Goal: Task Accomplishment & Management: Use online tool/utility

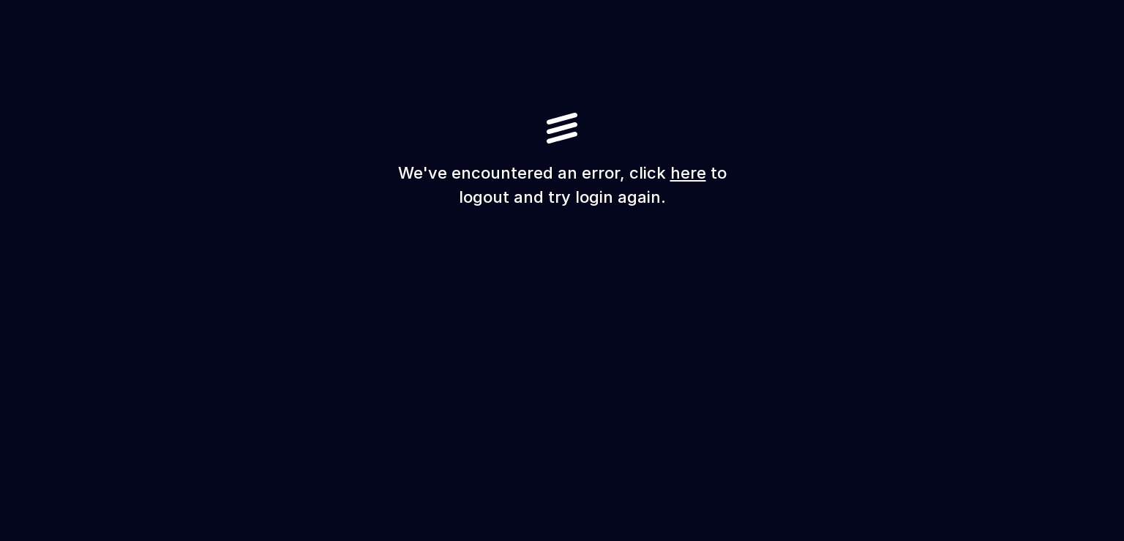
click at [671, 176] on link "here" at bounding box center [688, 172] width 36 height 19
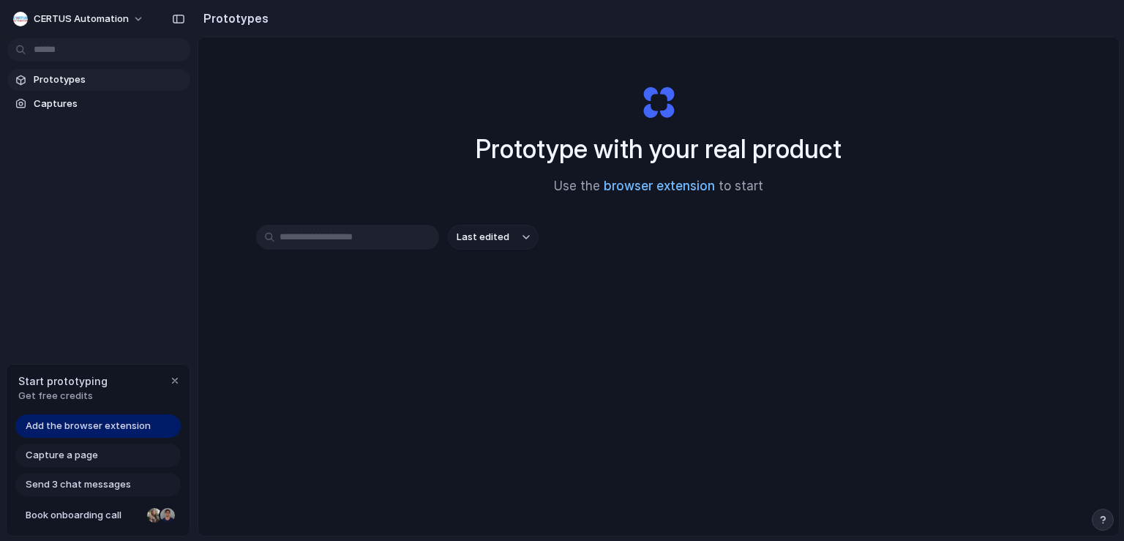
click at [631, 191] on link "browser extension" at bounding box center [659, 186] width 111 height 15
click at [100, 457] on div "Capture a page" at bounding box center [97, 454] width 165 height 23
click at [84, 455] on span "Capture a page" at bounding box center [62, 455] width 72 height 15
click at [80, 454] on span "Capture a page" at bounding box center [62, 455] width 72 height 15
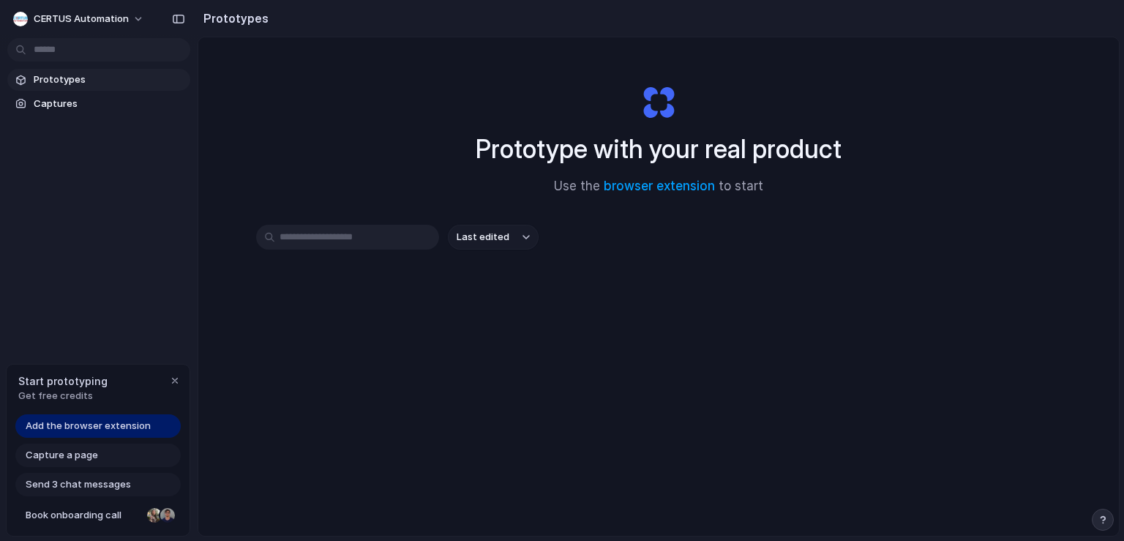
click at [80, 454] on span "Capture a page" at bounding box center [62, 455] width 72 height 15
click at [124, 17] on span "CERTUS Automation" at bounding box center [81, 19] width 95 height 15
click at [99, 20] on span "CERTUS Automation" at bounding box center [81, 19] width 95 height 15
click at [69, 99] on span "Change theme" at bounding box center [68, 98] width 69 height 15
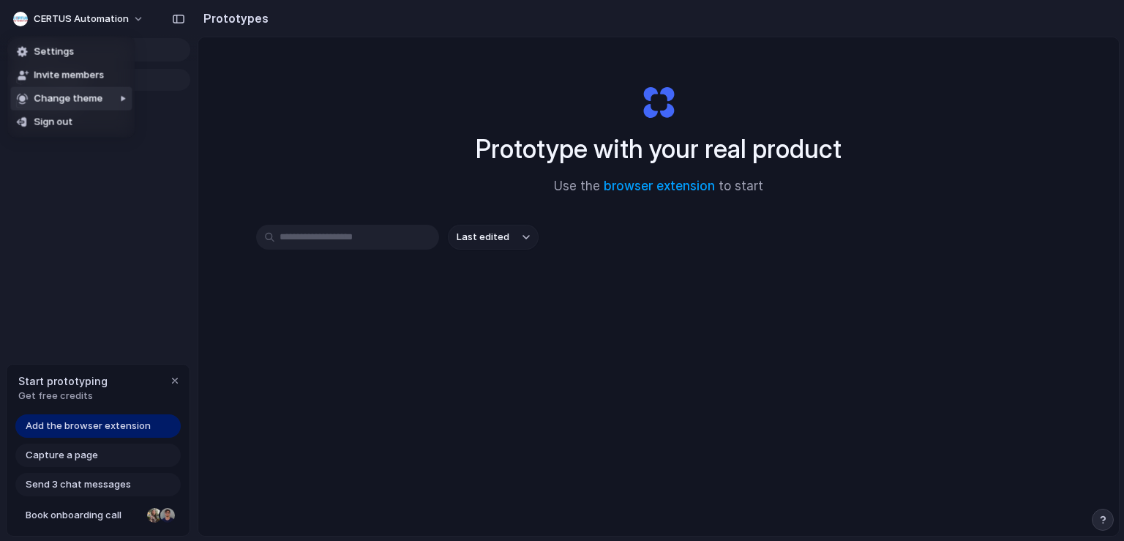
click at [69, 99] on span "Change theme" at bounding box center [68, 98] width 69 height 15
click at [176, 163] on span "Neutral dark" at bounding box center [170, 169] width 57 height 15
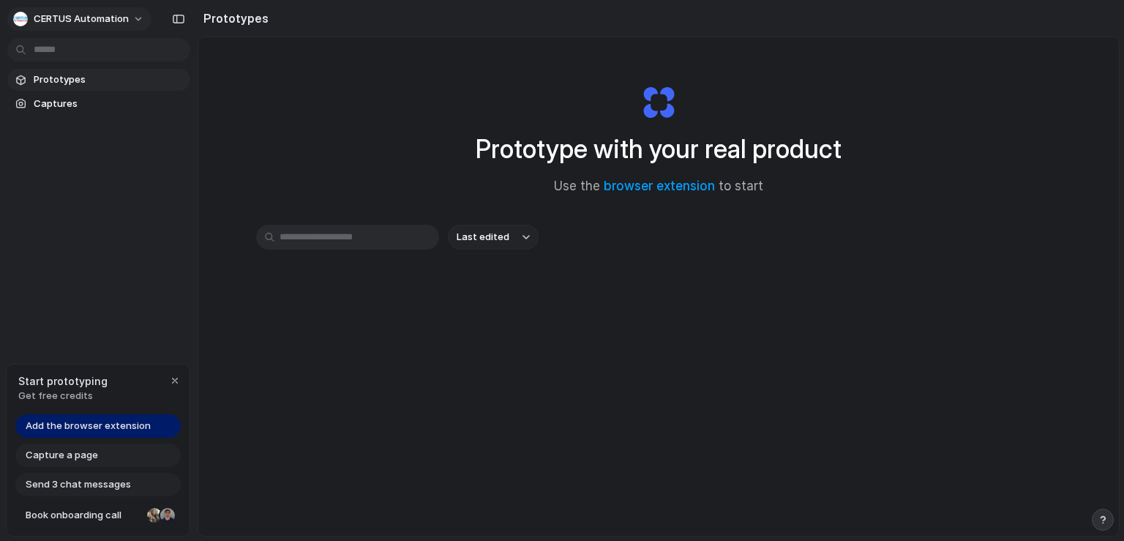
click at [114, 12] on span "CERTUS Automation" at bounding box center [81, 19] width 95 height 15
click at [310, 231] on input "text" at bounding box center [347, 237] width 183 height 25
drag, startPoint x: 310, startPoint y: 231, endPoint x: 528, endPoint y: 215, distance: 218.6
click at [528, 215] on div "Prototype with your real product Use the browser extension to start Last edited" at bounding box center [658, 325] width 921 height 576
click at [186, 382] on div "Start prototyping Get free credits" at bounding box center [98, 388] width 183 height 48
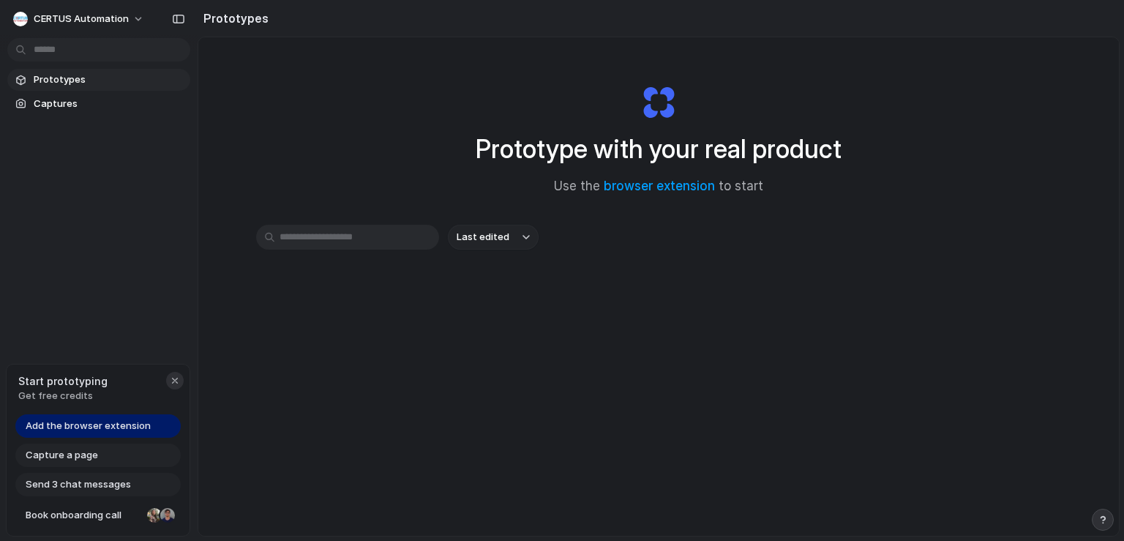
click at [179, 382] on div "button" at bounding box center [175, 381] width 12 height 12
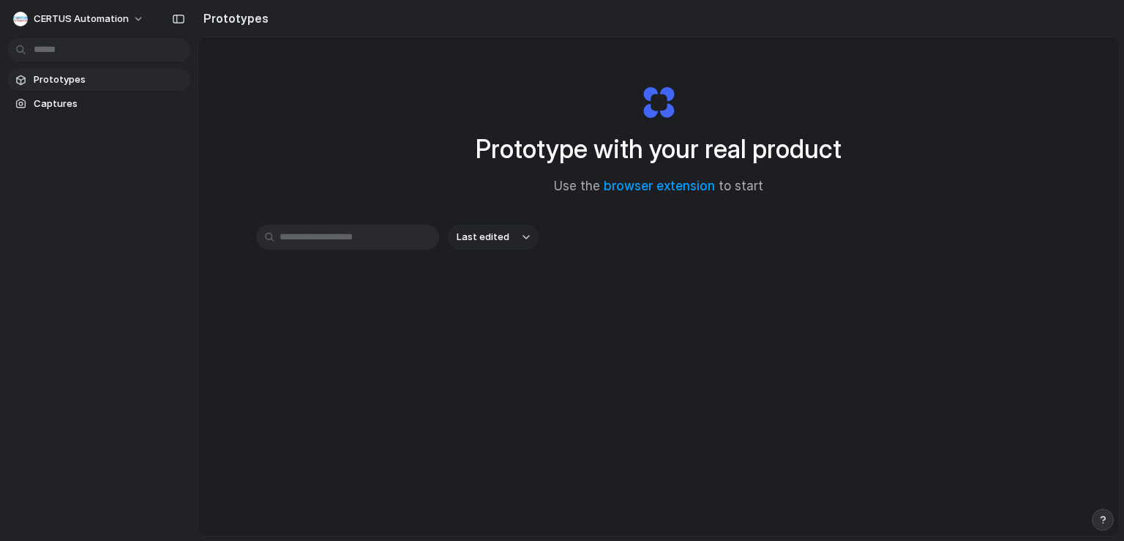
click at [71, 80] on span "Prototypes" at bounding box center [109, 79] width 151 height 15
click at [67, 100] on span "Captures" at bounding box center [109, 104] width 151 height 15
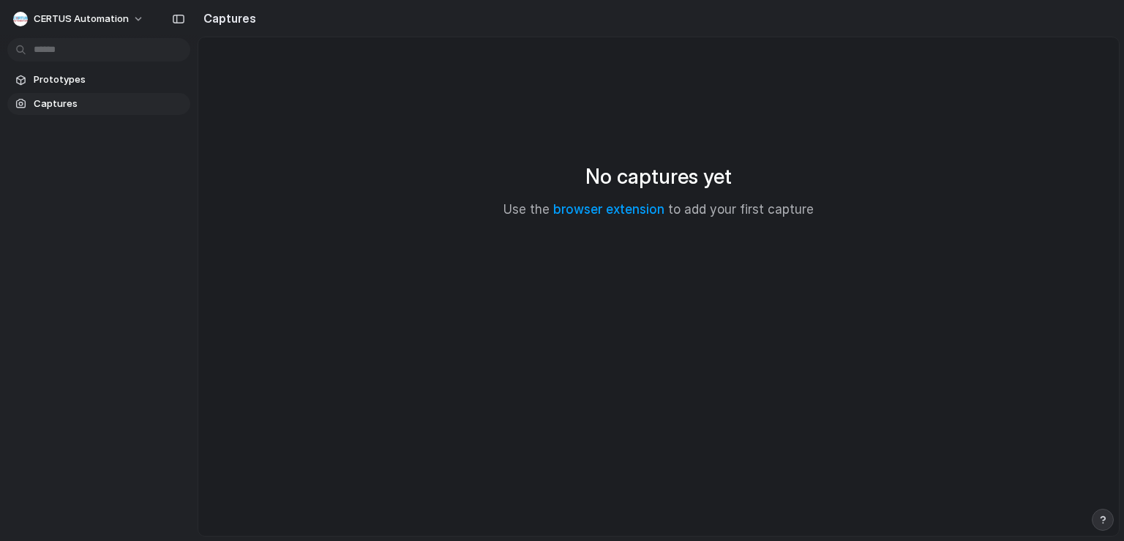
click at [76, 91] on section "Prototypes Captures" at bounding box center [99, 90] width 198 height 49
click at [80, 87] on link "Prototypes" at bounding box center [98, 80] width 183 height 22
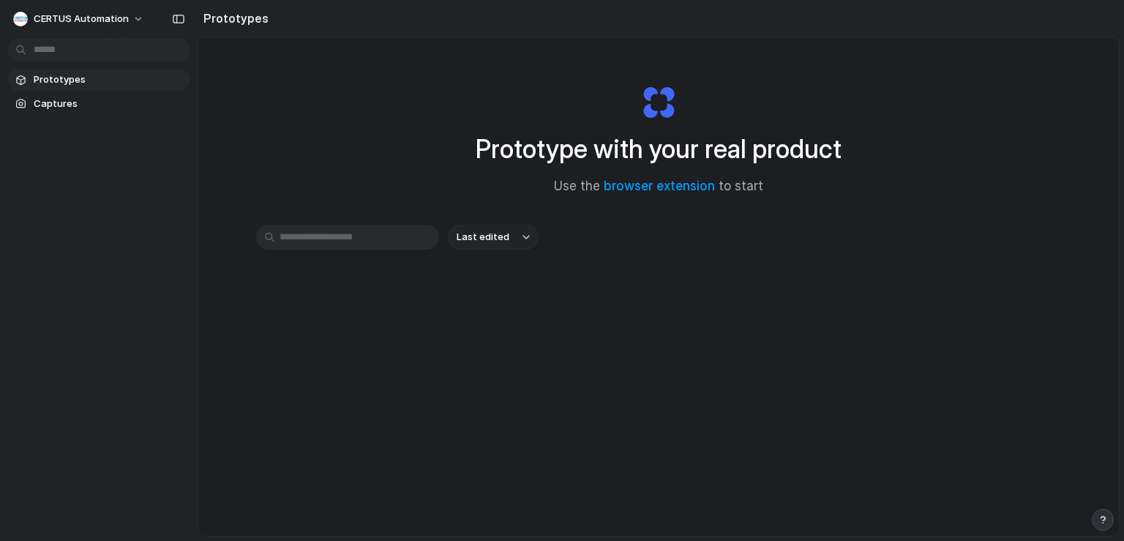
click at [72, 83] on span "Prototypes" at bounding box center [109, 79] width 151 height 15
click at [61, 98] on span "Captures" at bounding box center [109, 104] width 151 height 15
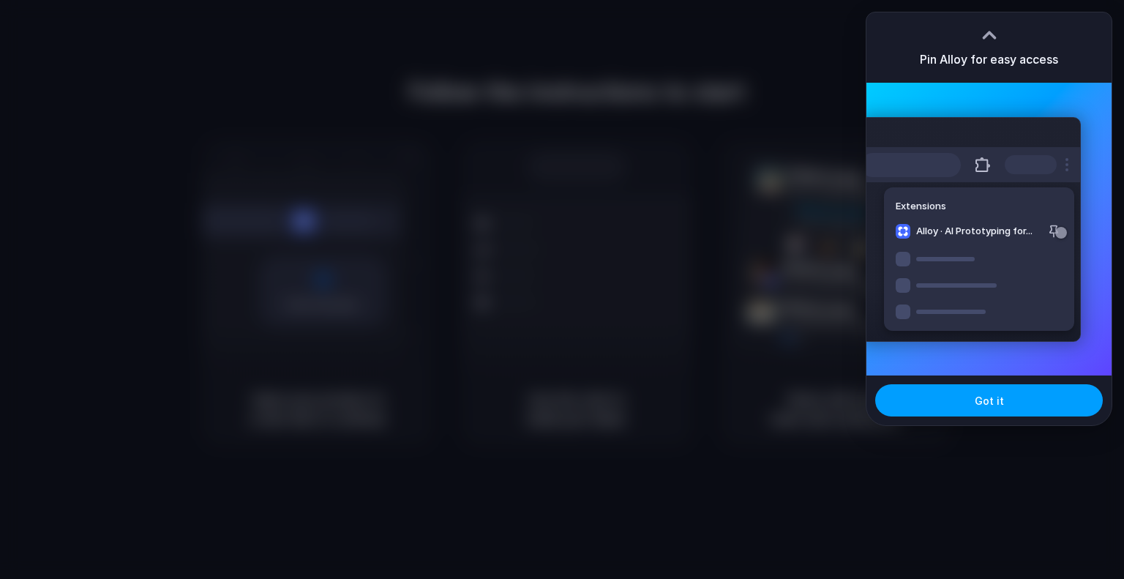
click at [934, 398] on button "Got it" at bounding box center [989, 400] width 228 height 32
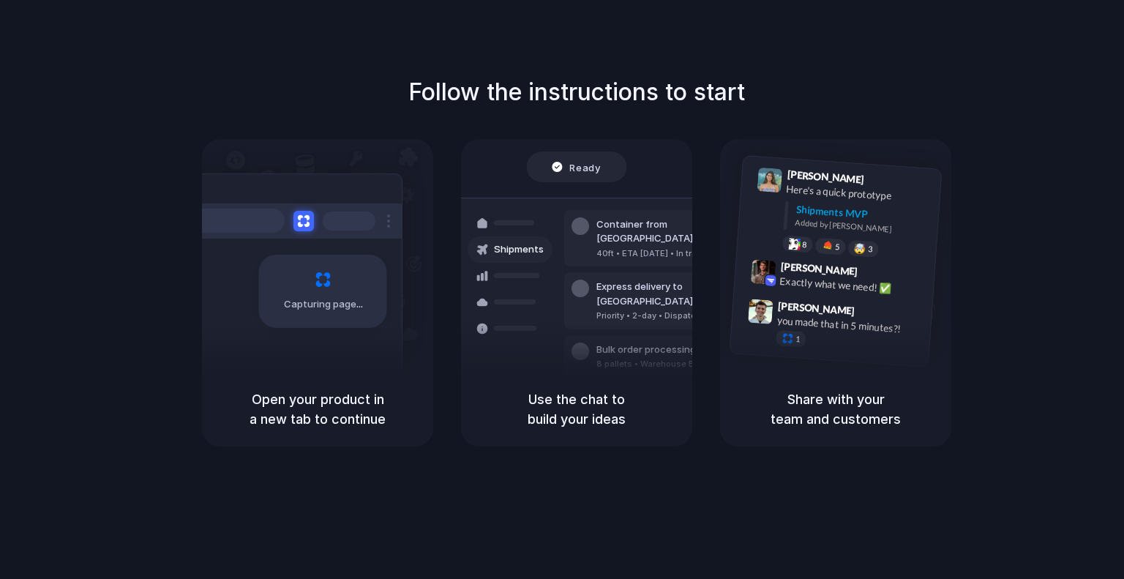
click at [648, 75] on h1 "Follow the instructions to start" at bounding box center [576, 92] width 337 height 35
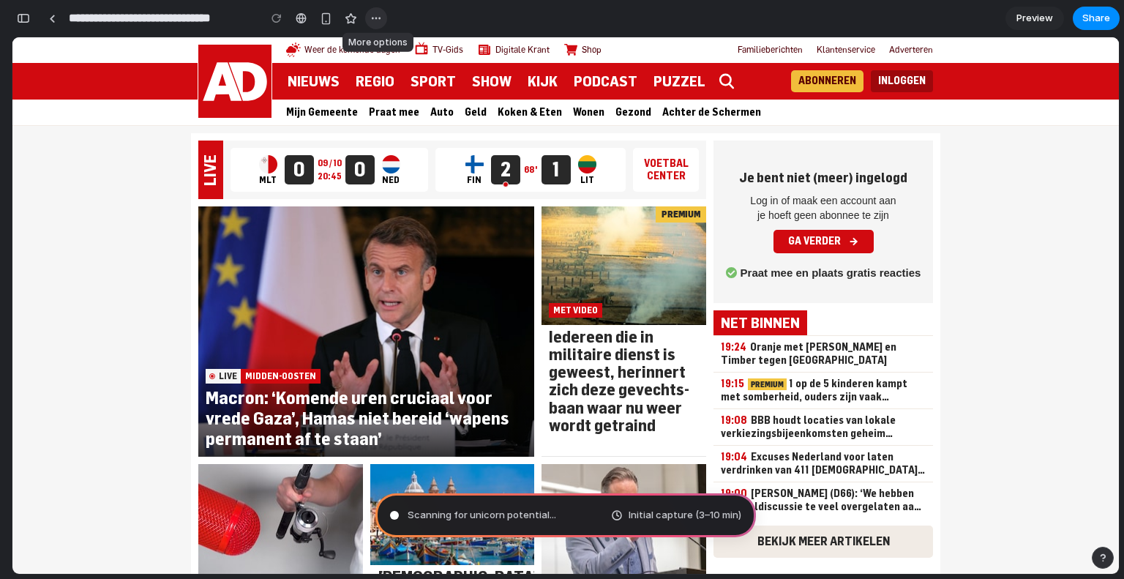
click at [383, 13] on button "button" at bounding box center [376, 18] width 22 height 22
click at [1030, 17] on span "Preview" at bounding box center [1034, 18] width 37 height 15
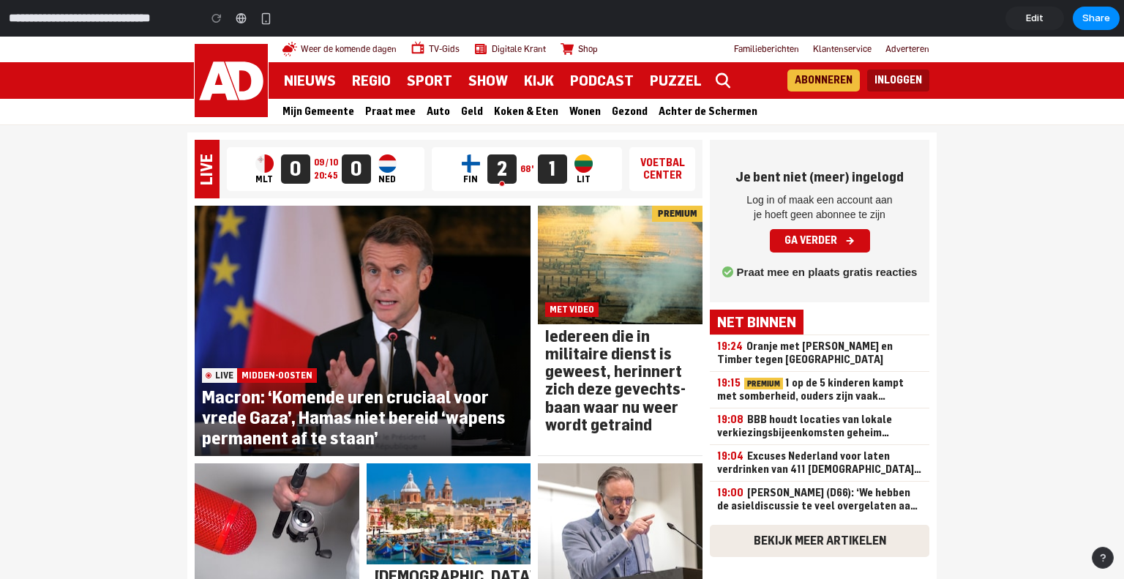
click at [1044, 15] on link "Edit" at bounding box center [1035, 18] width 59 height 23
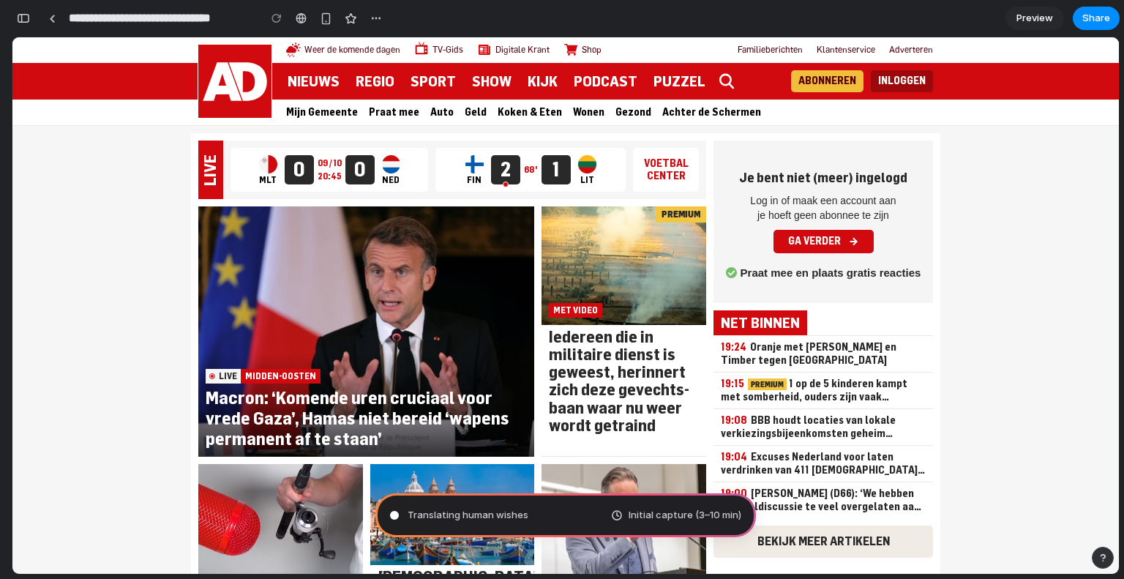
click at [1044, 15] on span "Preview" at bounding box center [1034, 18] width 37 height 15
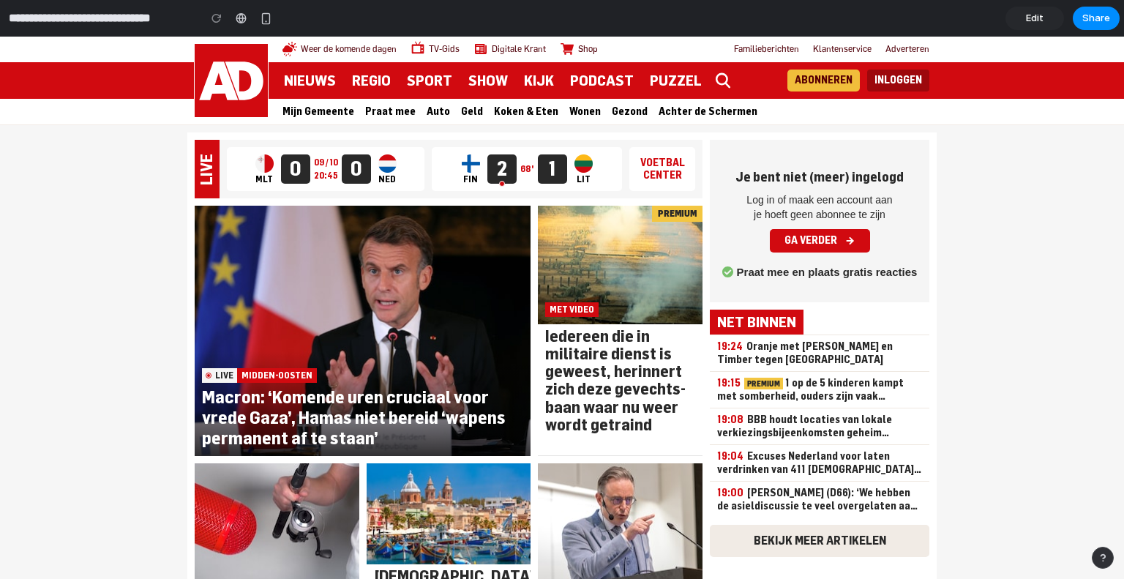
click at [1044, 15] on link "Edit" at bounding box center [1035, 18] width 59 height 23
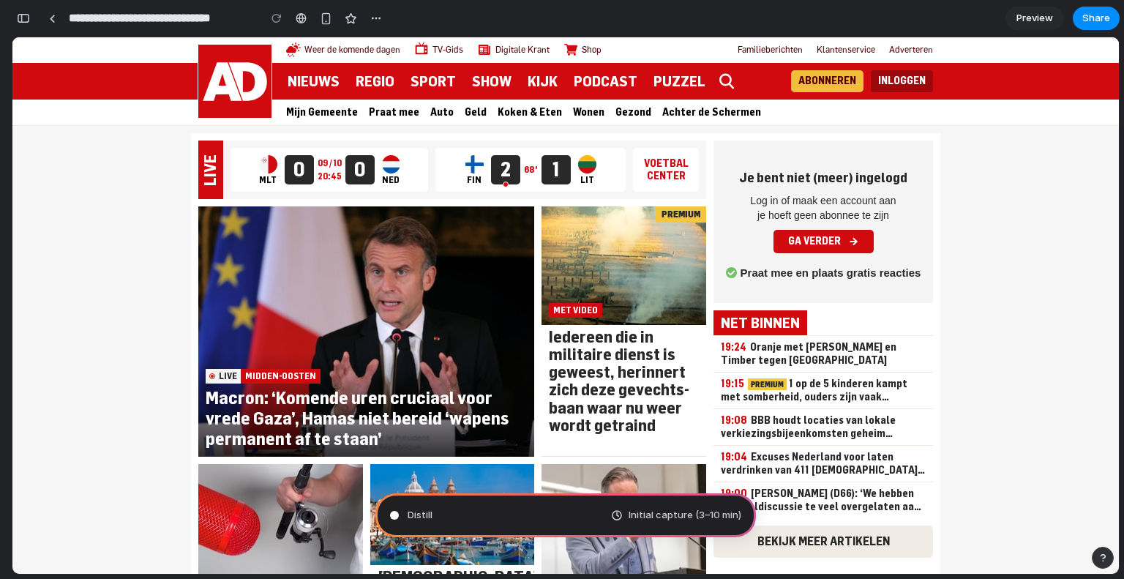
click at [1044, 15] on span "Preview" at bounding box center [1034, 18] width 37 height 15
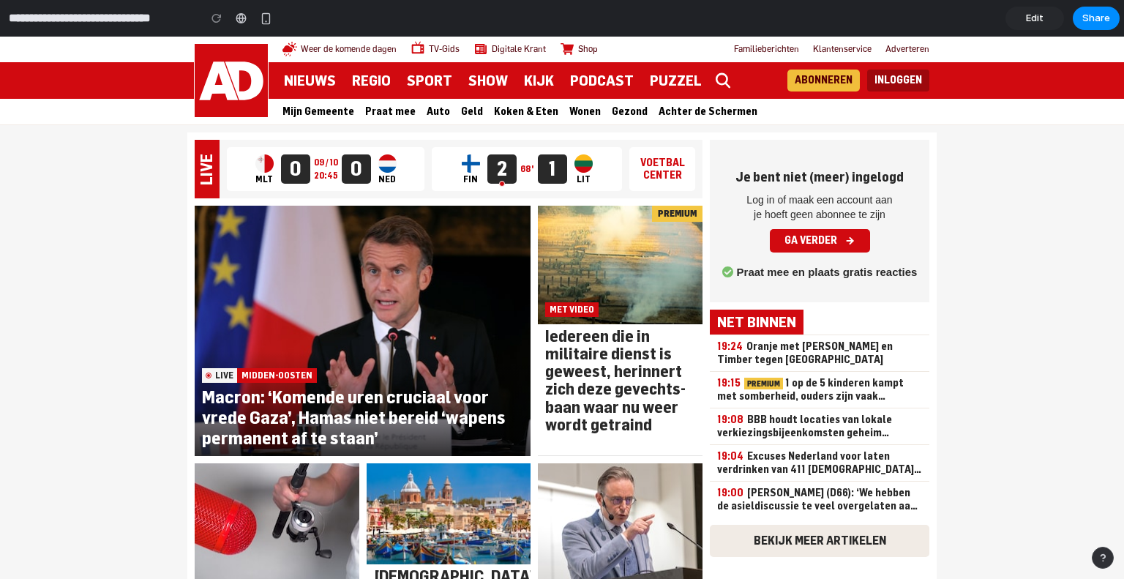
click at [1044, 15] on link "Edit" at bounding box center [1035, 18] width 59 height 23
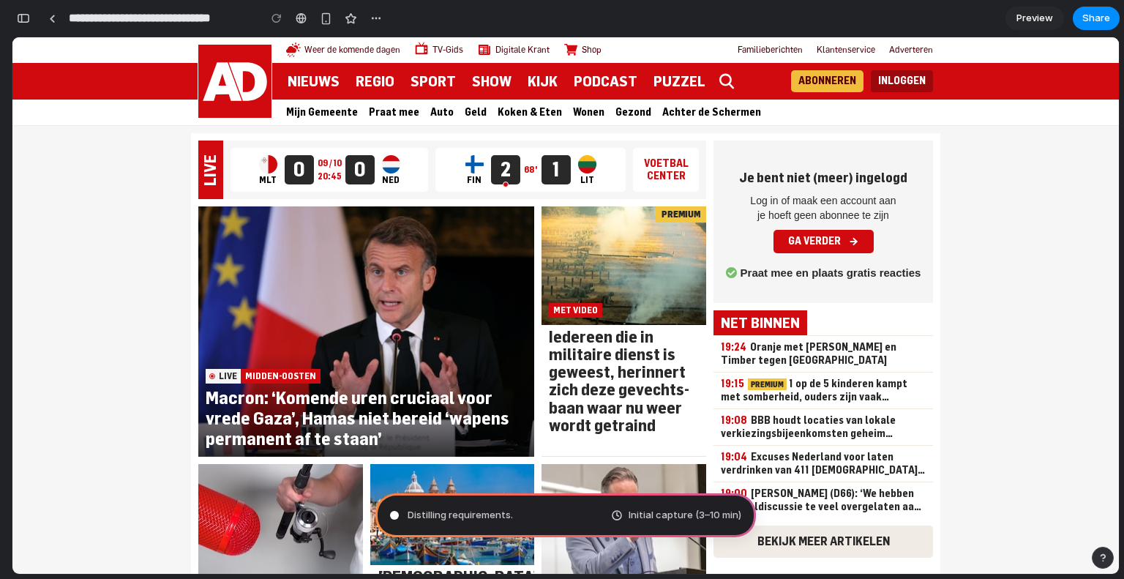
click at [1048, 19] on span "Preview" at bounding box center [1034, 18] width 37 height 15
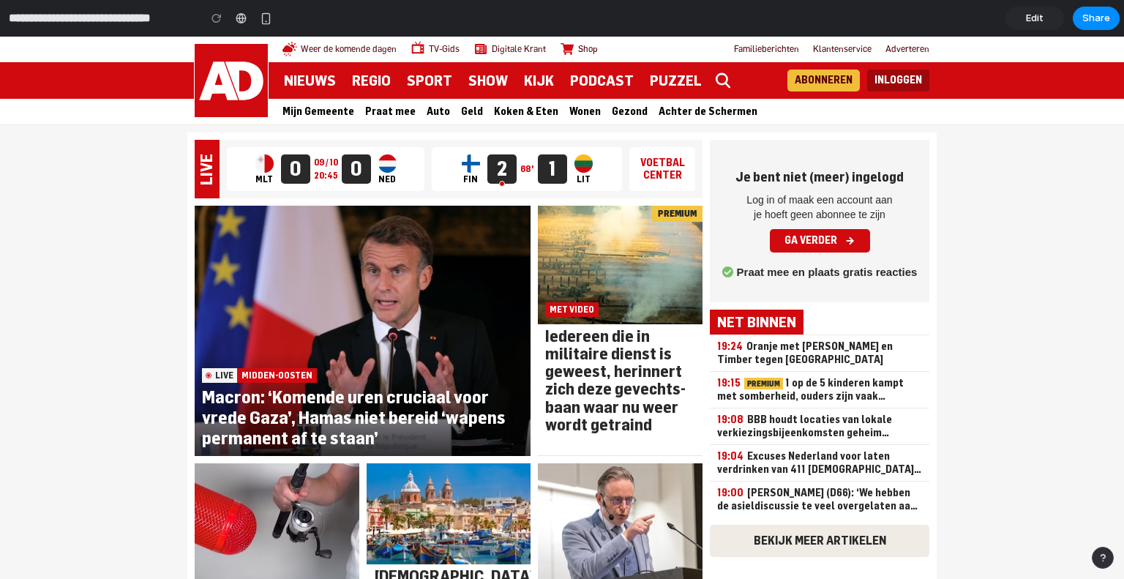
click at [1048, 19] on link "Edit" at bounding box center [1035, 18] width 59 height 23
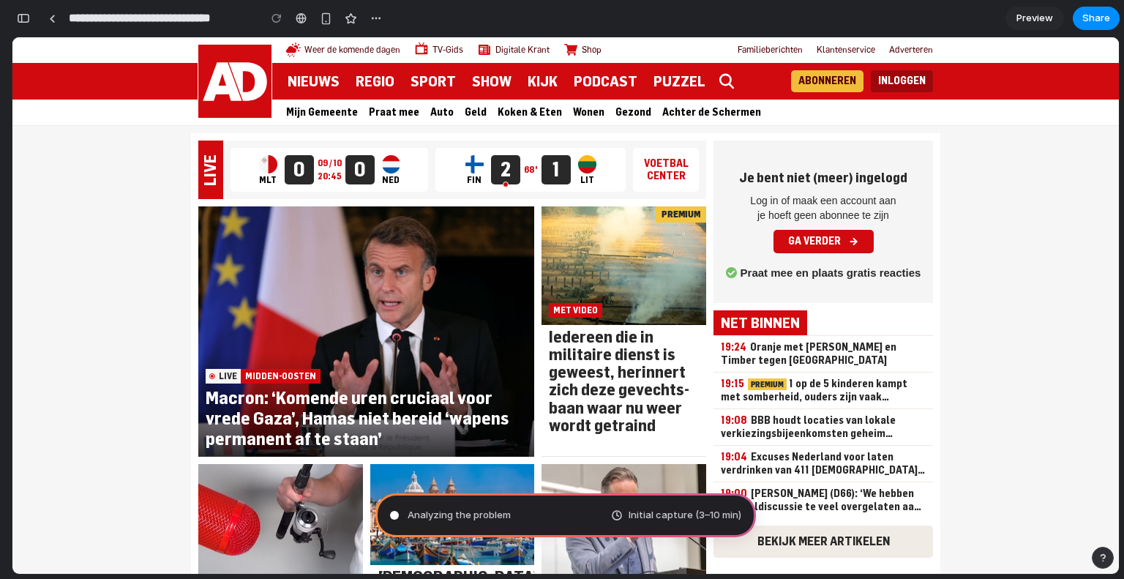
click at [711, 517] on span "Initial capture (3–10 min)" at bounding box center [685, 515] width 113 height 15
click at [30, 25] on button "button" at bounding box center [23, 18] width 23 height 23
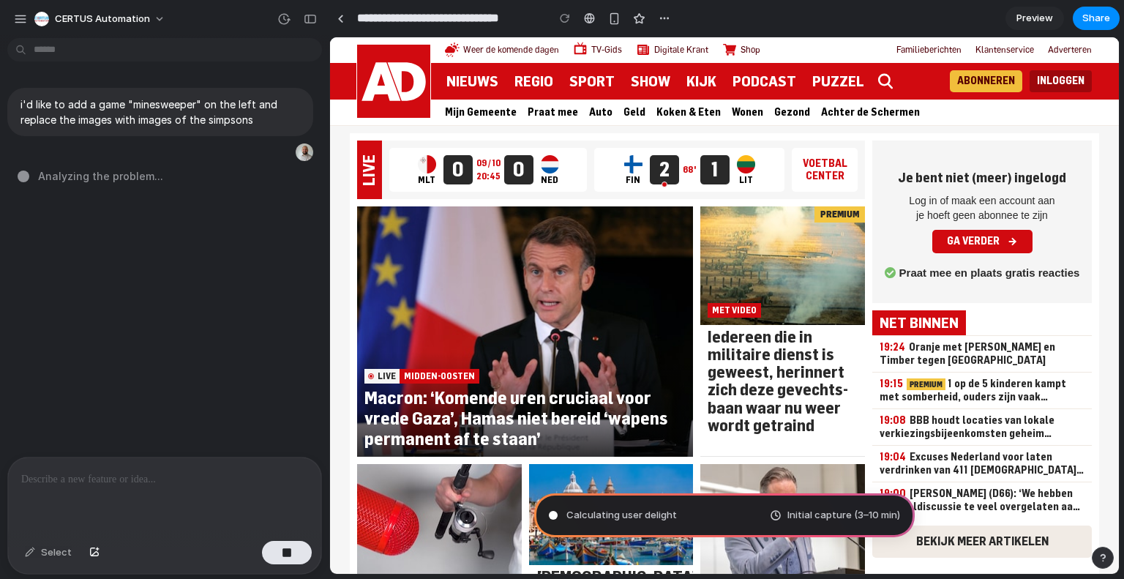
click at [184, 355] on div "i'd like to add a game "minesweeper" on the left and replace the images with im…" at bounding box center [160, 250] width 321 height 413
type input "**********"
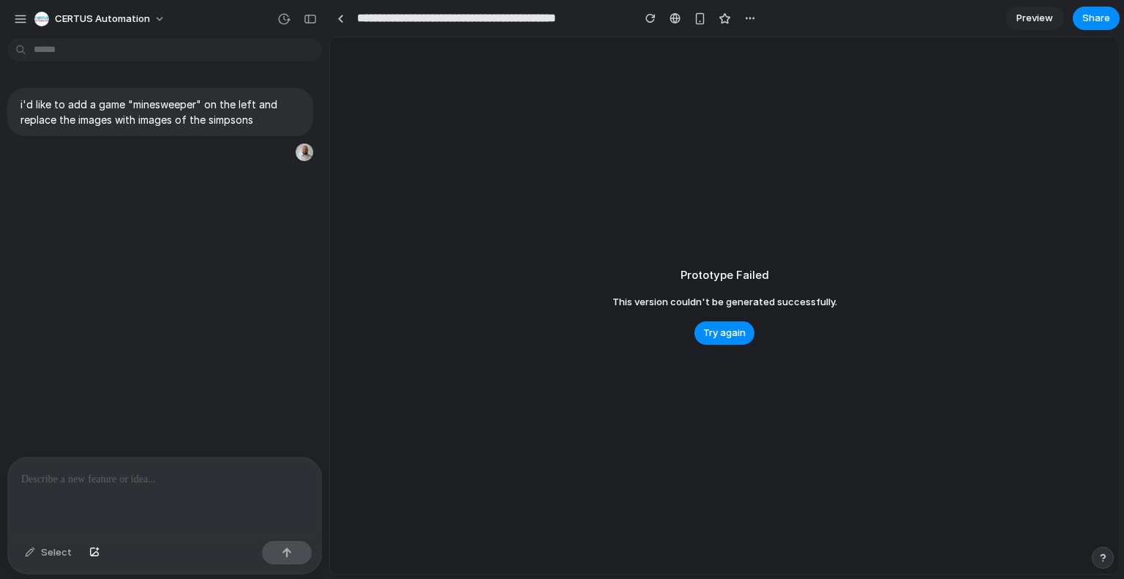
click at [7, 426] on div "i'd like to add a game "minesweeper" on the left and replace the images with im…" at bounding box center [160, 250] width 321 height 413
click at [713, 342] on button "Try again" at bounding box center [724, 332] width 60 height 23
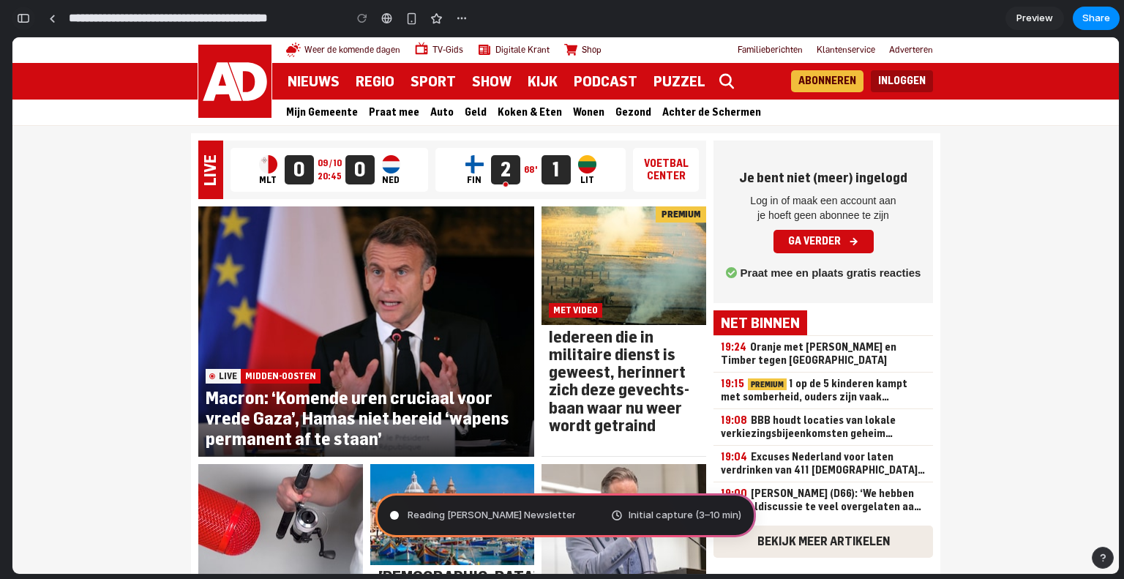
click at [29, 23] on button "button" at bounding box center [23, 18] width 23 height 23
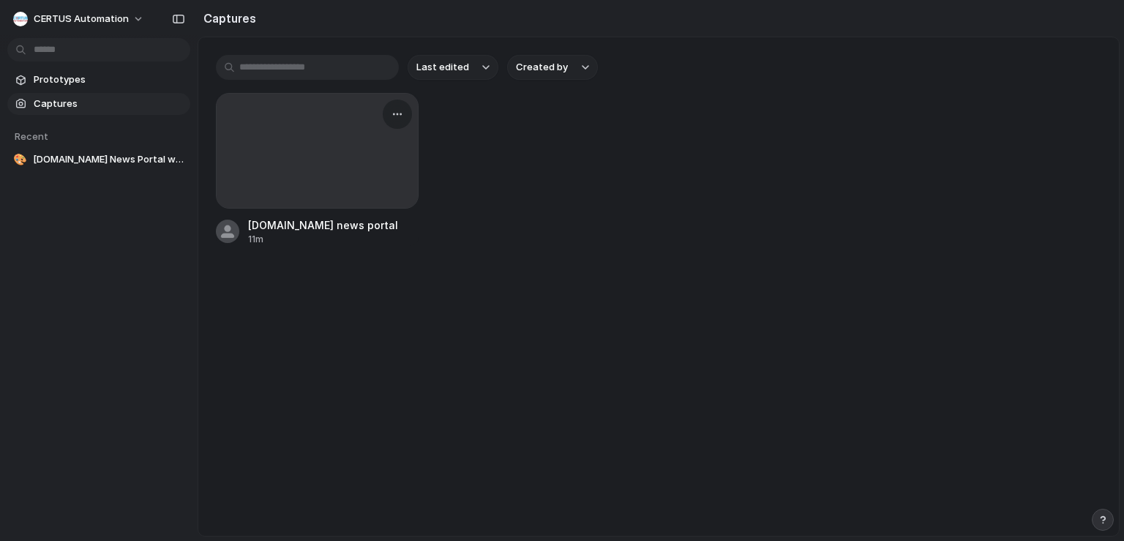
click at [293, 142] on div at bounding box center [317, 151] width 201 height 114
click at [346, 165] on div at bounding box center [317, 151] width 201 height 114
click at [399, 111] on div "button" at bounding box center [398, 114] width 12 height 12
click at [100, 80] on div "Create prototype Rename Copy link Open original page Delete" at bounding box center [562, 270] width 1124 height 541
click at [76, 78] on span "Prototypes" at bounding box center [109, 79] width 151 height 15
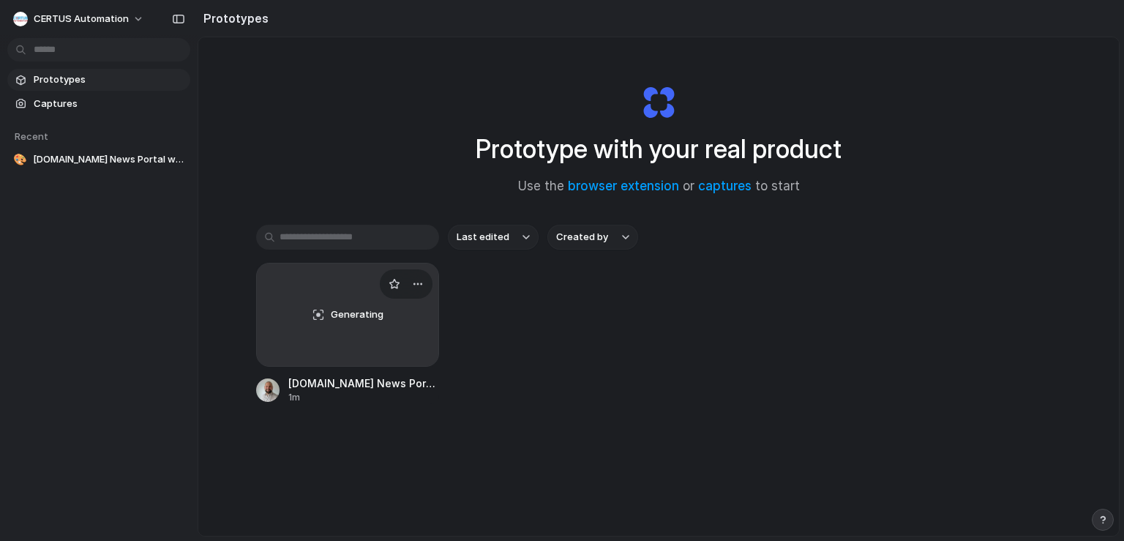
click at [313, 326] on div "Generating" at bounding box center [347, 314] width 181 height 102
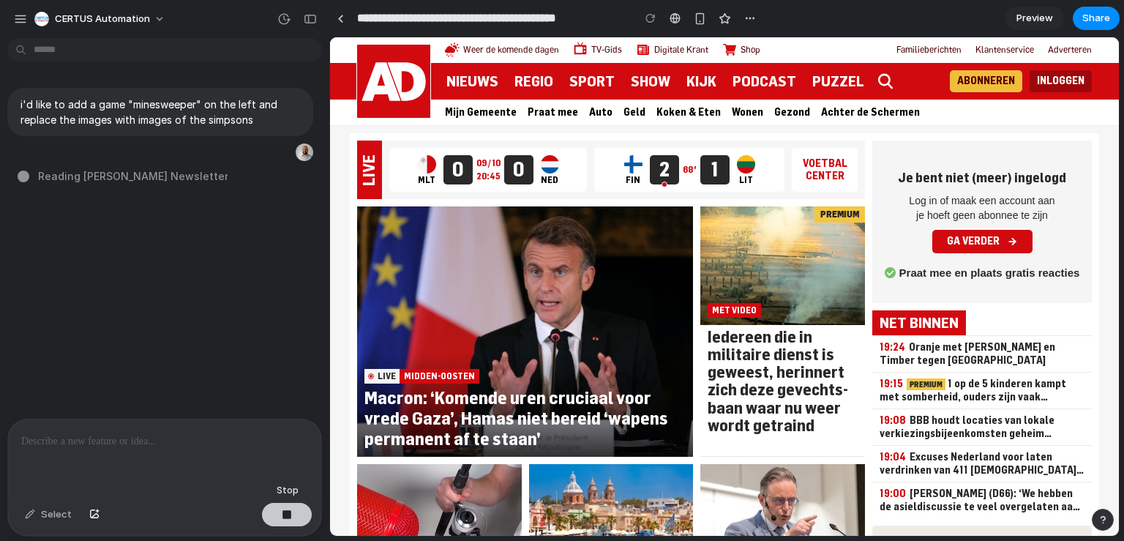
click at [275, 517] on button "button" at bounding box center [287, 514] width 50 height 23
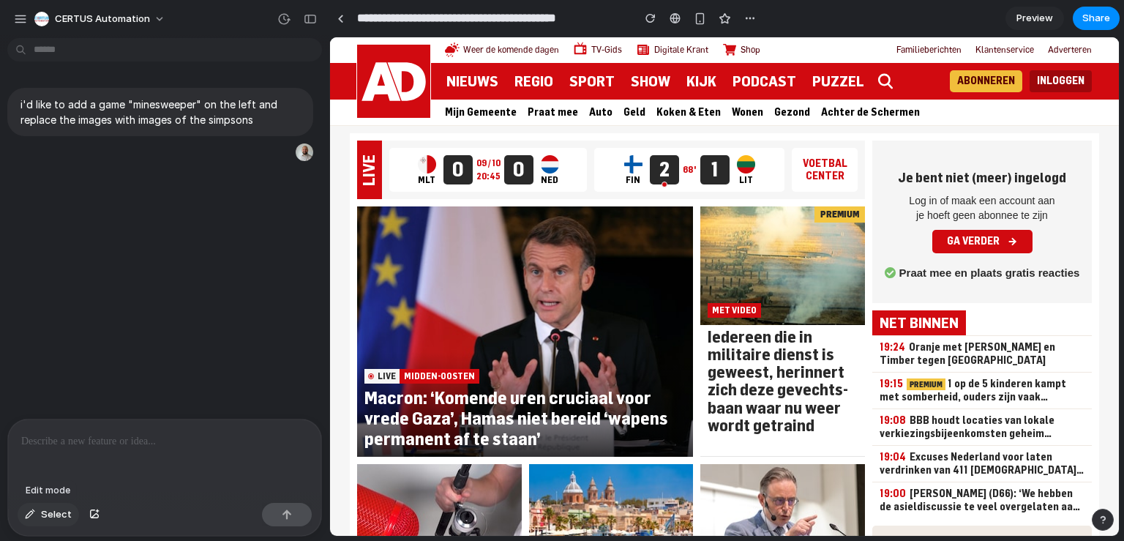
click at [62, 506] on button "Select" at bounding box center [48, 514] width 61 height 23
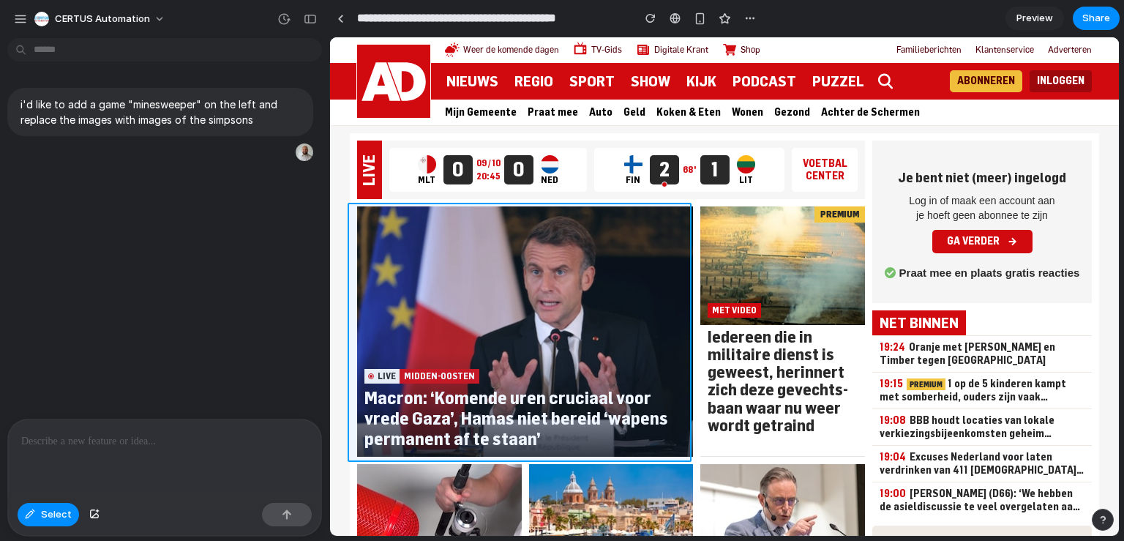
click at [482, 282] on div at bounding box center [724, 286] width 789 height 499
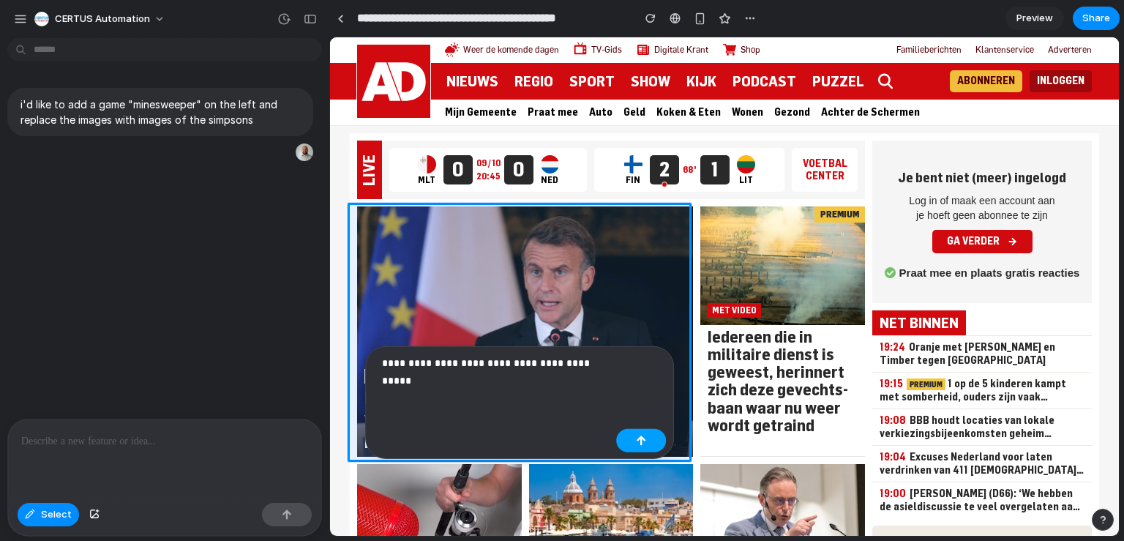
click at [628, 437] on button "button" at bounding box center [641, 440] width 50 height 23
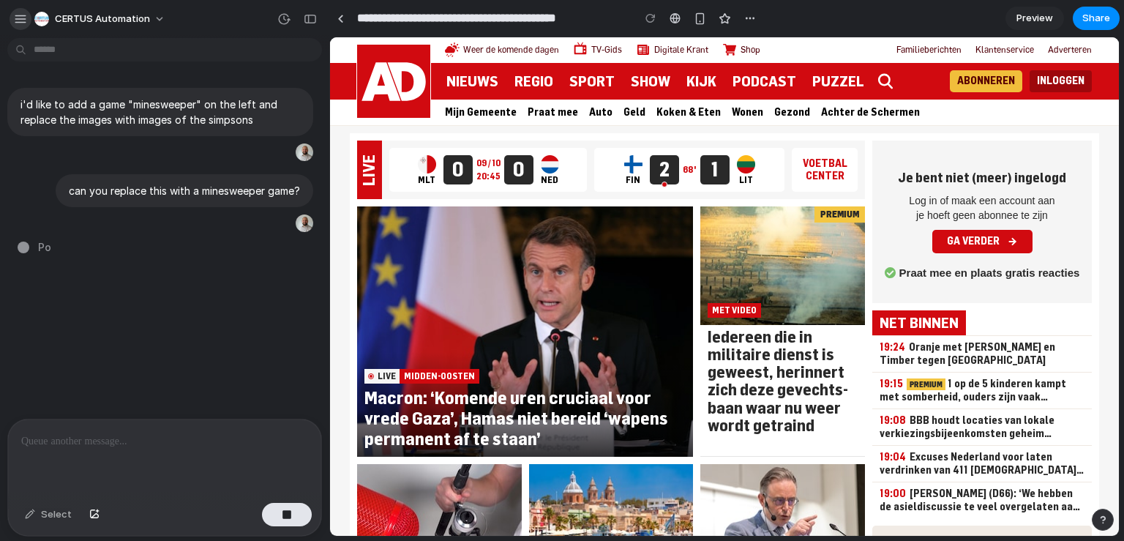
click at [13, 11] on button "button" at bounding box center [21, 19] width 22 height 22
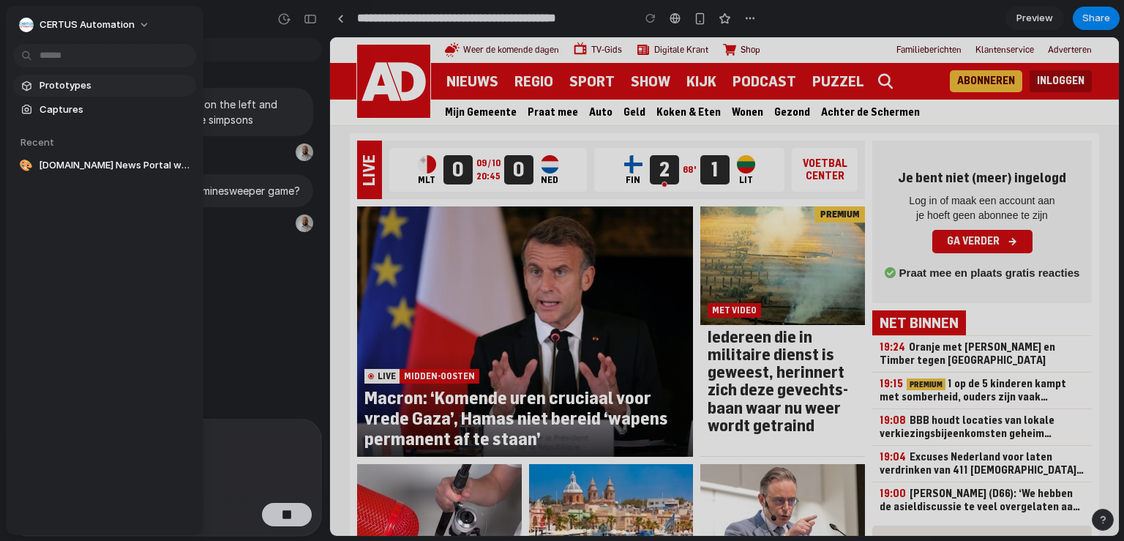
click at [102, 78] on span "Prototypes" at bounding box center [115, 85] width 151 height 15
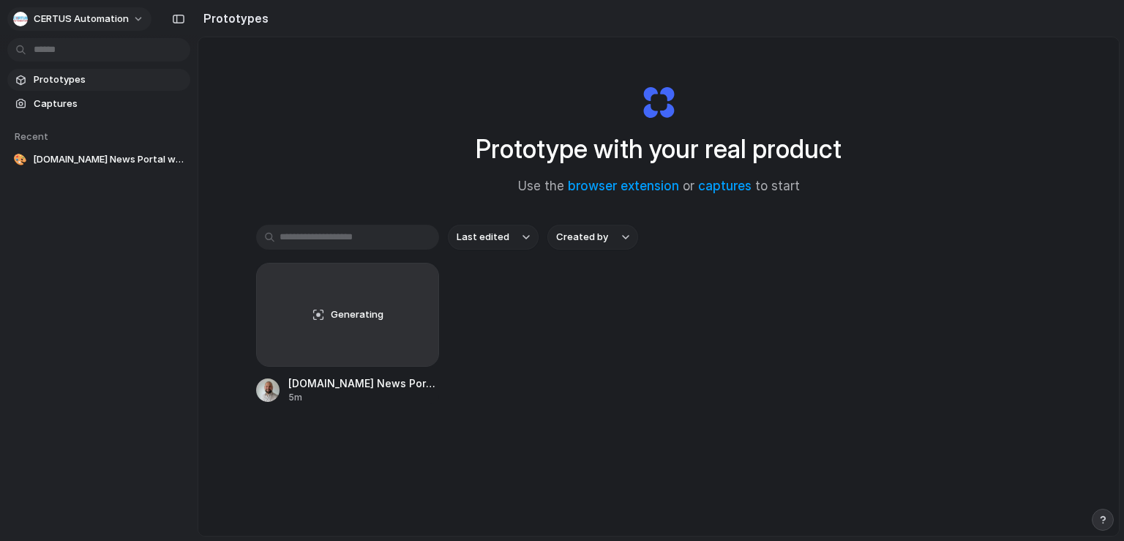
click at [79, 25] on span "CERTUS Automation" at bounding box center [81, 19] width 95 height 15
click at [381, 342] on div "Generating" at bounding box center [347, 314] width 181 height 102
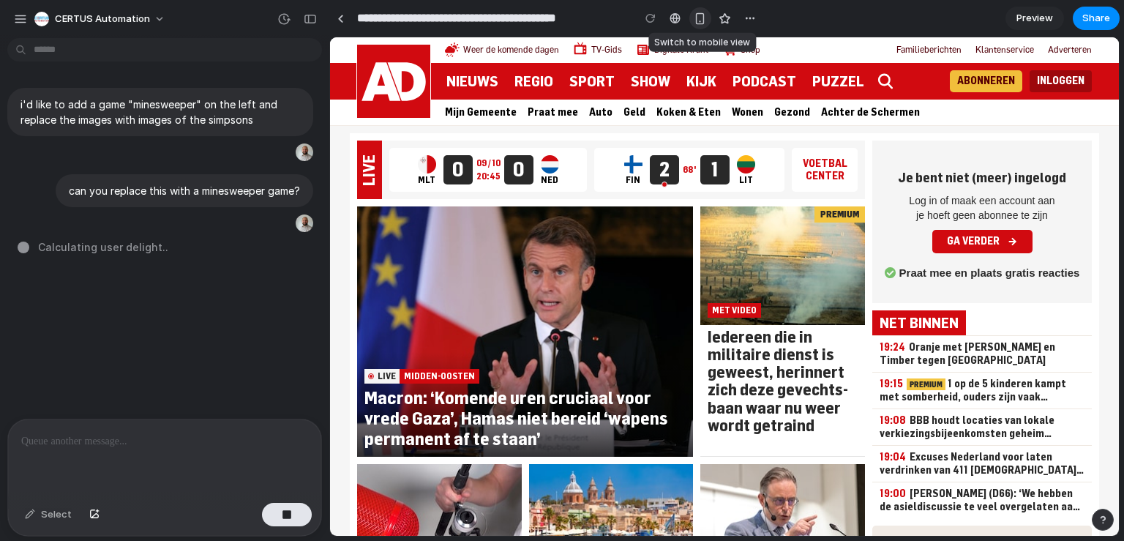
click at [700, 12] on div "button" at bounding box center [700, 18] width 12 height 12
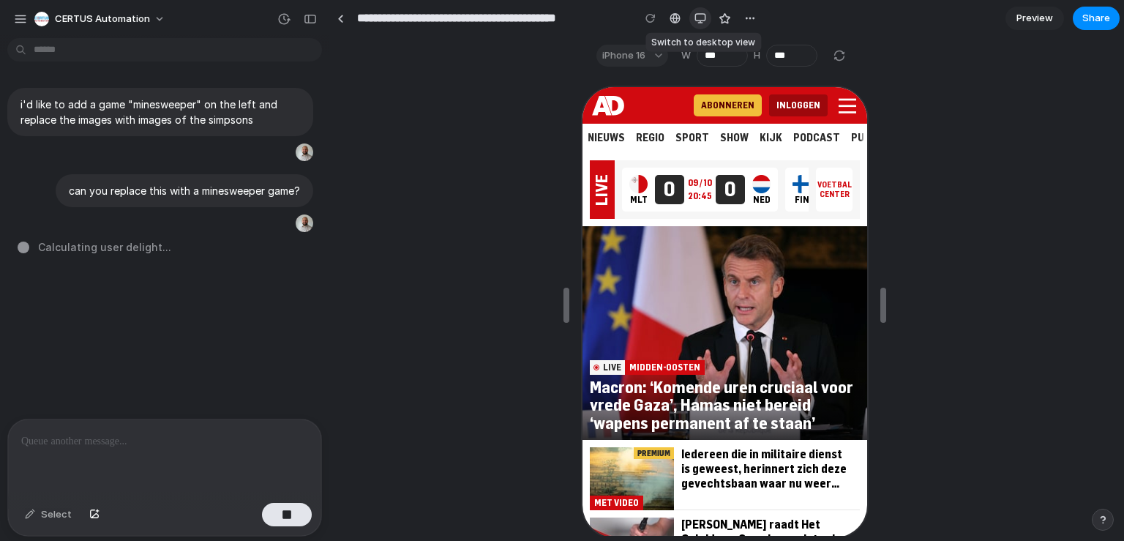
click at [700, 12] on div "button" at bounding box center [700, 18] width 12 height 12
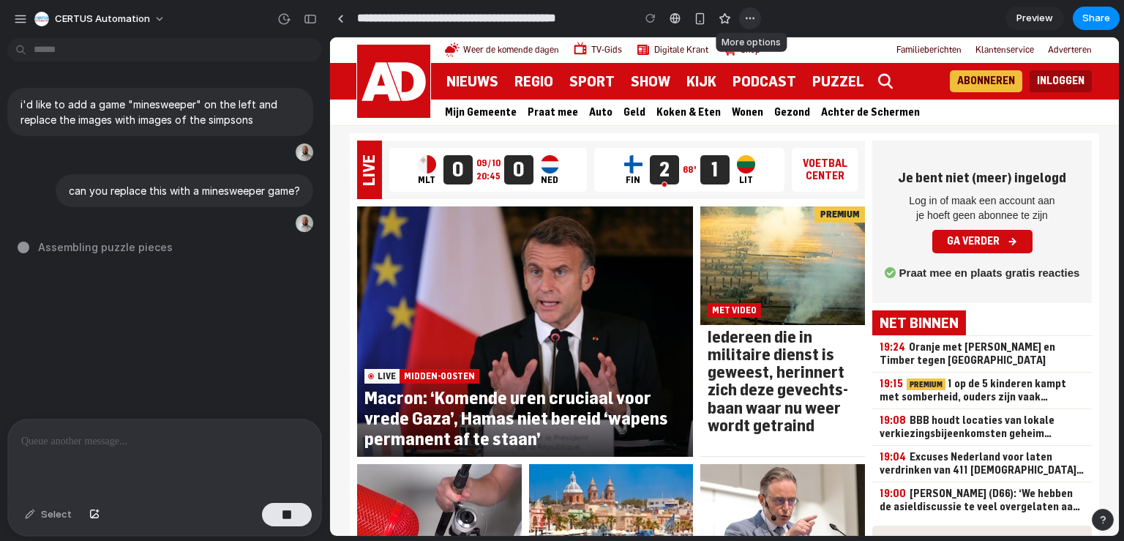
click at [754, 20] on div "button" at bounding box center [750, 18] width 12 height 12
type input "**********"
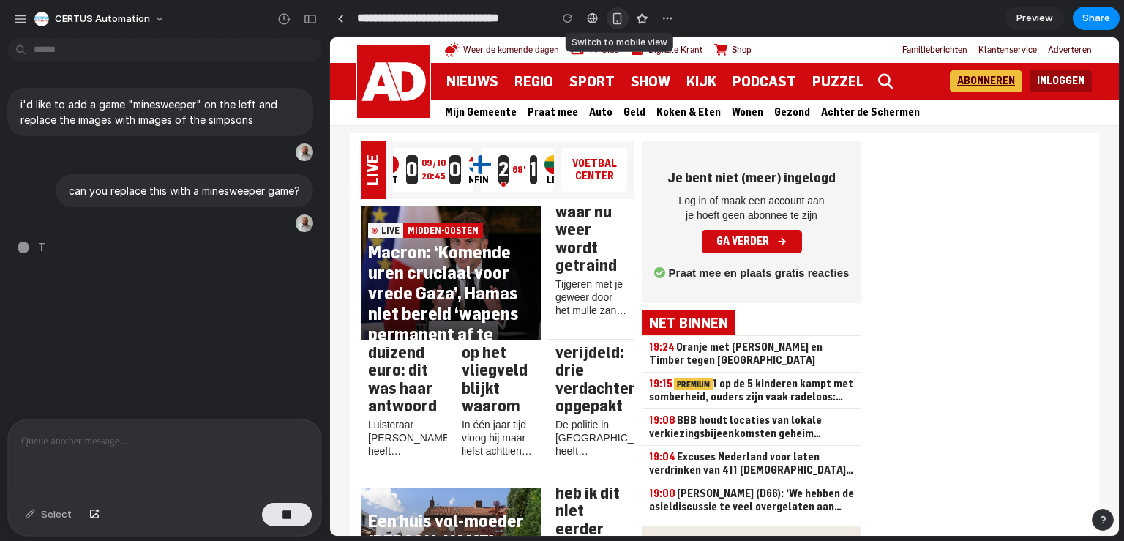
click at [615, 29] on div at bounding box center [618, 18] width 22 height 22
click at [615, 23] on div "button" at bounding box center [617, 18] width 12 height 12
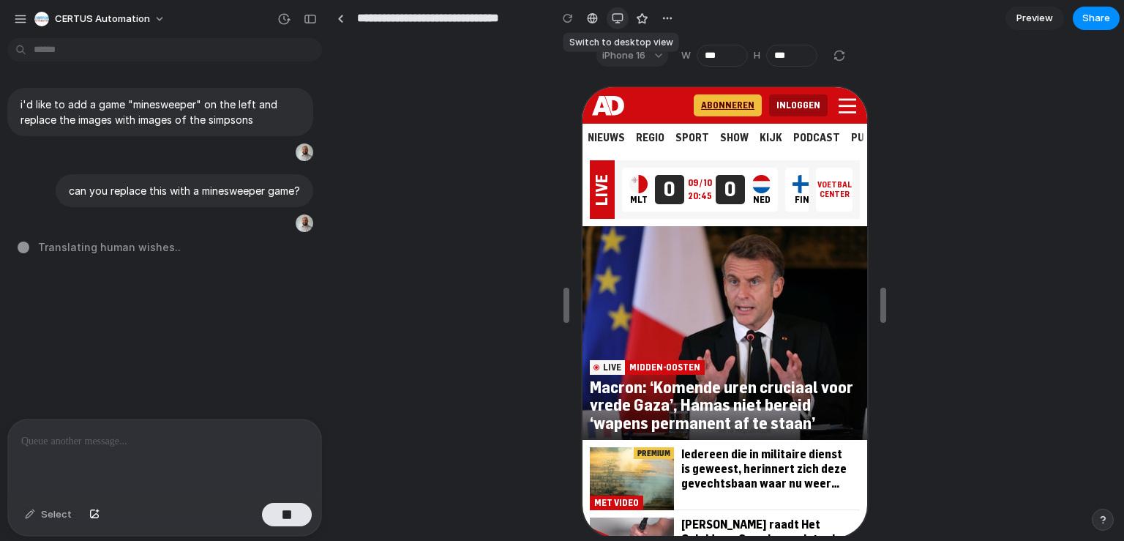
click at [615, 23] on div "button" at bounding box center [618, 18] width 12 height 12
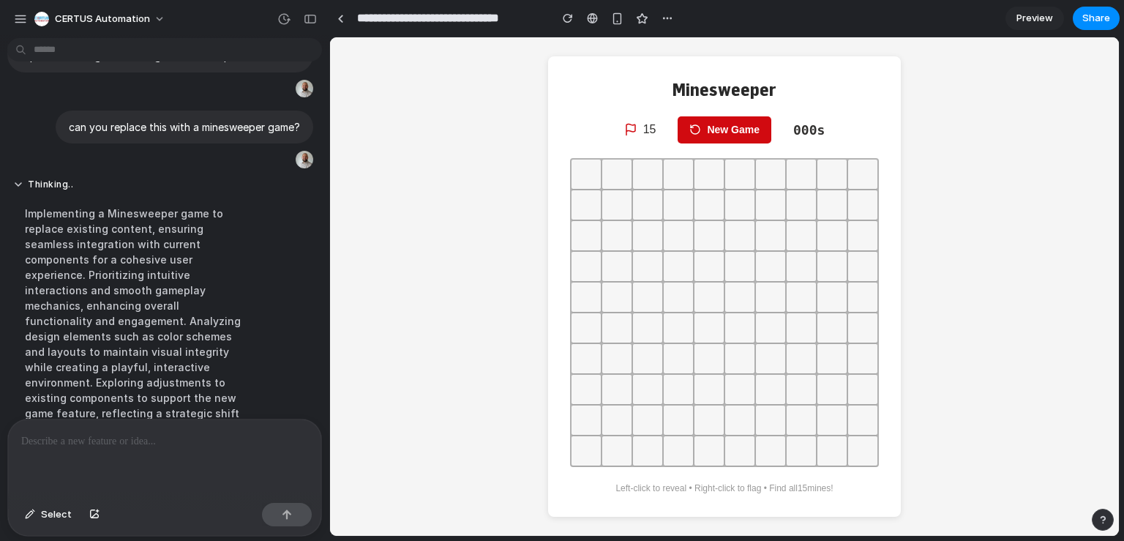
scroll to position [234, 0]
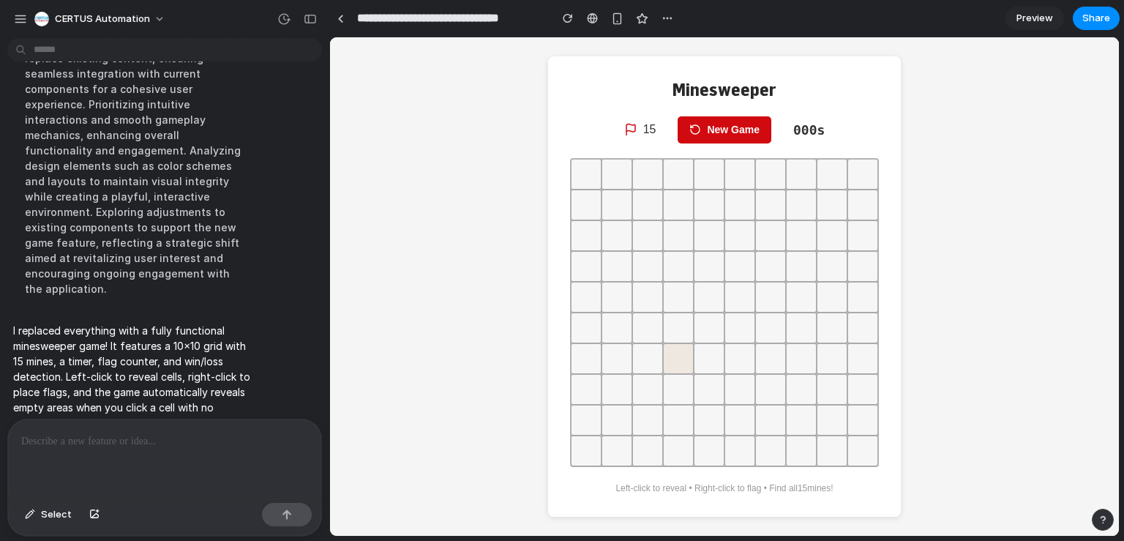
click at [664, 357] on button at bounding box center [678, 358] width 29 height 29
click at [608, 303] on button at bounding box center [616, 296] width 29 height 29
click at [1030, 17] on span "Preview" at bounding box center [1034, 18] width 37 height 15
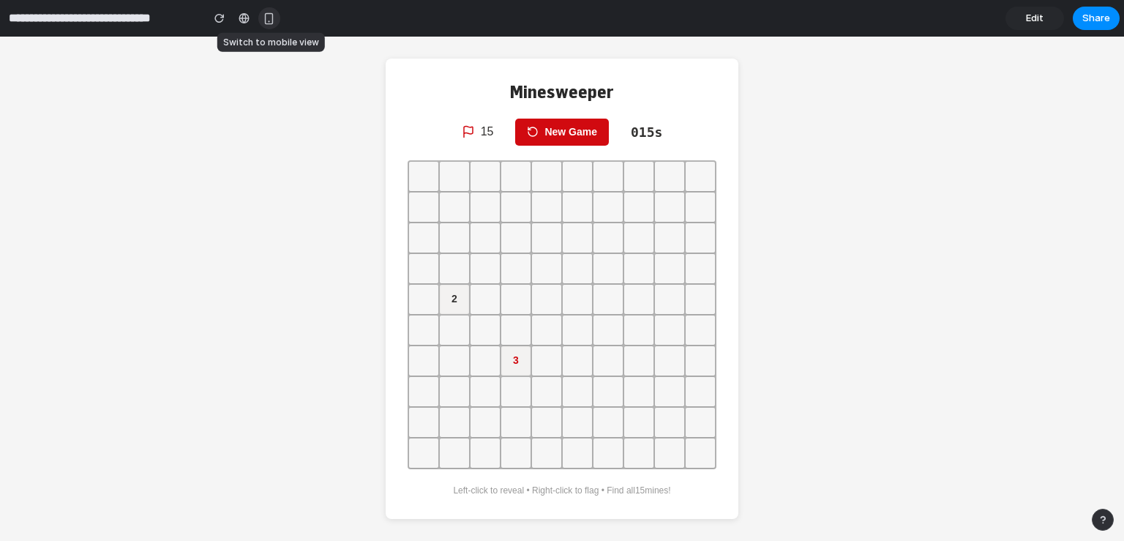
click at [270, 18] on div "button" at bounding box center [269, 18] width 12 height 12
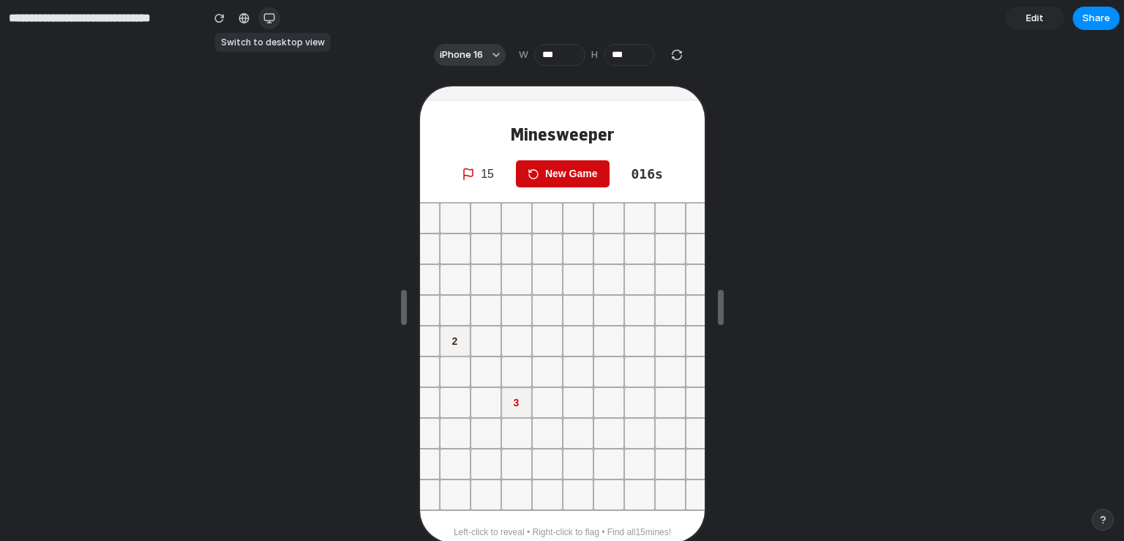
click at [270, 18] on div "button" at bounding box center [269, 18] width 12 height 12
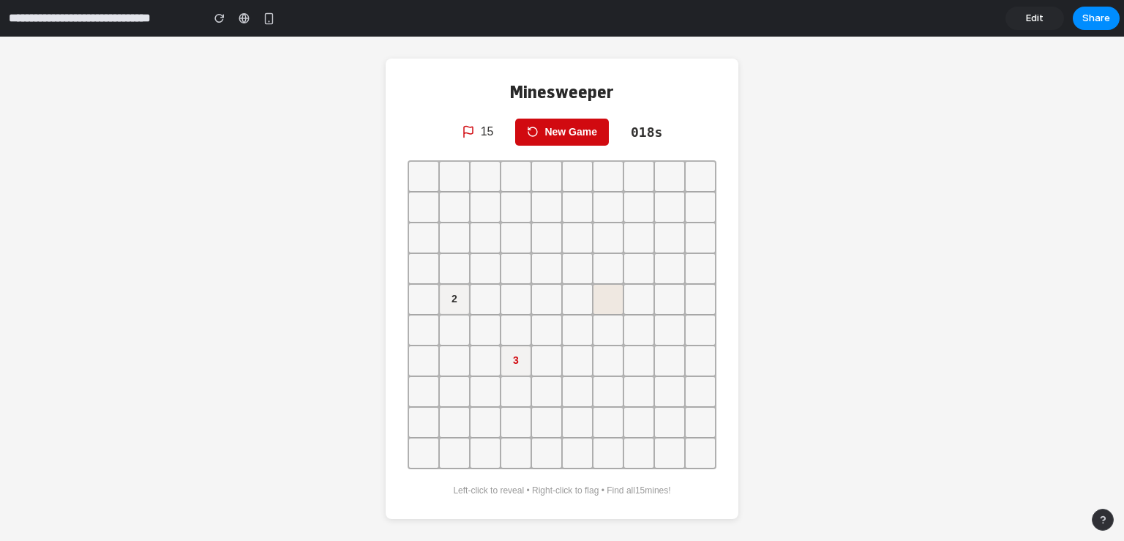
click at [596, 293] on button at bounding box center [608, 299] width 29 height 29
click at [686, 217] on button at bounding box center [700, 206] width 29 height 29
click at [686, 236] on button at bounding box center [700, 237] width 29 height 29
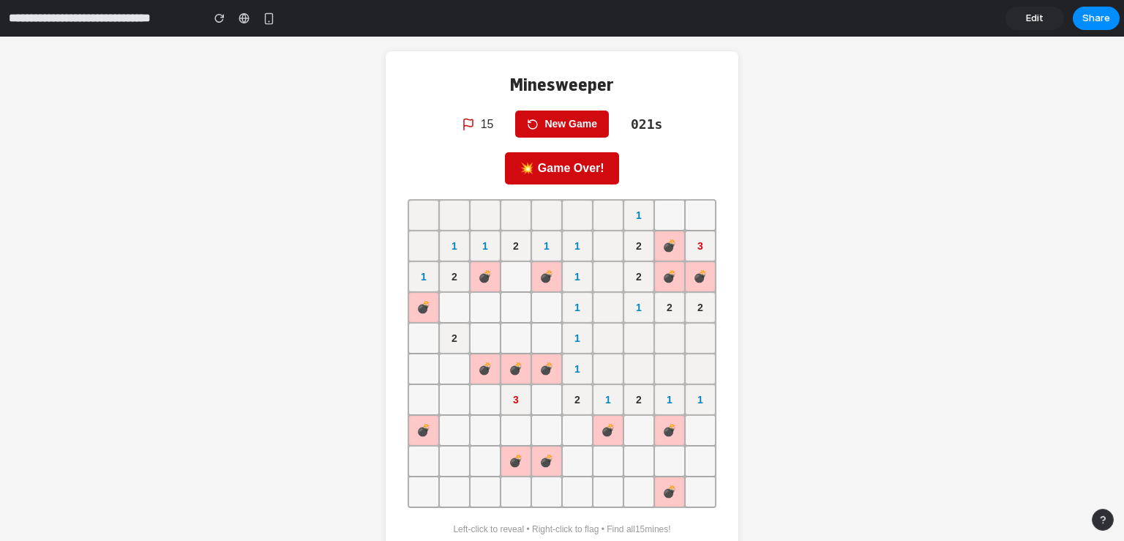
click at [551, 109] on div "Minesweeper 15 New Game 021 s 💥 Game Over! 1 1 1 2 1 1 2 💣 3 1 2 💣 💣 1 2 💣 💣 💣 …" at bounding box center [562, 304] width 353 height 506
click at [548, 120] on button "New Game" at bounding box center [562, 124] width 94 height 27
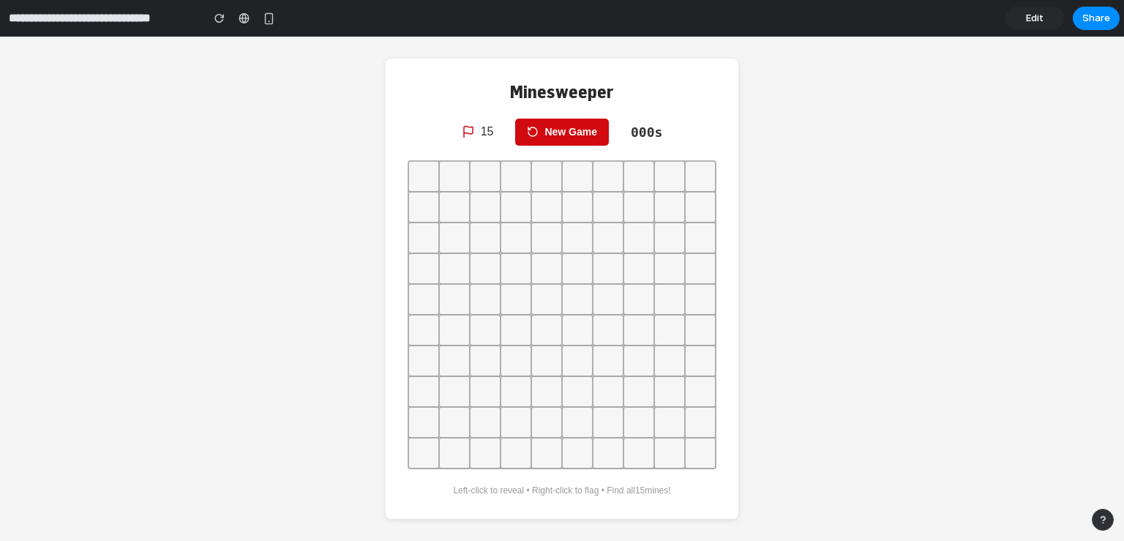
drag, startPoint x: 760, startPoint y: 52, endPoint x: 158, endPoint y: 88, distance: 603.3
click at [158, 88] on div "Minesweeper 15 New Game 000 s Left-click to reveal • Right-click to flag • Find…" at bounding box center [562, 289] width 1124 height 504
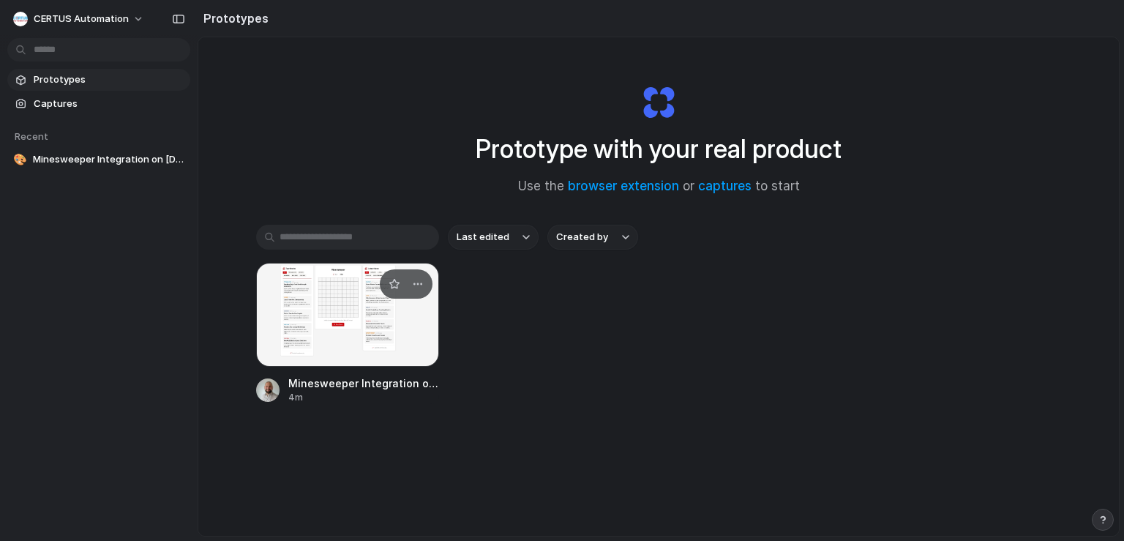
click at [335, 318] on div at bounding box center [347, 315] width 183 height 104
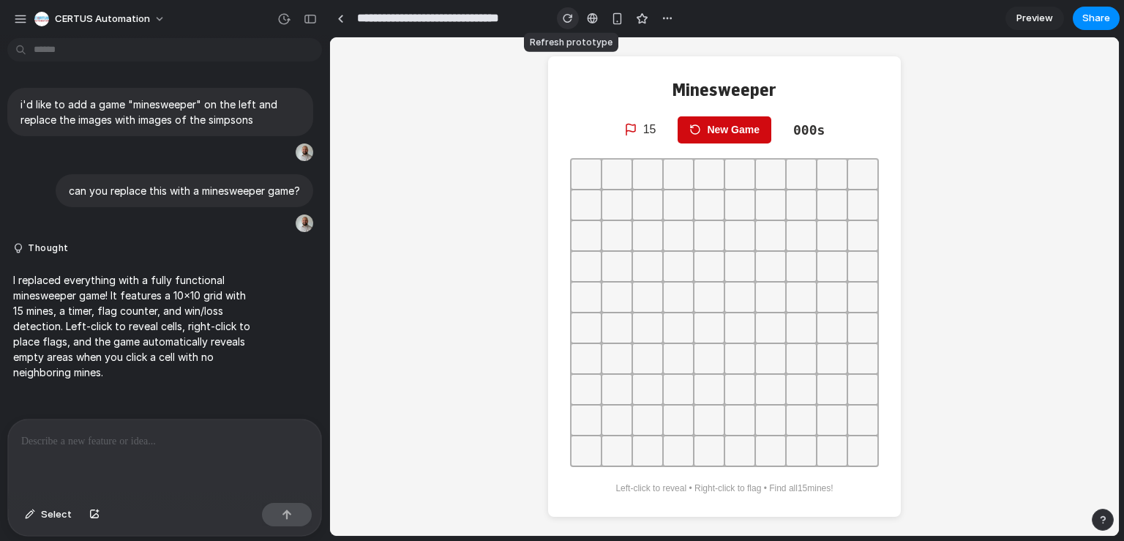
click at [571, 21] on div "button" at bounding box center [568, 18] width 10 height 10
click at [678, 18] on section "**********" at bounding box center [724, 18] width 790 height 37
click at [673, 18] on button "button" at bounding box center [667, 18] width 22 height 22
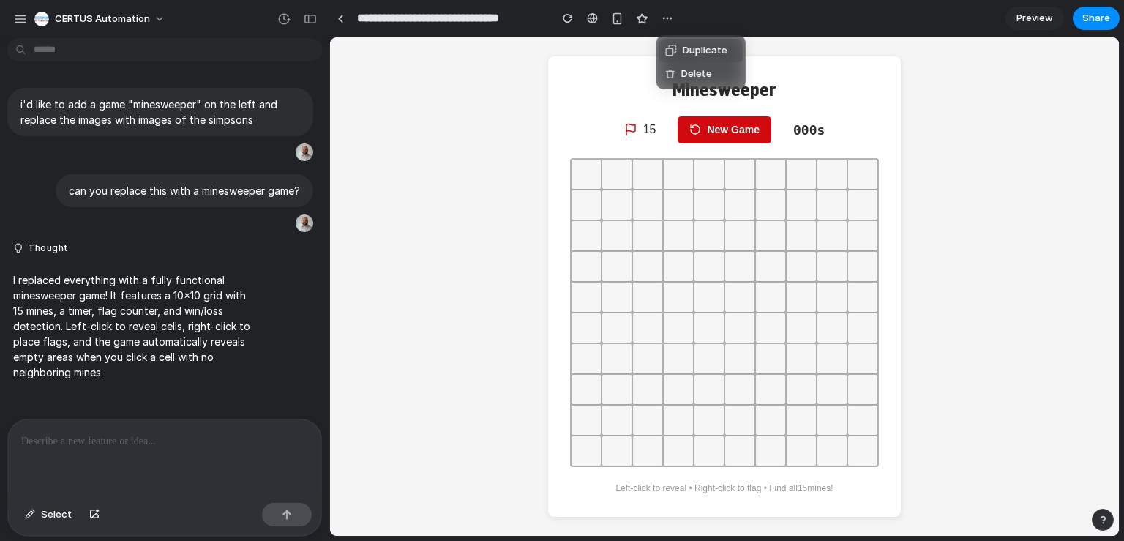
click at [600, 15] on div "Duplicate Delete" at bounding box center [562, 270] width 1124 height 541
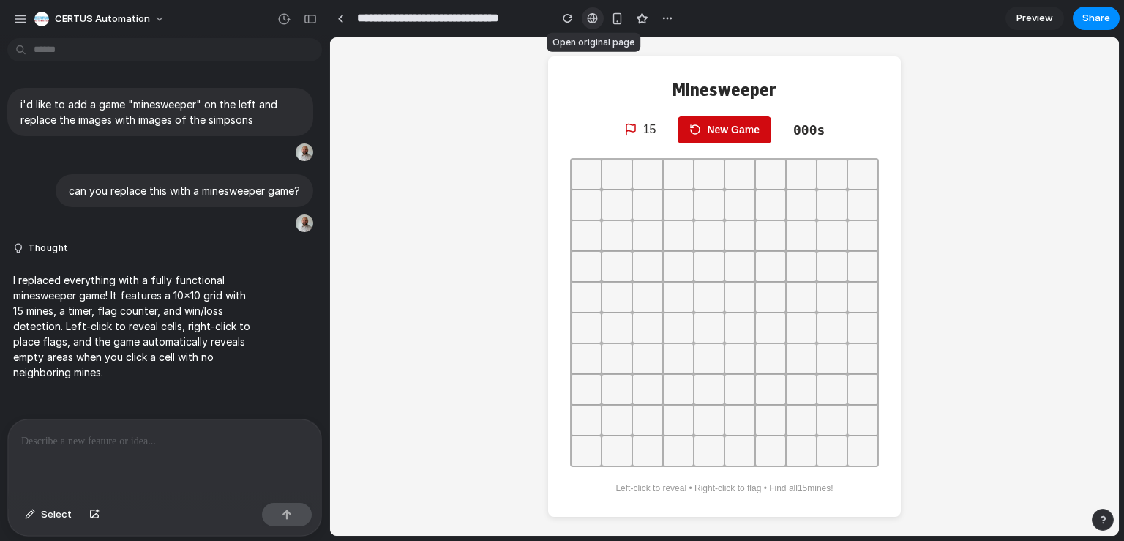
click at [592, 18] on div at bounding box center [592, 18] width 11 height 12
click at [179, 435] on p at bounding box center [164, 442] width 287 height 18
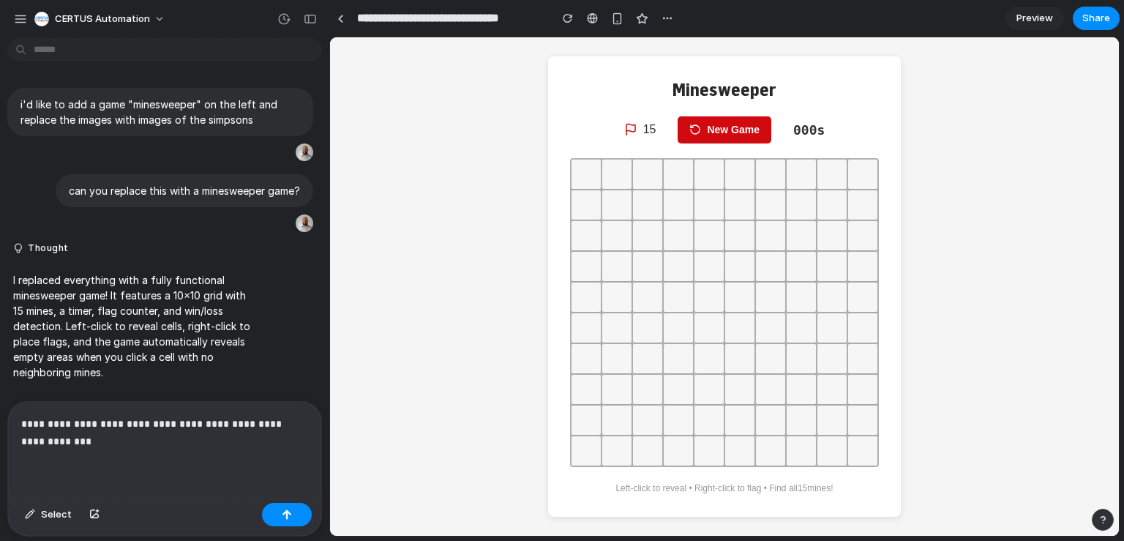
scroll to position [100, 0]
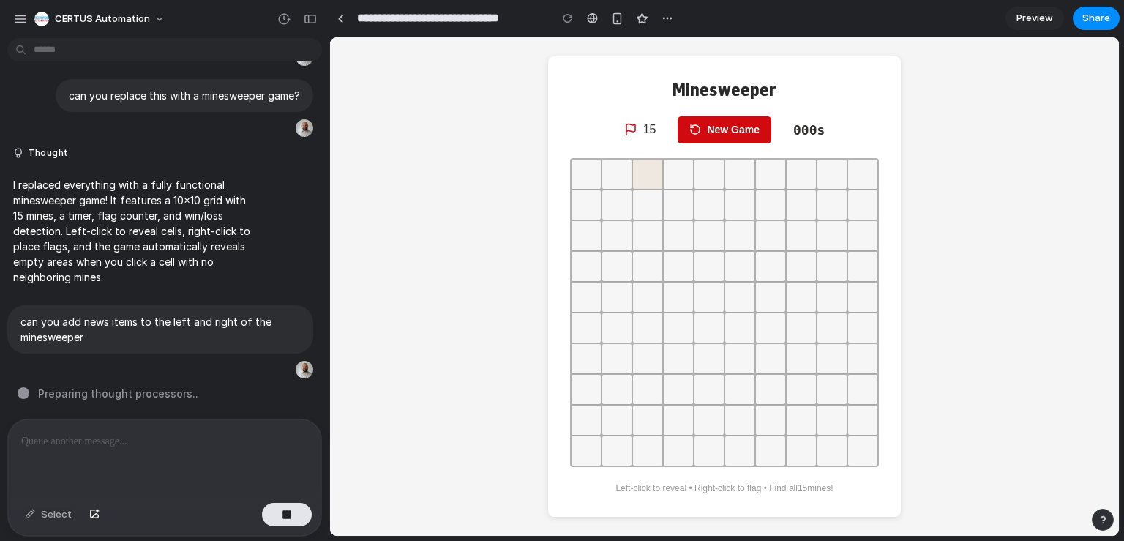
click at [643, 176] on button at bounding box center [647, 174] width 29 height 29
click at [610, 244] on button at bounding box center [616, 235] width 29 height 29
click at [635, 265] on button at bounding box center [647, 266] width 29 height 29
click at [608, 265] on button at bounding box center [616, 266] width 29 height 29
click at [590, 262] on button at bounding box center [586, 266] width 29 height 29
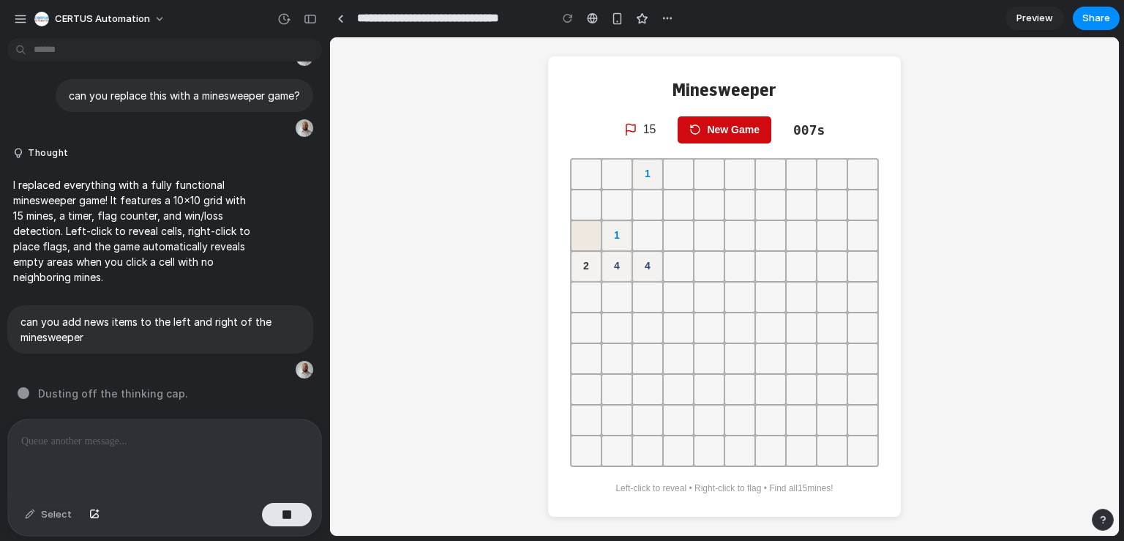
click at [580, 228] on button at bounding box center [586, 235] width 29 height 29
click at [582, 185] on button at bounding box center [586, 174] width 29 height 29
click at [594, 316] on button at bounding box center [586, 327] width 29 height 29
click at [613, 326] on button at bounding box center [616, 327] width 29 height 29
click at [622, 344] on button at bounding box center [616, 358] width 29 height 29
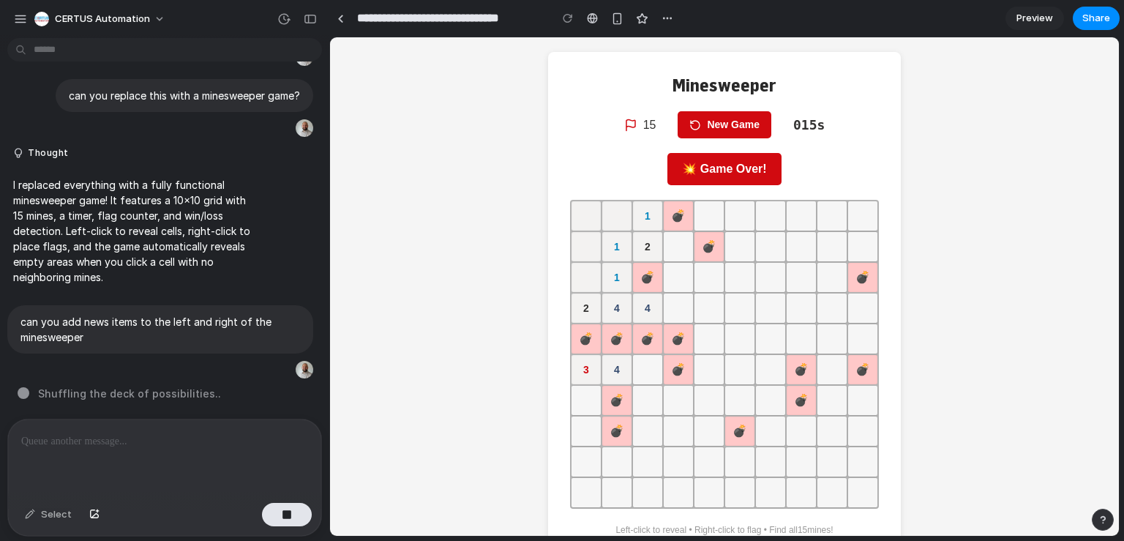
click at [733, 120] on button "New Game" at bounding box center [725, 124] width 94 height 27
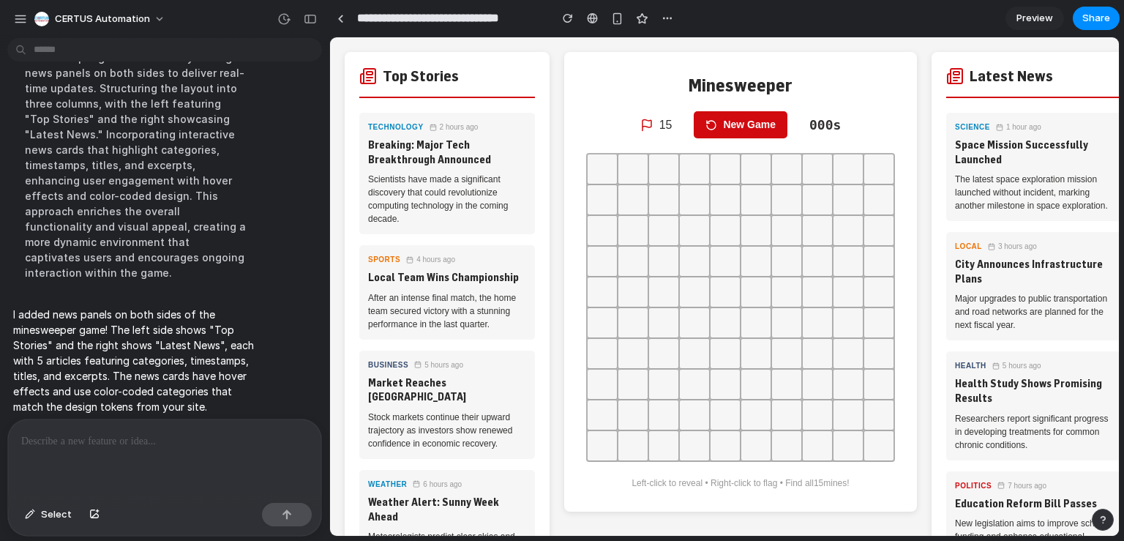
scroll to position [214, 0]
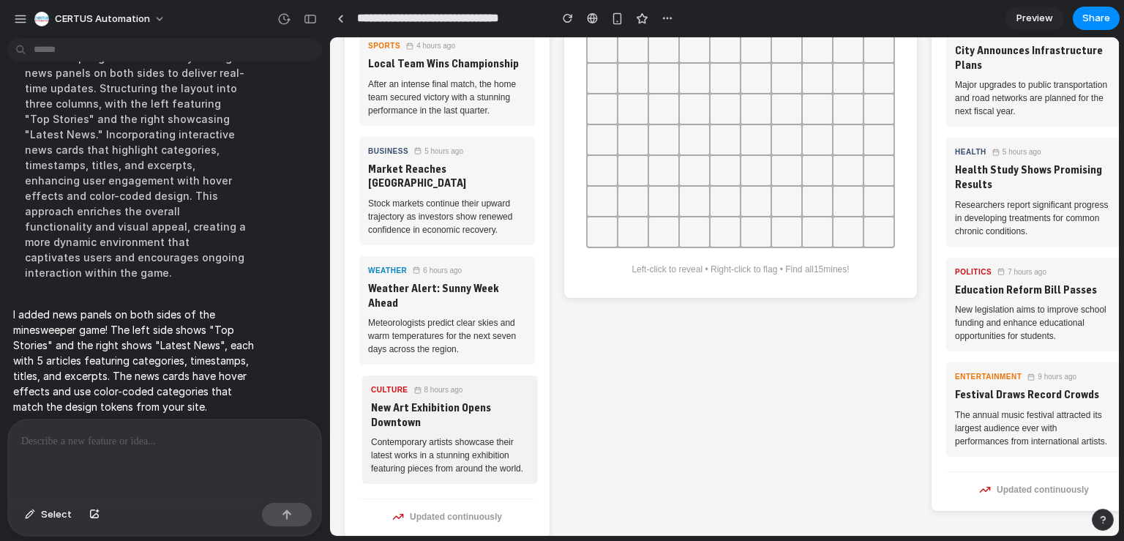
click at [412, 384] on div "Culture 8 hours ago" at bounding box center [450, 389] width 158 height 11
click at [161, 433] on p at bounding box center [161, 442] width 281 height 18
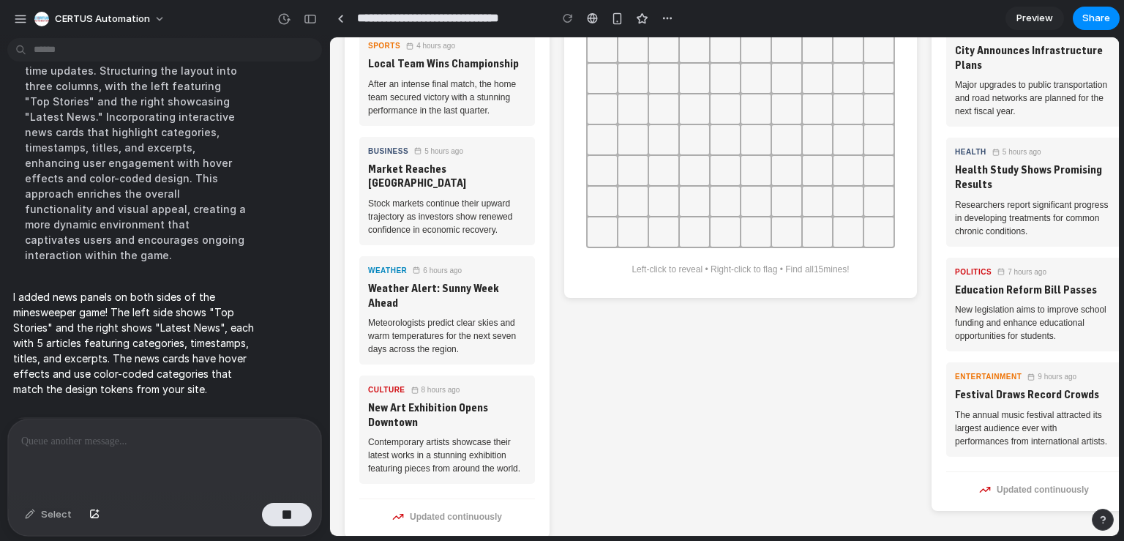
scroll to position [595, 0]
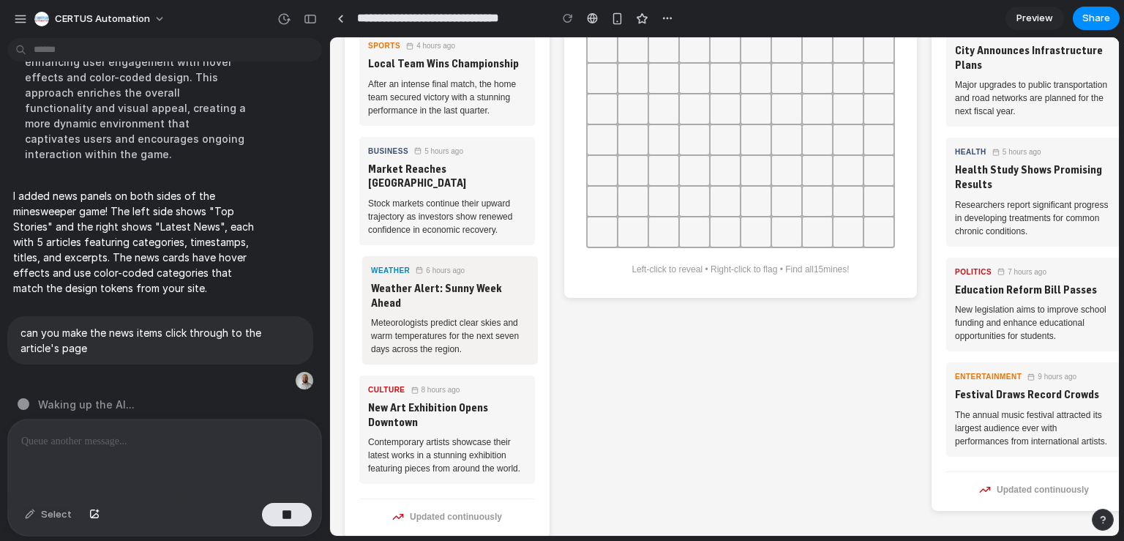
click at [415, 283] on article "Weather 6 hours ago Weather Alert: Sunny Week Ahead Meteorologists predict clea…" at bounding box center [450, 310] width 176 height 108
click at [509, 316] on p "Meteorologists predict clear skies and warm temperatures for the next seven day…" at bounding box center [450, 336] width 158 height 40
click at [836, 410] on div "Top Stories Technology 2 hours ago Breaking: Major Tech Breakthrough Announced …" at bounding box center [725, 188] width 760 height 700
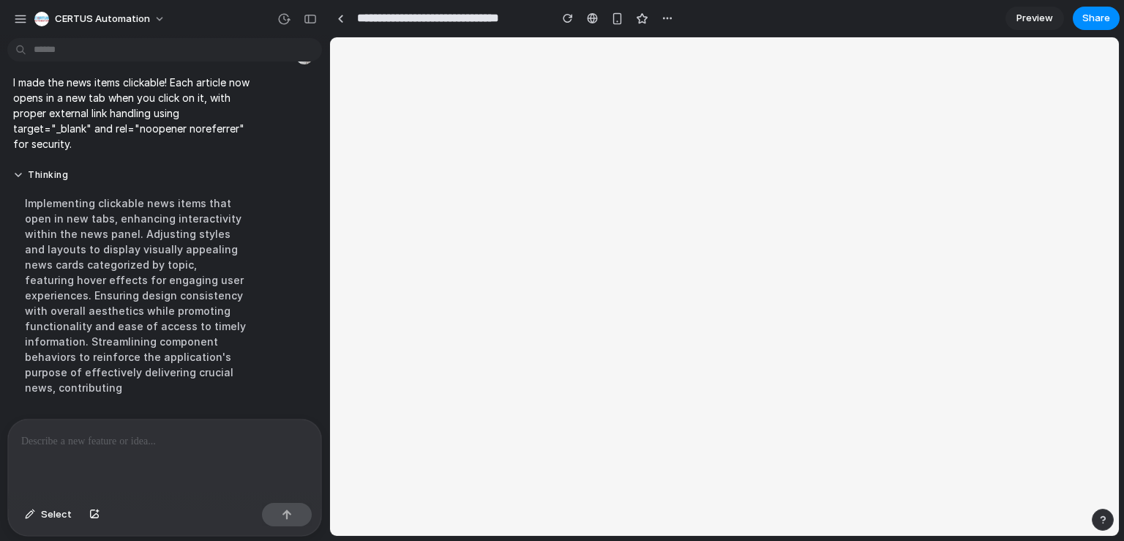
scroll to position [0, 0]
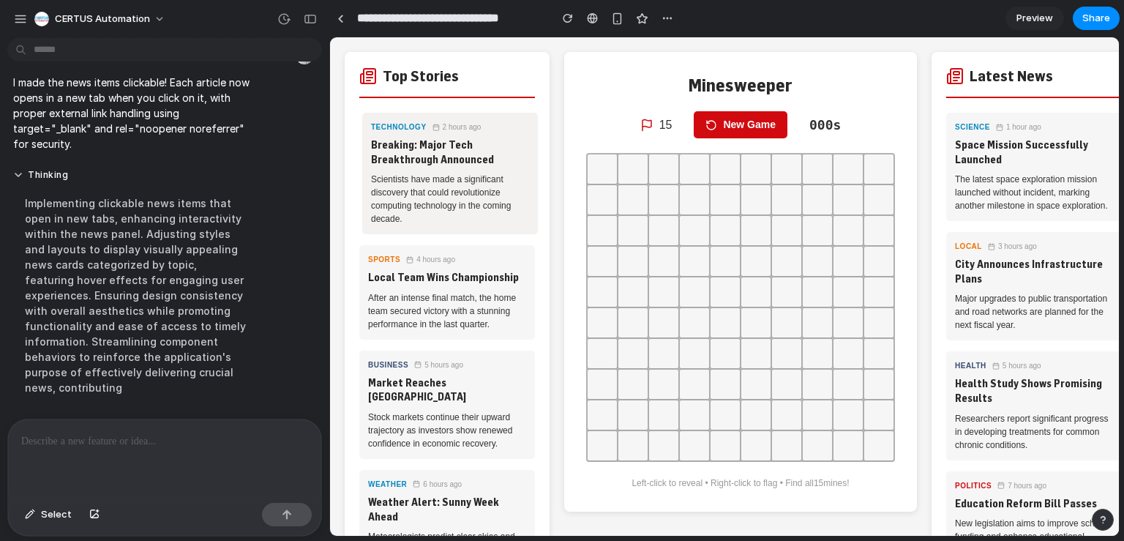
click at [386, 170] on link "Technology 2 hours ago Breaking: Major Tech Breakthrough Announced Scientists h…" at bounding box center [450, 173] width 176 height 121
click at [119, 444] on div at bounding box center [164, 458] width 313 height 78
click at [389, 288] on link "Sports 4 hours ago Local Team Wins Championship After an intense final match, t…" at bounding box center [450, 292] width 176 height 94
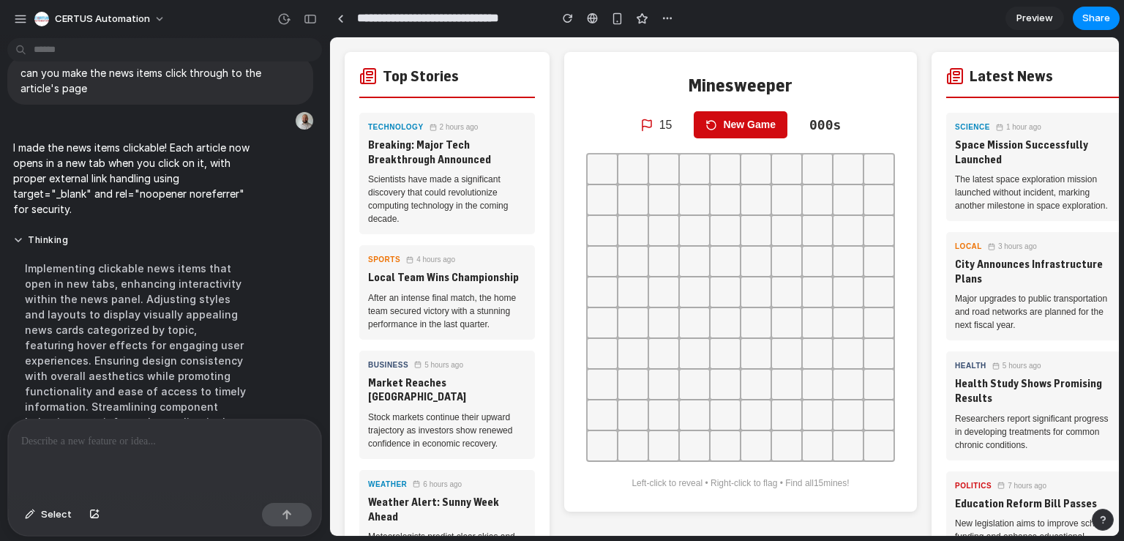
scroll to position [656, 0]
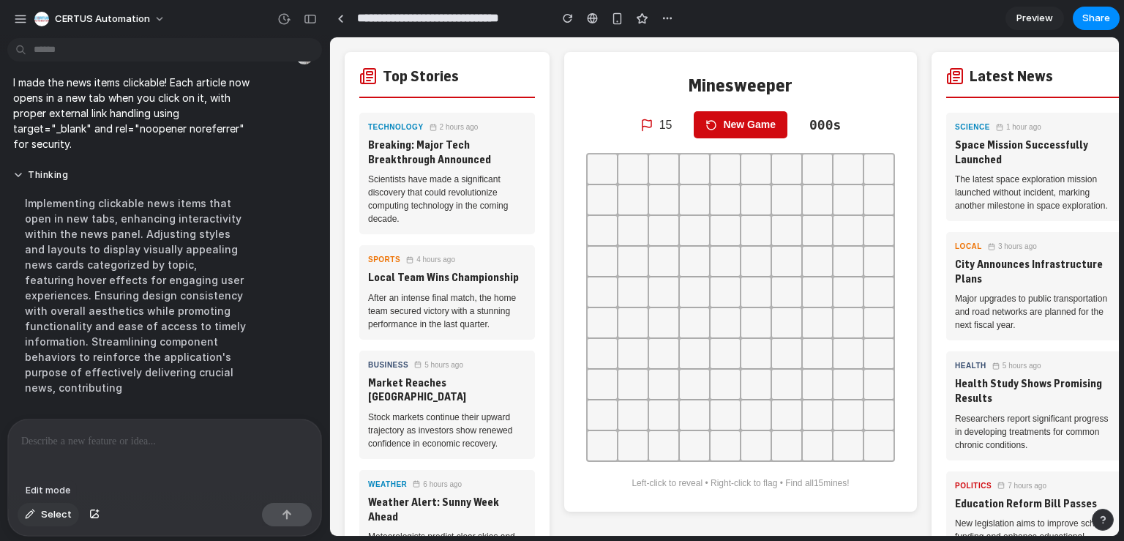
click at [38, 511] on button "Select" at bounding box center [48, 514] width 61 height 23
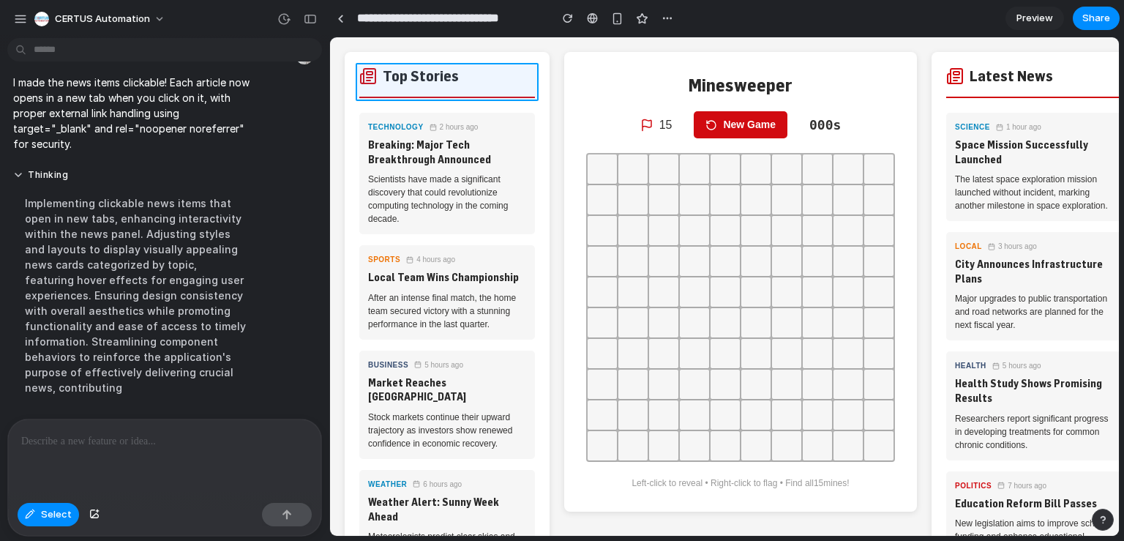
click at [501, 83] on div at bounding box center [724, 286] width 789 height 499
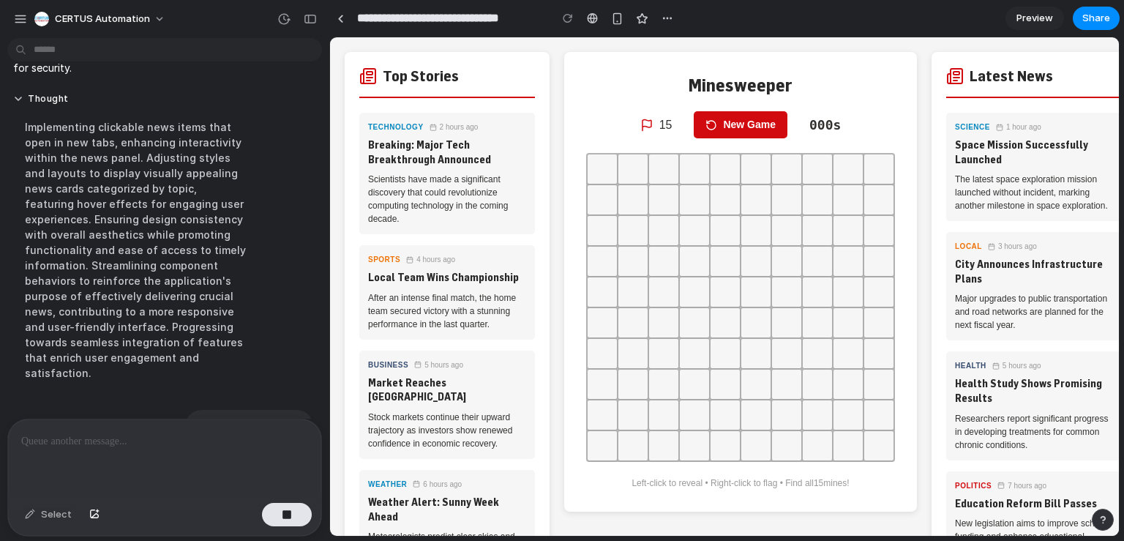
scroll to position [806, 0]
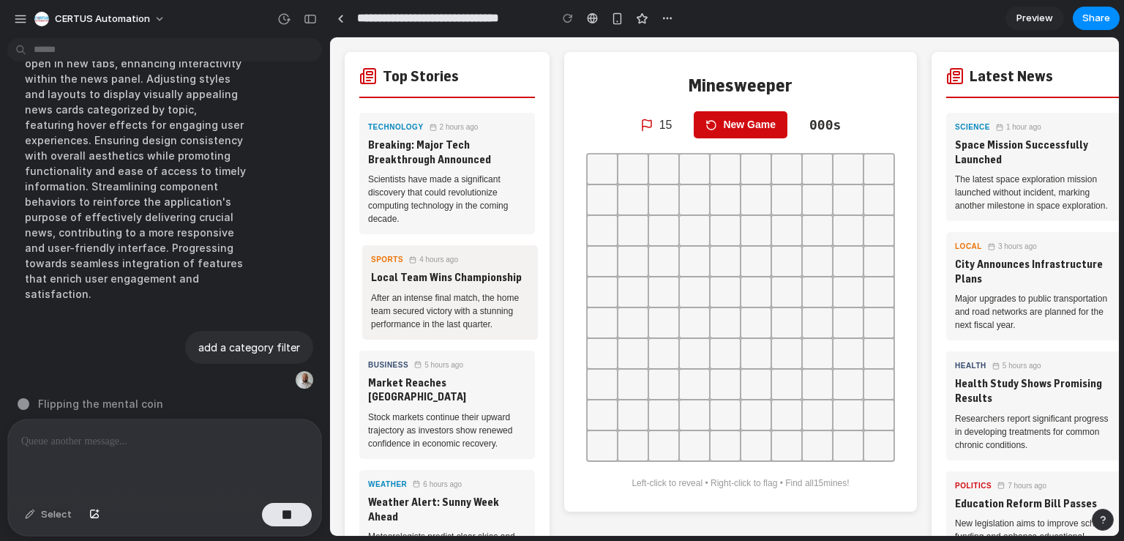
click at [473, 302] on p "After an intense final match, the home team secured victory with a stunning per…" at bounding box center [450, 311] width 158 height 40
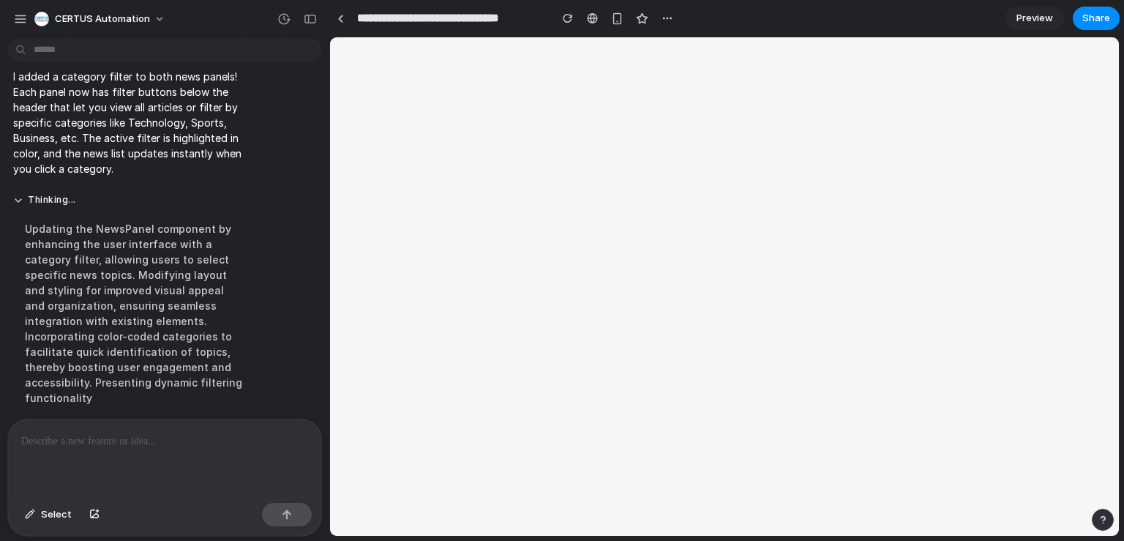
scroll to position [0, 0]
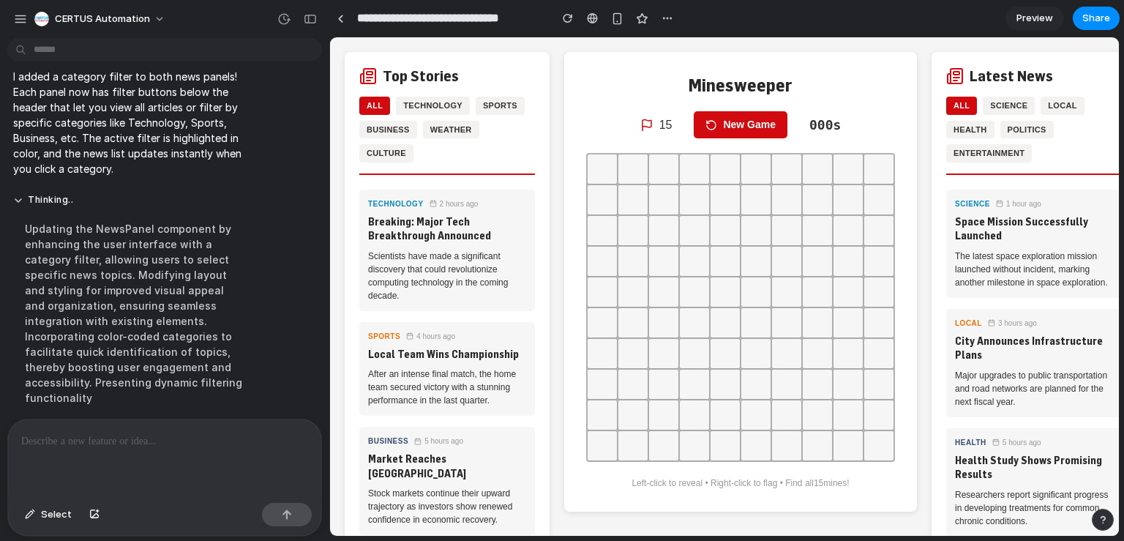
click at [518, 96] on div "Top Stories All Technology Sports Business Weather Culture" at bounding box center [447, 121] width 176 height 108
click at [511, 104] on button "Sports" at bounding box center [500, 106] width 49 height 18
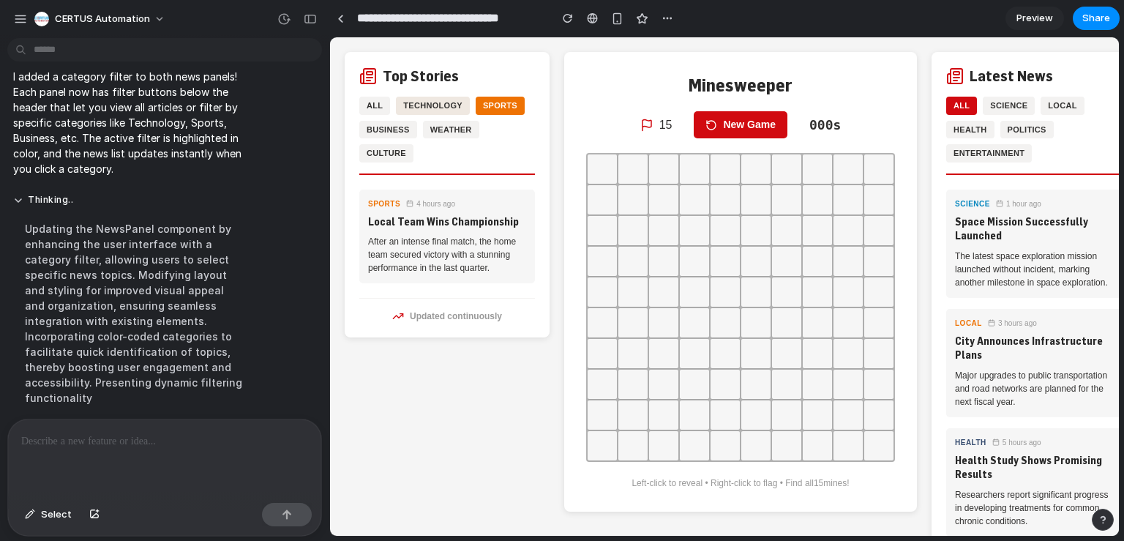
click at [452, 100] on button "Technology" at bounding box center [433, 106] width 74 height 18
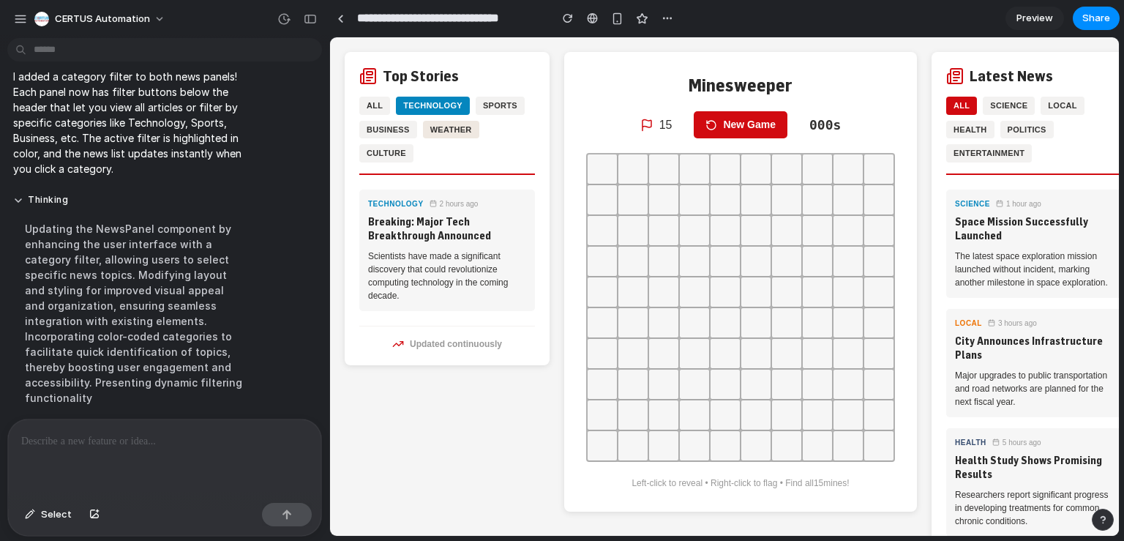
click at [444, 127] on button "Weather" at bounding box center [451, 130] width 56 height 18
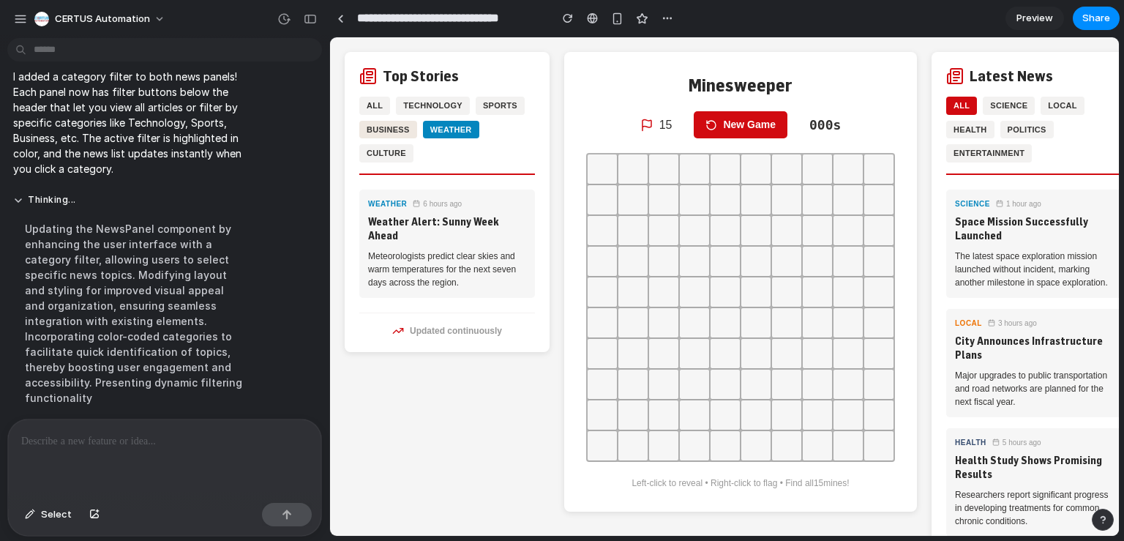
click at [400, 131] on button "Business" at bounding box center [388, 130] width 58 height 18
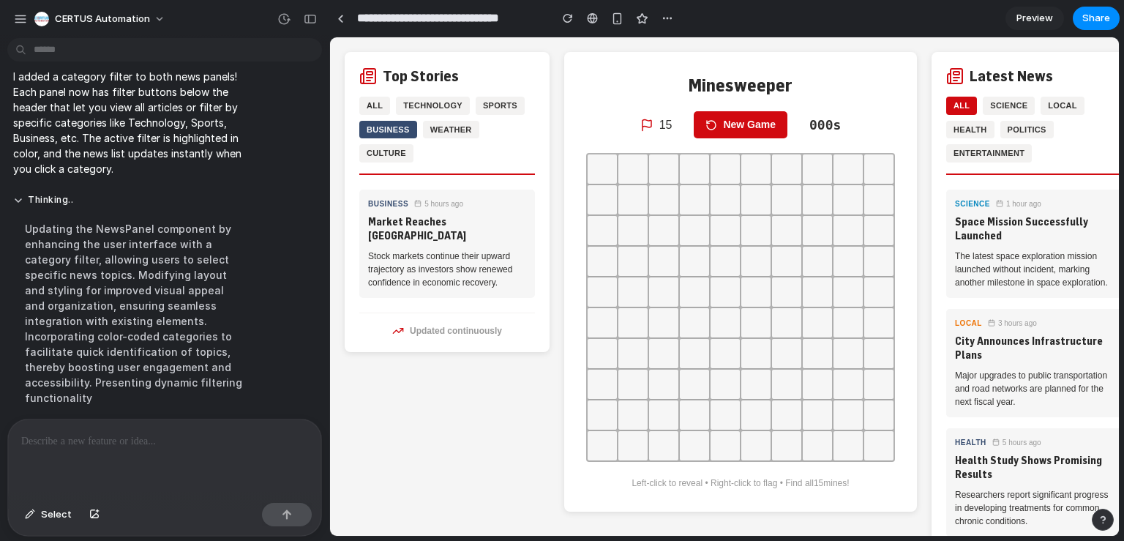
click at [381, 95] on div "Top Stories All Technology Sports Business Weather Culture" at bounding box center [447, 121] width 176 height 108
click at [372, 107] on button "All" at bounding box center [374, 106] width 31 height 18
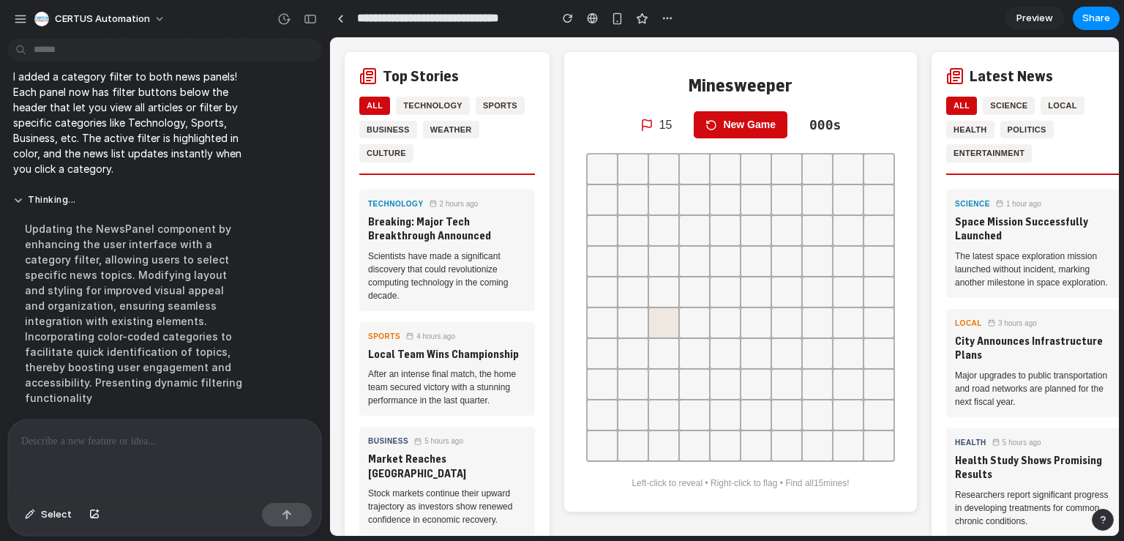
click at [654, 319] on button at bounding box center [663, 322] width 29 height 29
click at [675, 295] on button at bounding box center [663, 291] width 29 height 29
click at [750, 206] on button at bounding box center [755, 199] width 29 height 29
click at [737, 199] on button at bounding box center [725, 199] width 29 height 29
click at [731, 173] on button at bounding box center [725, 168] width 29 height 29
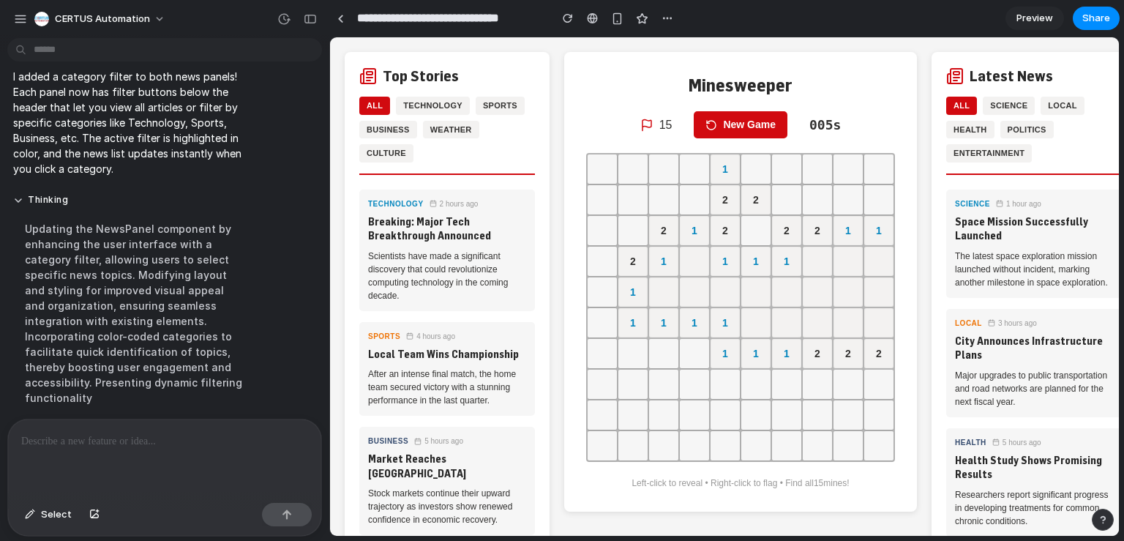
click at [709, 175] on div "1 2 2 2 1 2 2 2 1 1 2 1 1 1 1 1 1 1 1 1 1 1 1 2 2 2" at bounding box center [740, 307] width 309 height 309
click at [705, 175] on button at bounding box center [694, 168] width 29 height 29
drag, startPoint x: 662, startPoint y: 223, endPoint x: 660, endPoint y: 200, distance: 23.5
click at [660, 200] on div "1 1 2 2 2 1 2 2 2 1 1 2 1 1 1 1 1 1 1 1 1 1 1 1 2 2 2" at bounding box center [740, 307] width 309 height 309
click at [660, 200] on button at bounding box center [663, 199] width 29 height 29
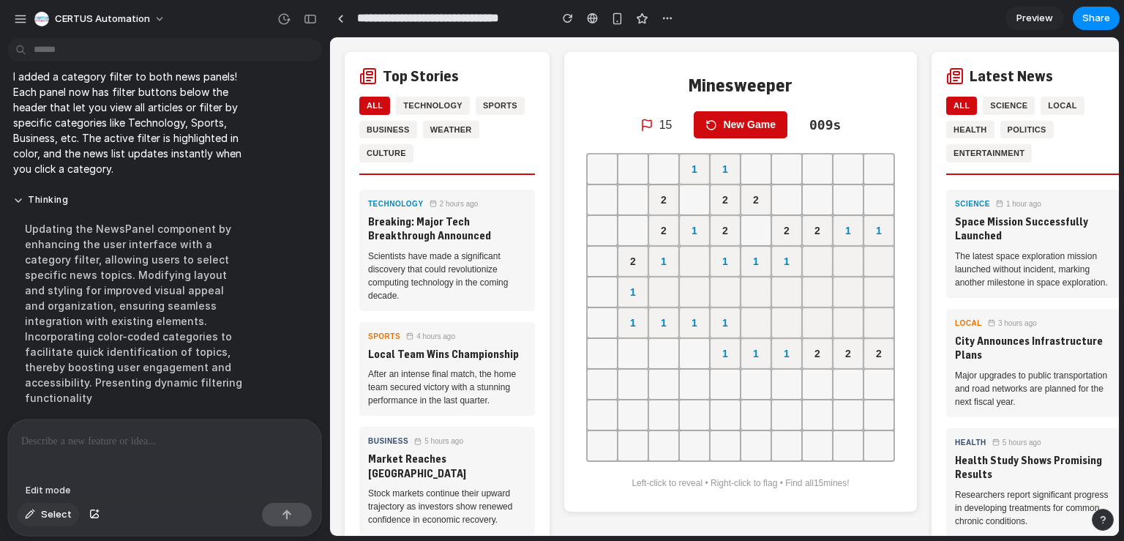
click at [47, 513] on span "Select" at bounding box center [56, 514] width 31 height 15
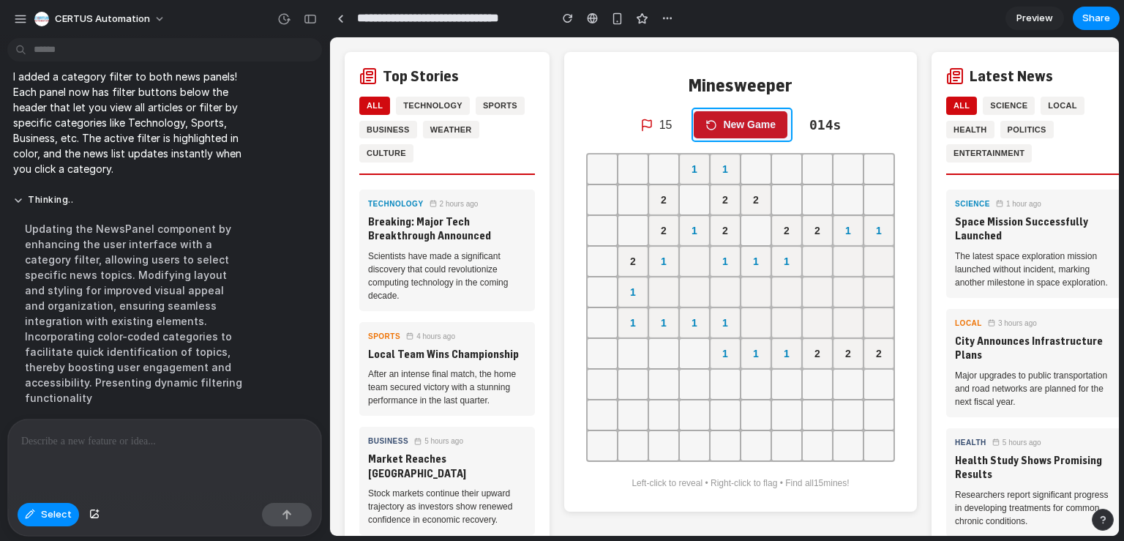
click at [750, 119] on div at bounding box center [724, 286] width 789 height 499
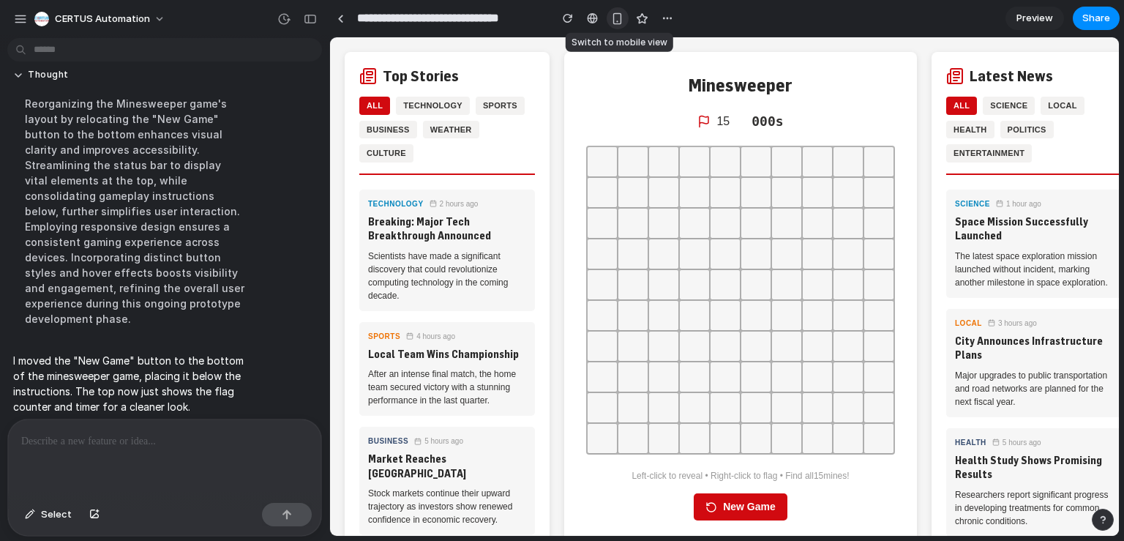
click at [618, 26] on button "button" at bounding box center [618, 18] width 22 height 22
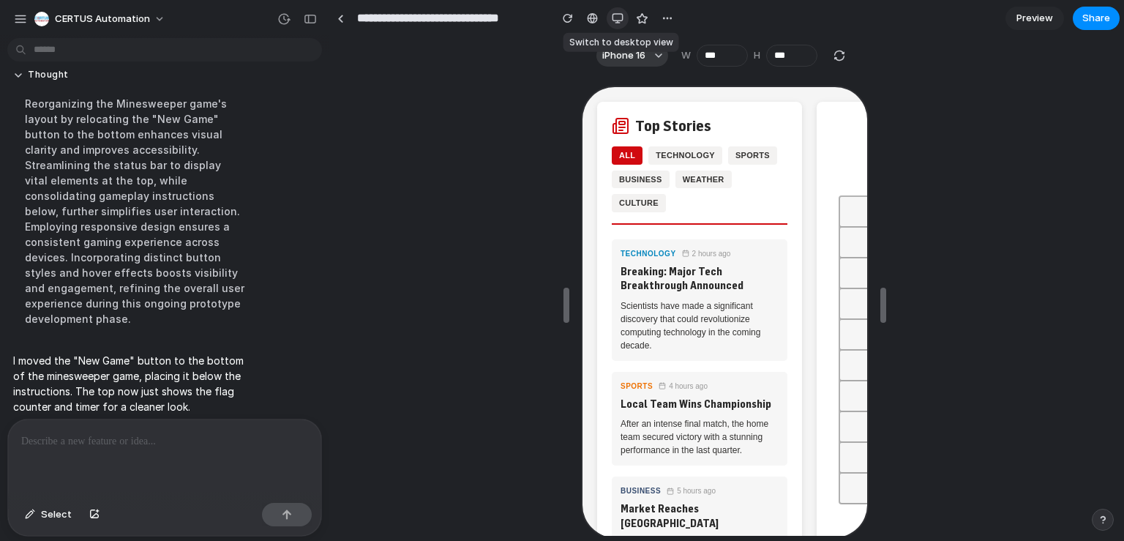
click at [618, 26] on button "button" at bounding box center [618, 18] width 22 height 22
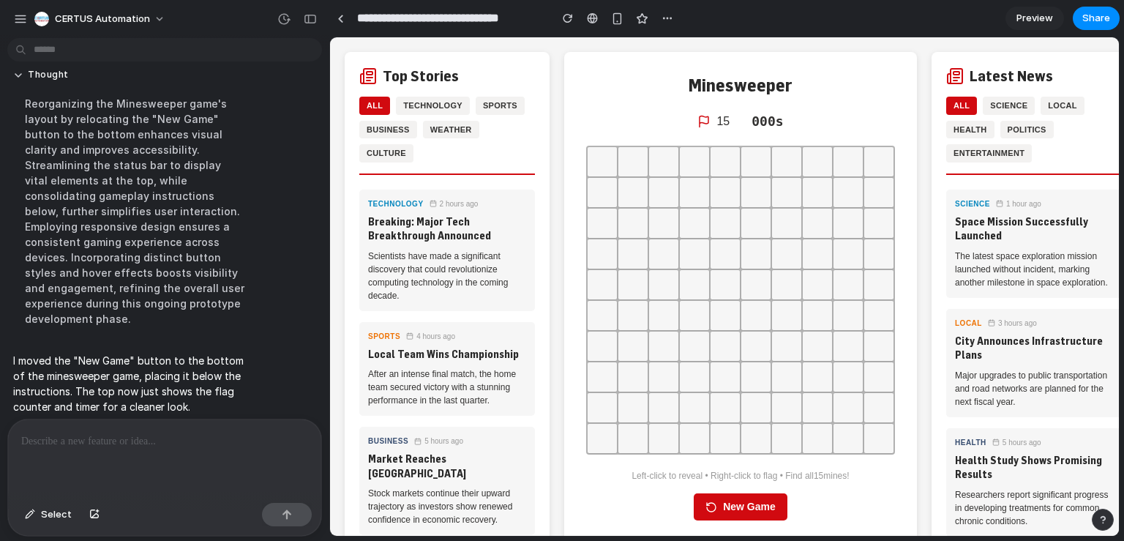
click at [182, 433] on p at bounding box center [161, 442] width 281 height 18
click at [616, 26] on button "button" at bounding box center [618, 18] width 22 height 22
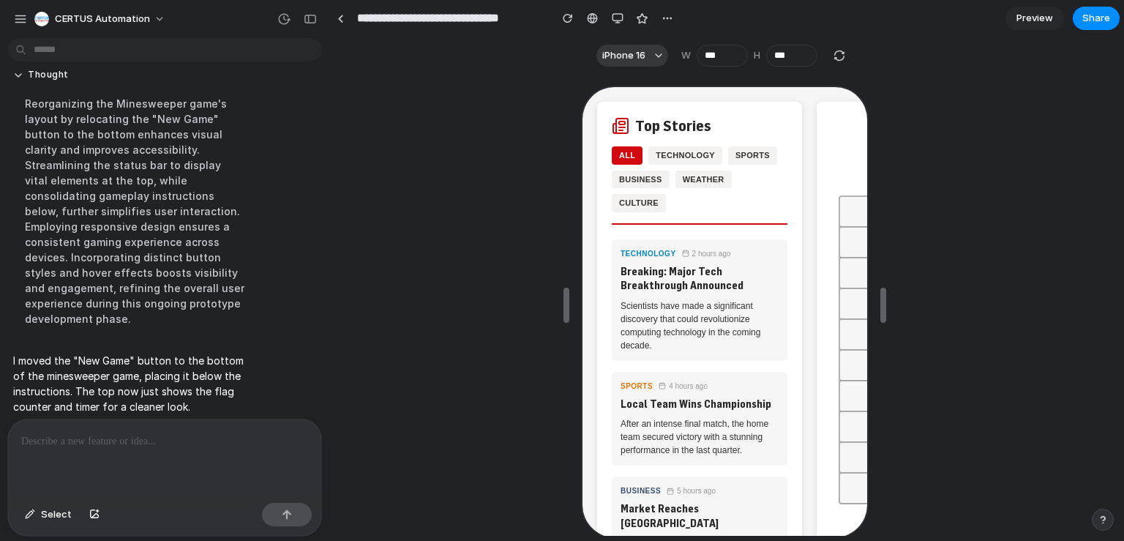
click at [187, 442] on p at bounding box center [161, 442] width 281 height 18
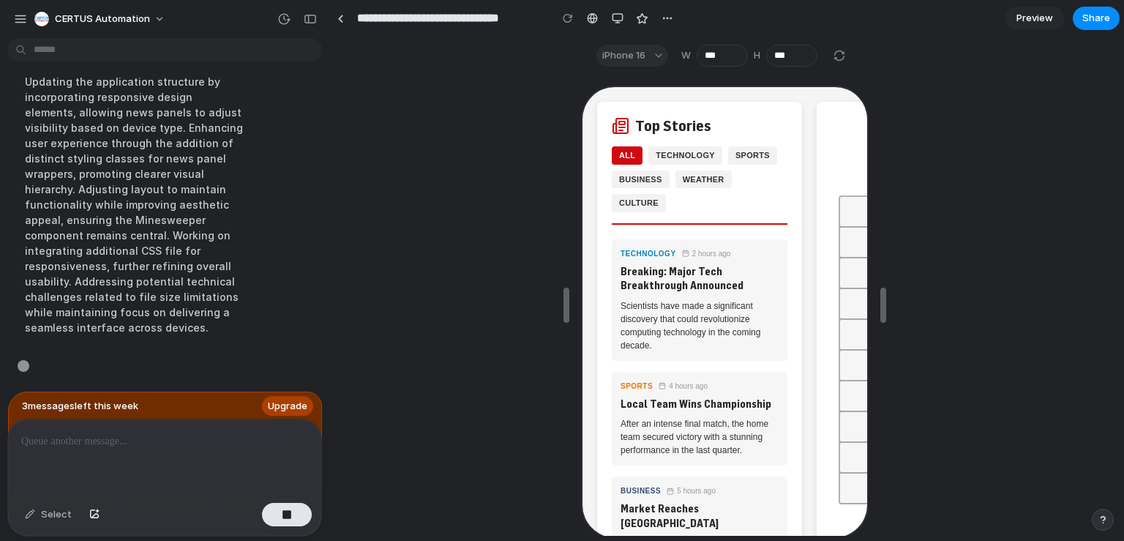
scroll to position [1300, 0]
click at [614, 55] on div "iPhone 16" at bounding box center [632, 56] width 72 height 22
click at [621, 22] on div "button" at bounding box center [618, 18] width 12 height 12
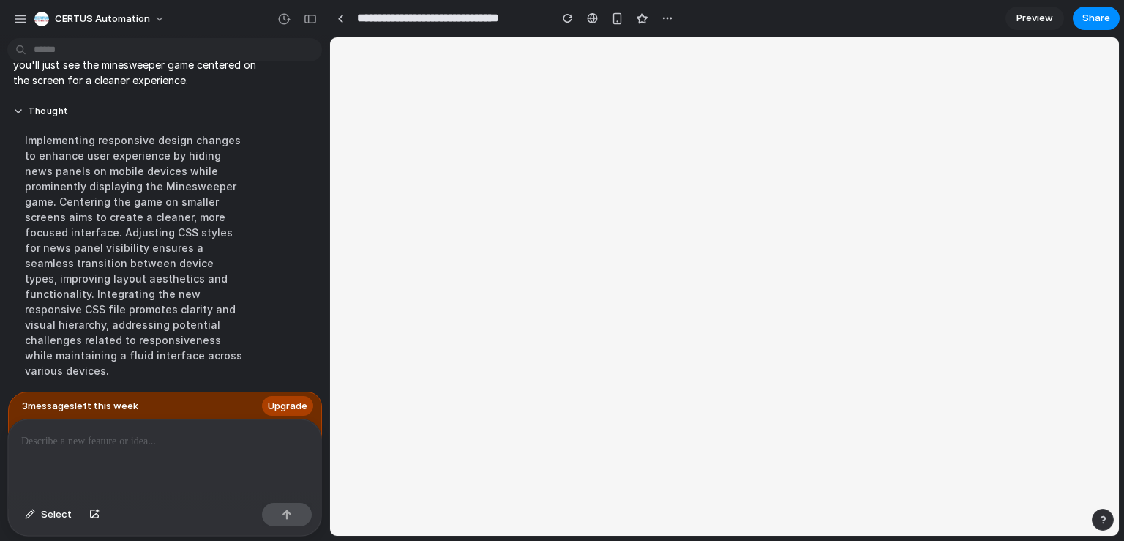
scroll to position [0, 0]
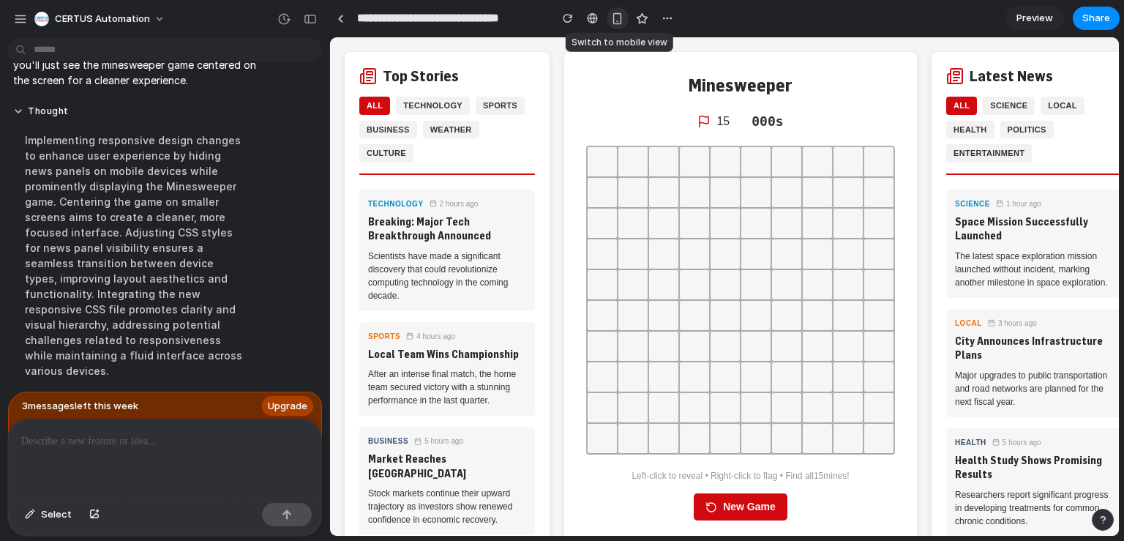
click at [618, 23] on div "button" at bounding box center [617, 18] width 12 height 12
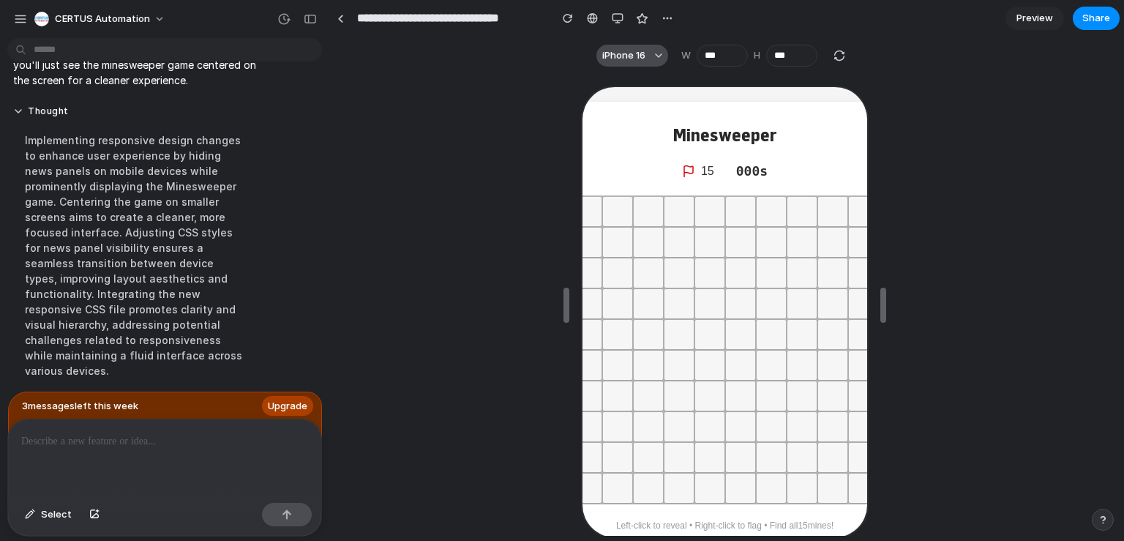
click at [655, 57] on div "button" at bounding box center [658, 55] width 7 height 7
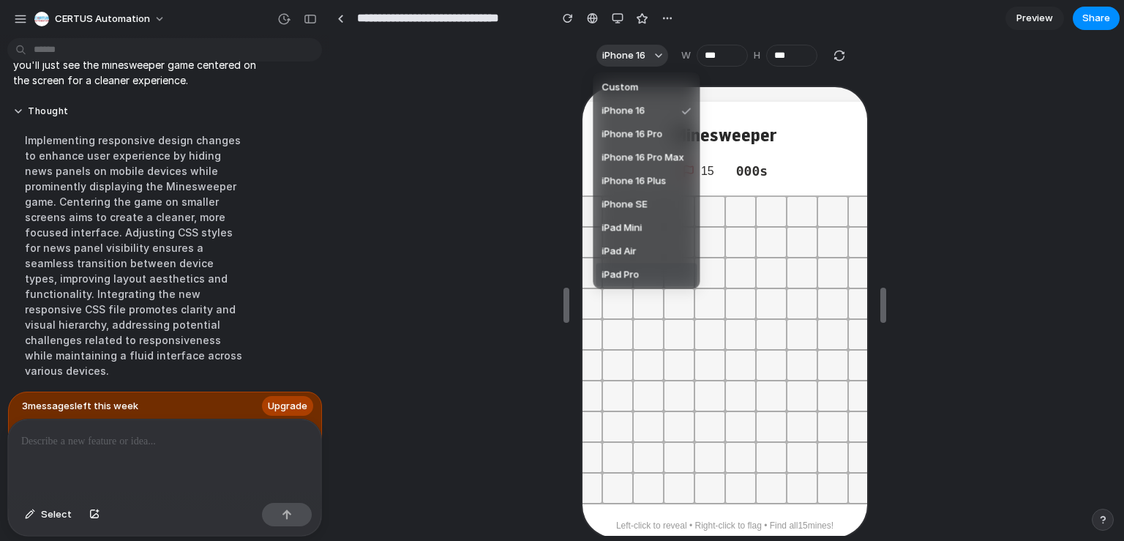
scroll to position [48, 0]
click at [636, 258] on li "Android Compact" at bounding box center [646, 249] width 101 height 23
type input "***"
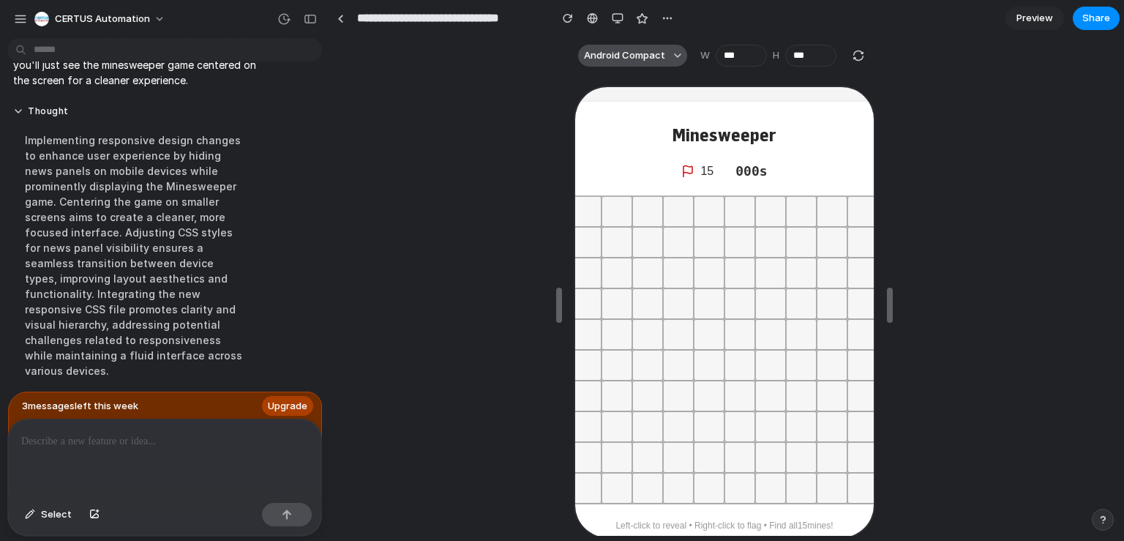
click at [629, 48] on button "Android Compact" at bounding box center [632, 56] width 109 height 22
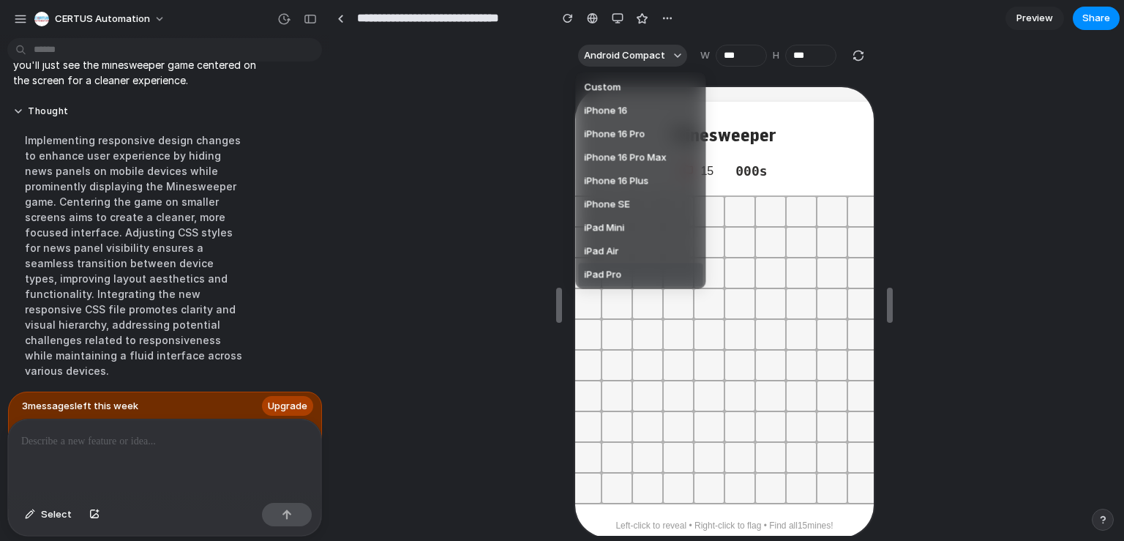
click at [610, 266] on li "iPad Pro" at bounding box center [640, 274] width 124 height 23
type input "****"
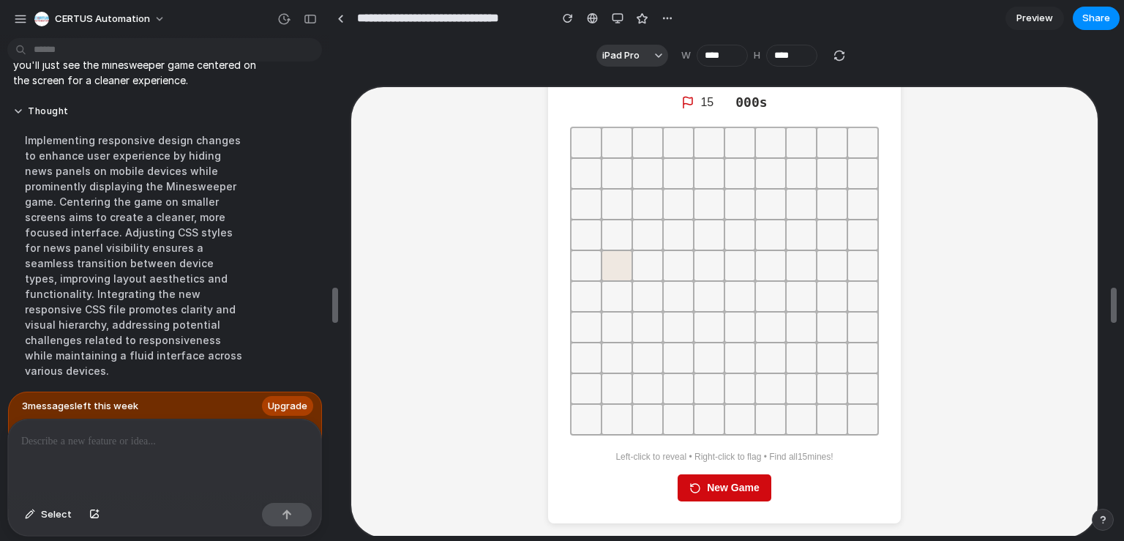
scroll to position [0, 0]
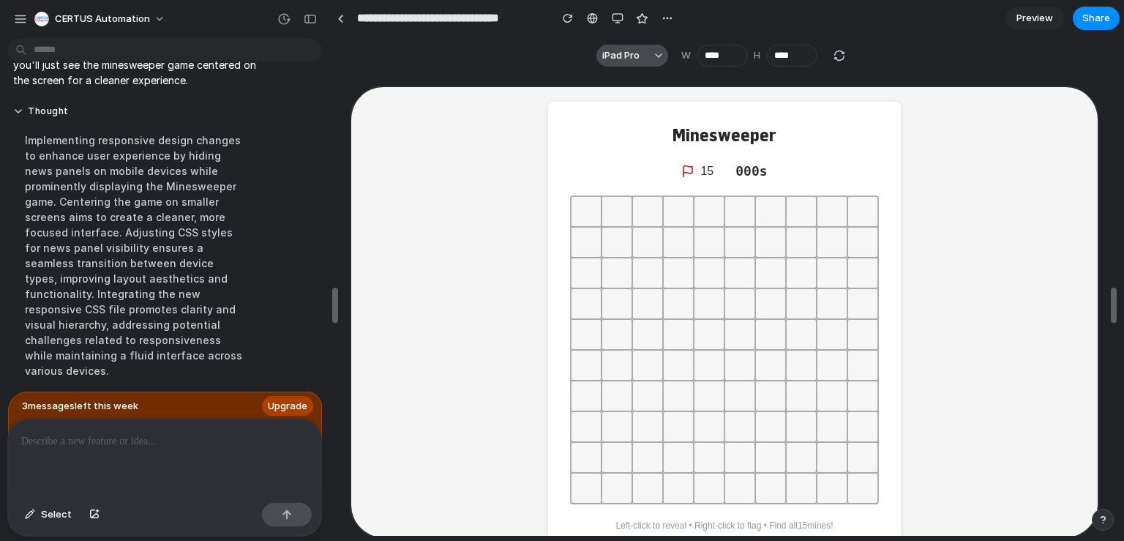
click at [620, 66] on button "iPad Pro" at bounding box center [632, 56] width 72 height 22
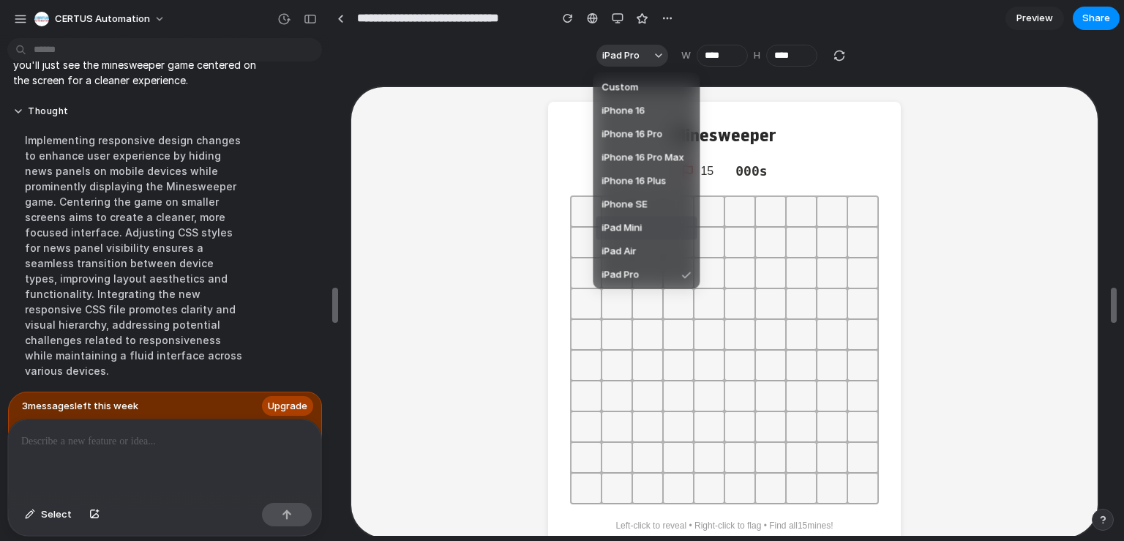
scroll to position [48, 0]
click at [621, 276] on span "Android Medium" at bounding box center [639, 273] width 74 height 15
type input "***"
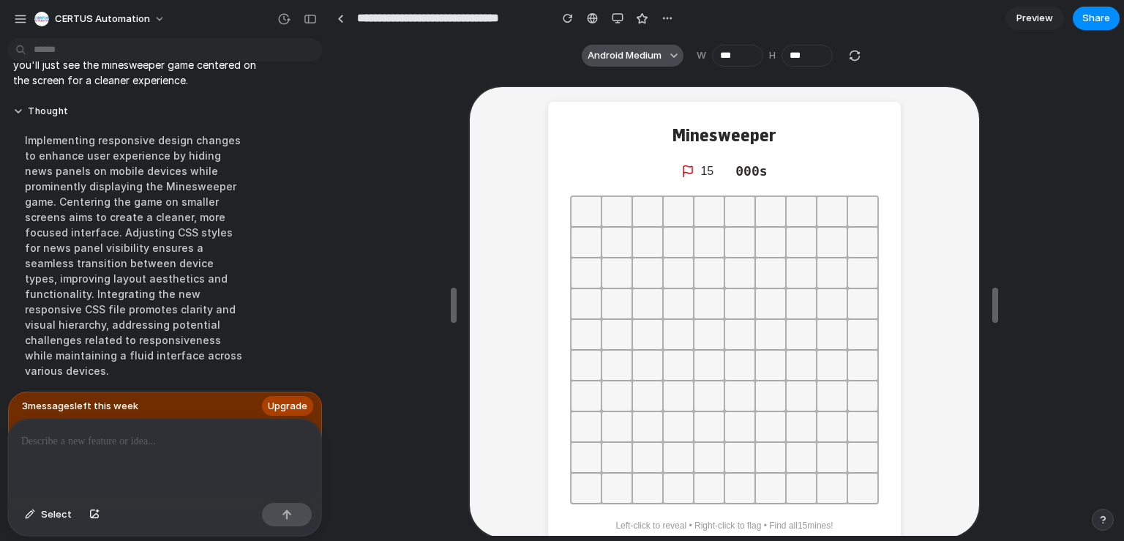
click at [626, 55] on span "Android Medium" at bounding box center [625, 55] width 74 height 15
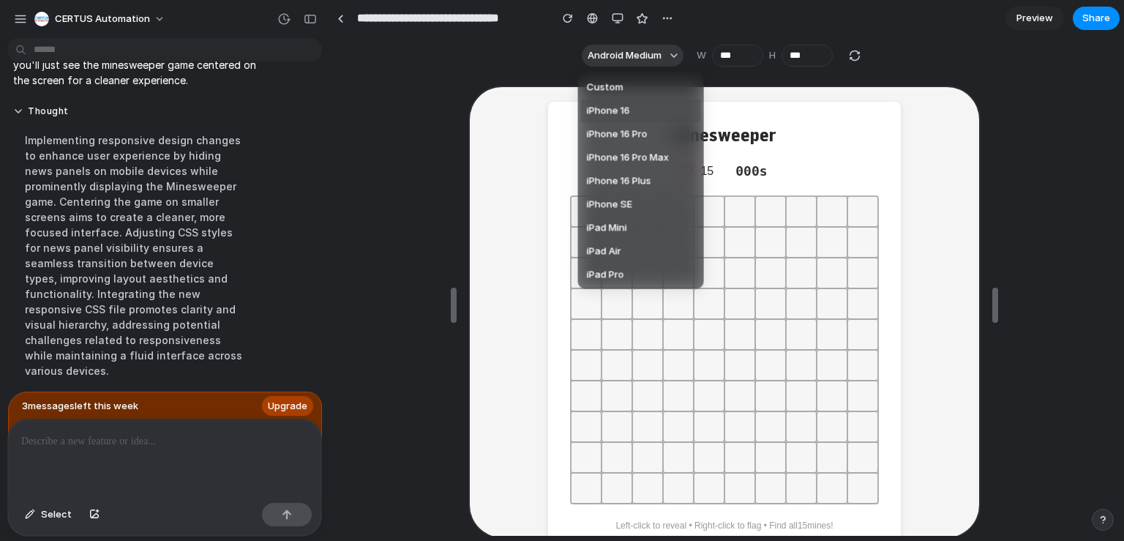
click at [635, 103] on li "iPhone 16" at bounding box center [641, 110] width 120 height 23
type input "***"
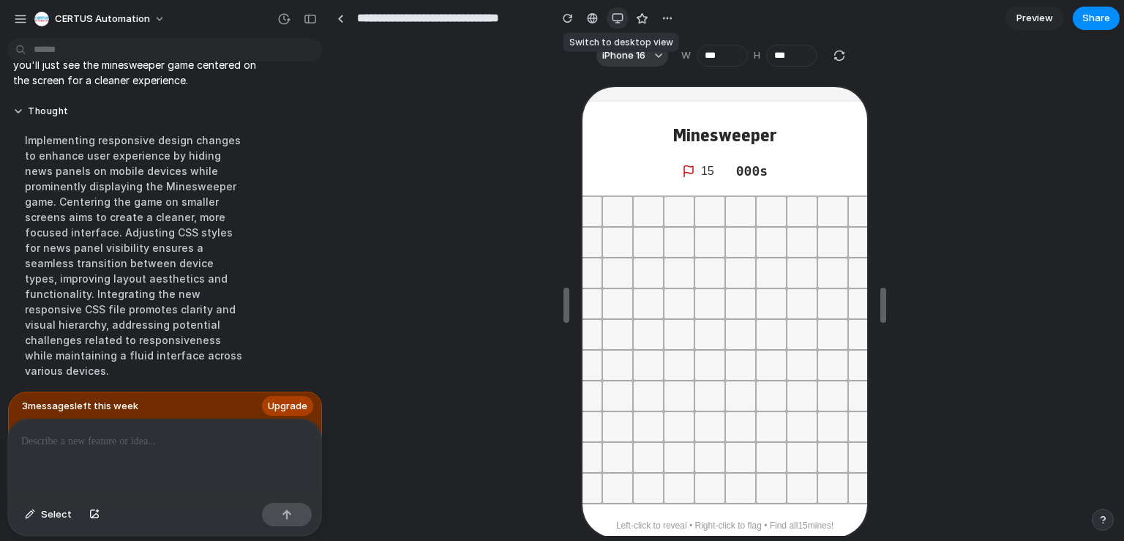
click at [610, 17] on button "button" at bounding box center [618, 18] width 22 height 22
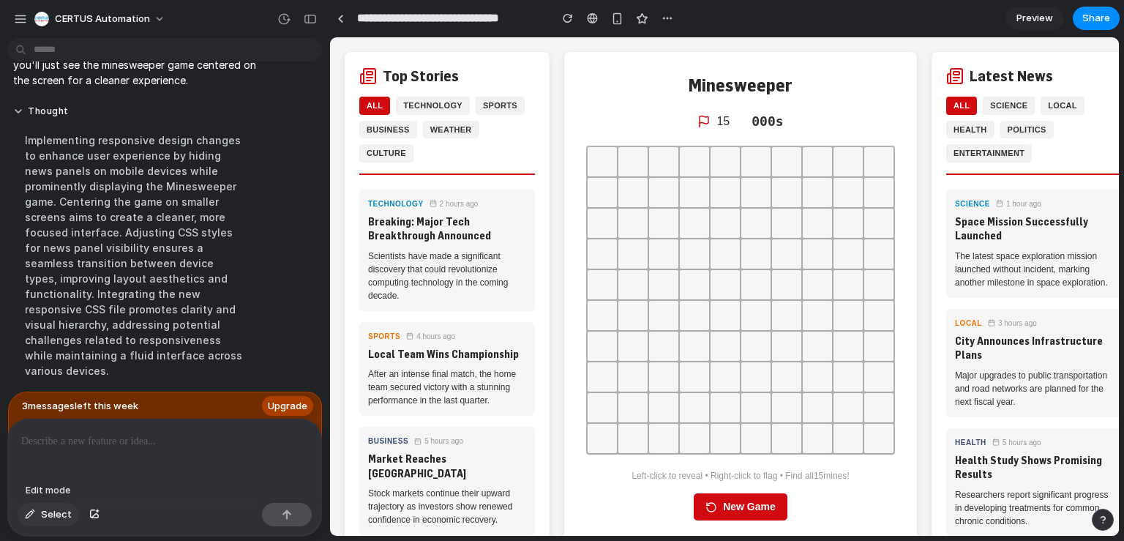
click at [61, 517] on span "Select" at bounding box center [56, 514] width 31 height 15
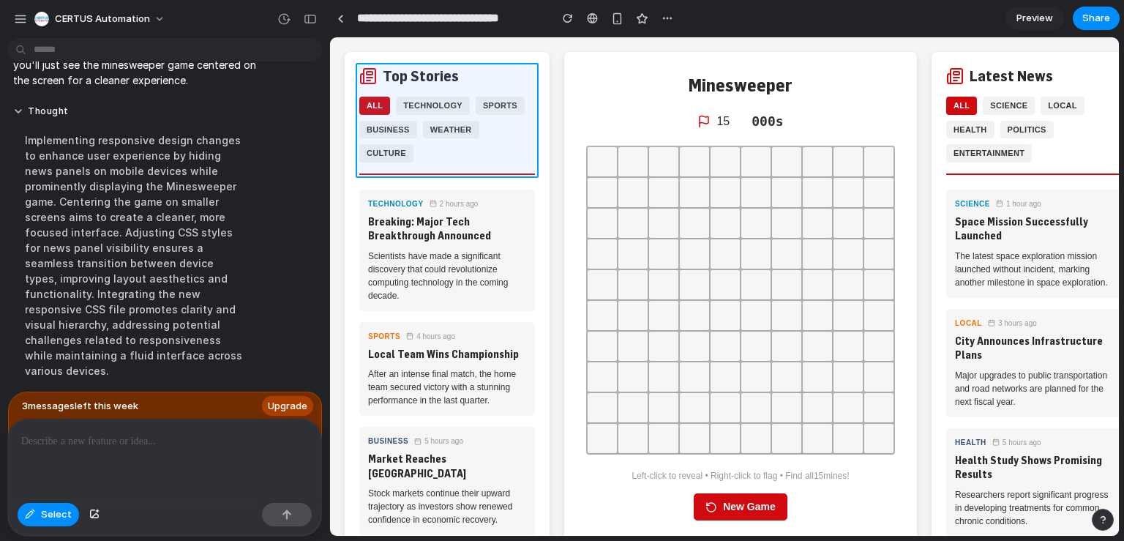
click at [405, 91] on div at bounding box center [724, 286] width 789 height 499
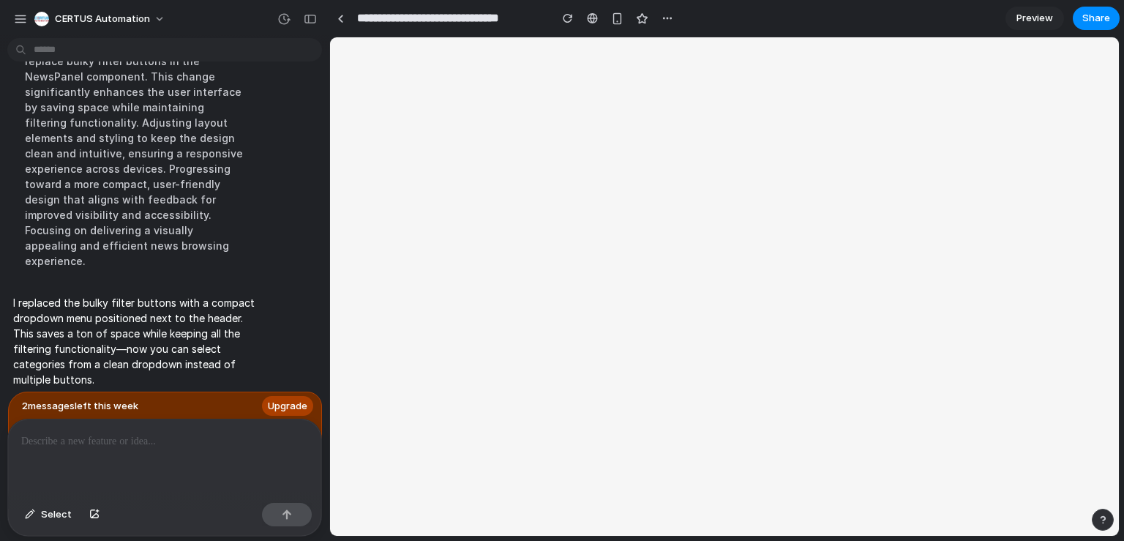
scroll to position [0, 0]
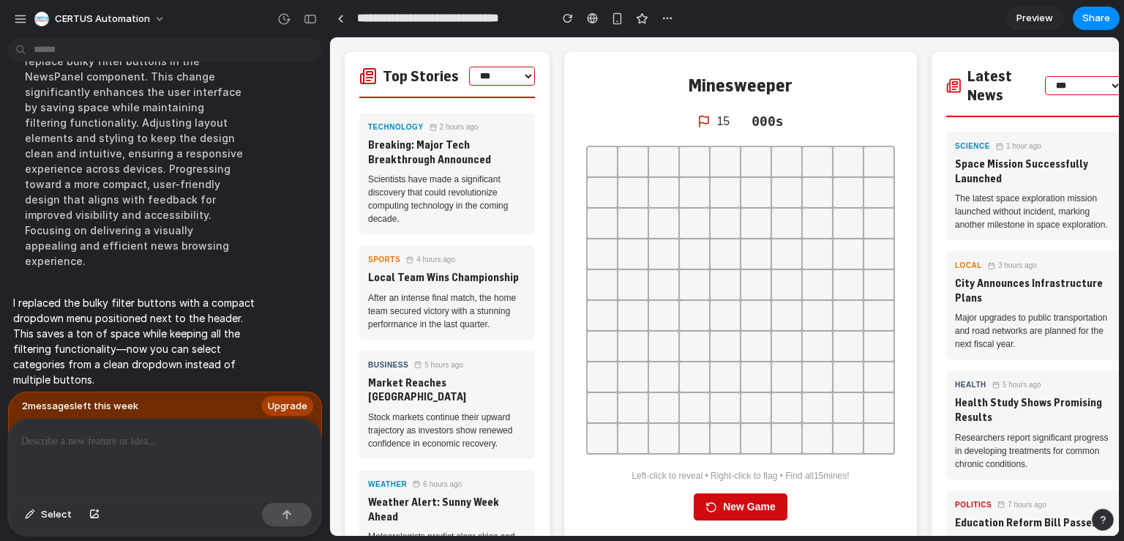
click at [560, 43] on div "**********" at bounding box center [724, 401] width 789 height 729
click at [109, 441] on p at bounding box center [161, 442] width 281 height 18
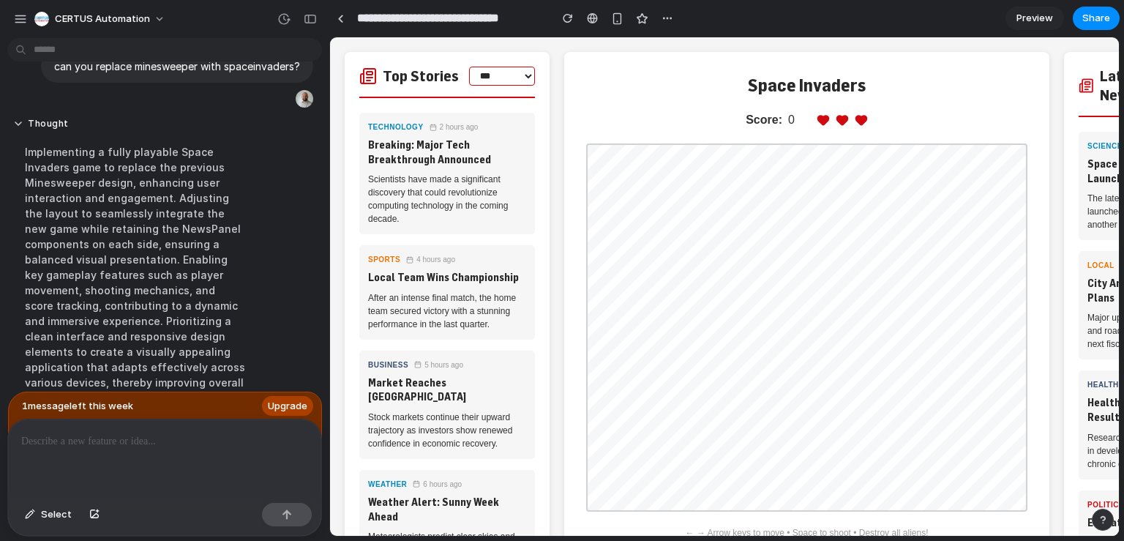
scroll to position [1829, 0]
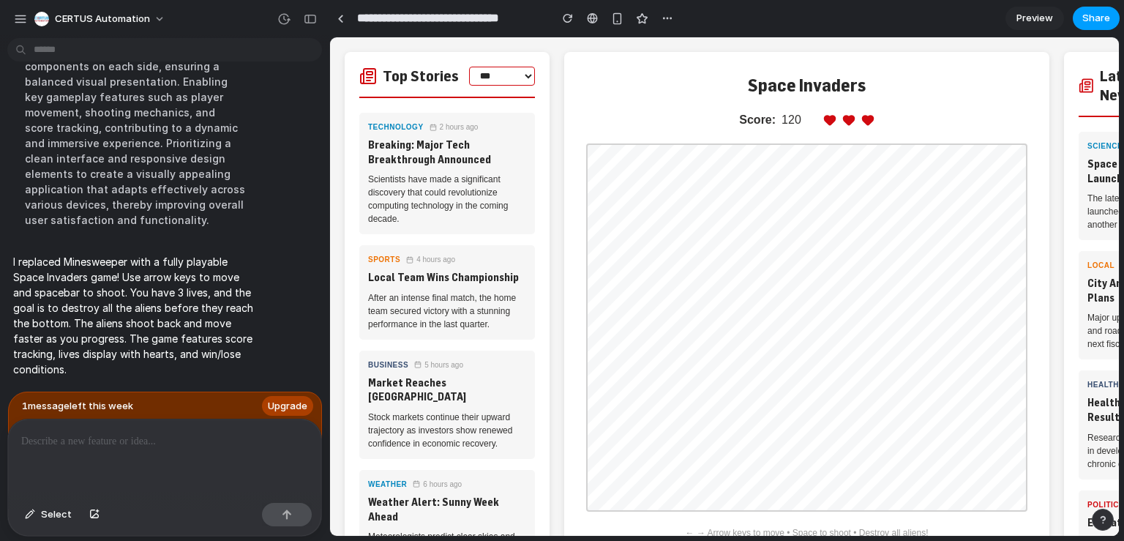
click at [1109, 21] on button "Share" at bounding box center [1096, 18] width 47 height 23
click at [289, 65] on div "Share ' Minesweeper Integration on [DOMAIN_NAME] ' Invite [PERSON_NAME] Creator…" at bounding box center [562, 270] width 1124 height 541
click at [8, 12] on div "CERTUS Automation" at bounding box center [164, 17] width 329 height 35
click at [26, 18] on button "button" at bounding box center [21, 19] width 22 height 22
click at [71, 17] on span "CERTUS Automation" at bounding box center [102, 19] width 95 height 15
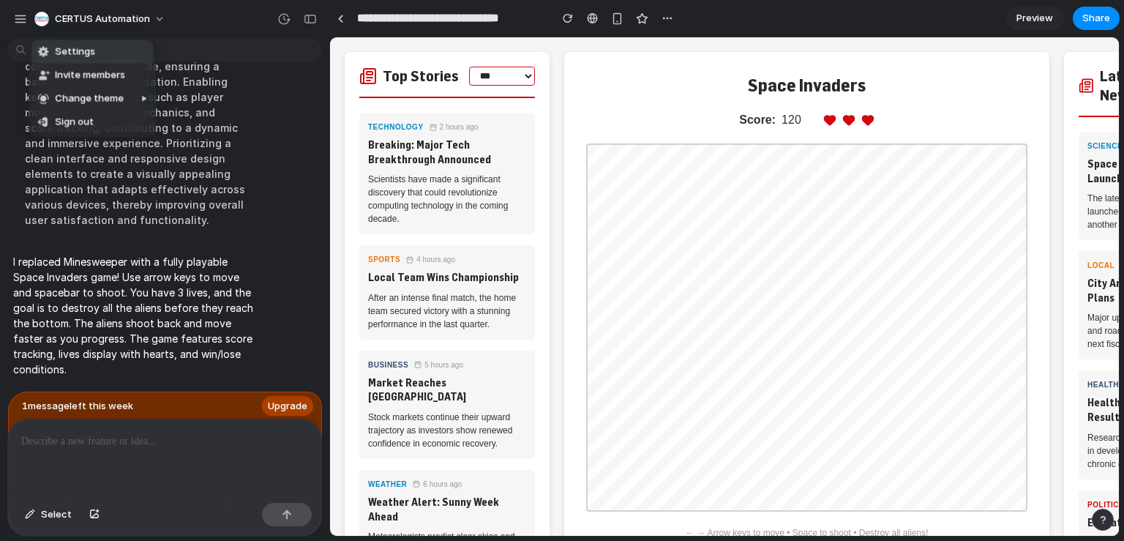
click at [670, 20] on div "Settings Invite members Change theme Sign out" at bounding box center [562, 270] width 1124 height 541
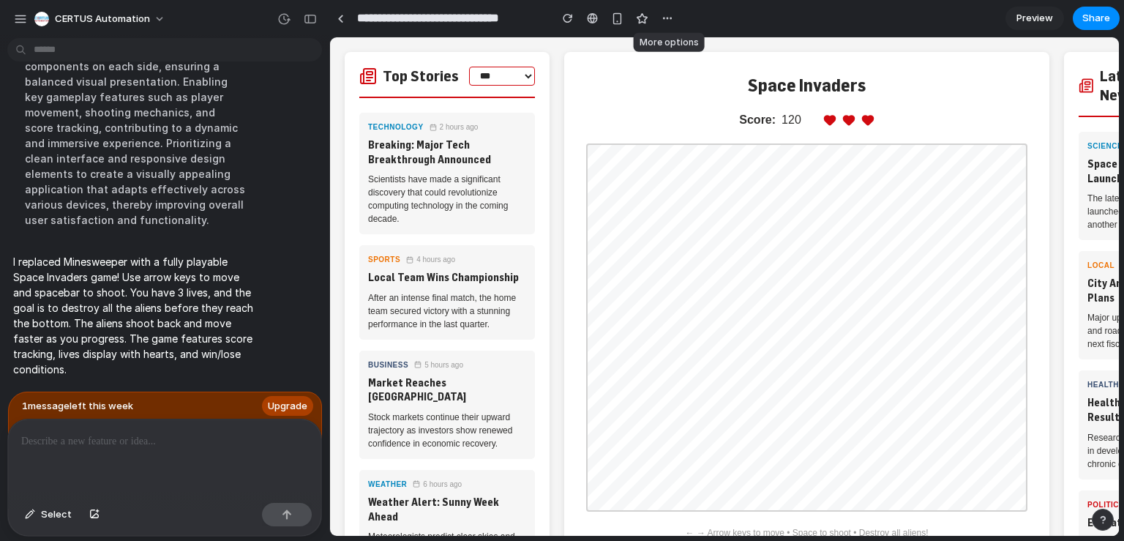
click at [670, 20] on div "button" at bounding box center [668, 18] width 12 height 12
click at [19, 23] on div "Duplicate Delete" at bounding box center [562, 270] width 1124 height 541
click at [19, 23] on div "button" at bounding box center [20, 18] width 13 height 13
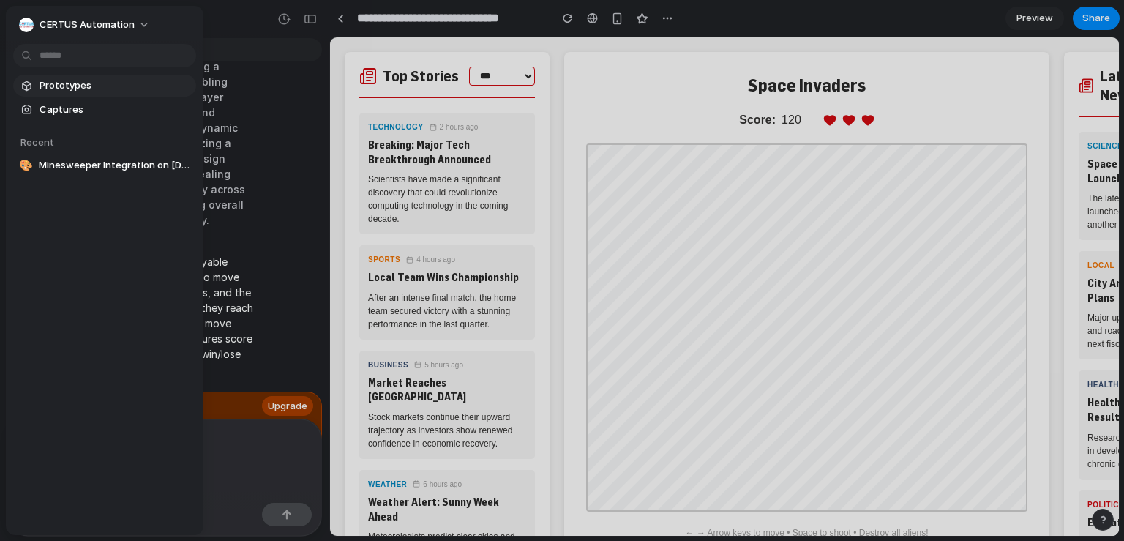
click at [62, 87] on span "Prototypes" at bounding box center [115, 85] width 151 height 15
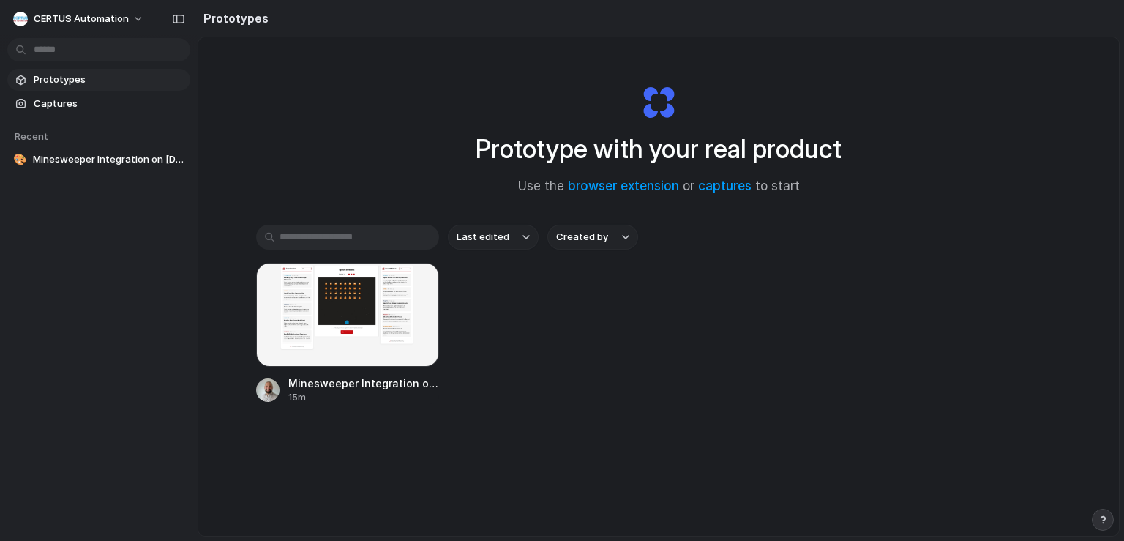
click at [1107, 526] on button "button" at bounding box center [1103, 520] width 22 height 22
click at [143, 81] on span "Prototypes" at bounding box center [109, 79] width 151 height 15
click at [675, 269] on div "Minesweeper Integration on [DOMAIN_NAME] 25m" at bounding box center [658, 333] width 805 height 141
click at [207, 10] on h2 "Prototypes" at bounding box center [233, 19] width 71 height 18
click at [138, 15] on button "CERTUS Automation" at bounding box center [79, 18] width 144 height 23
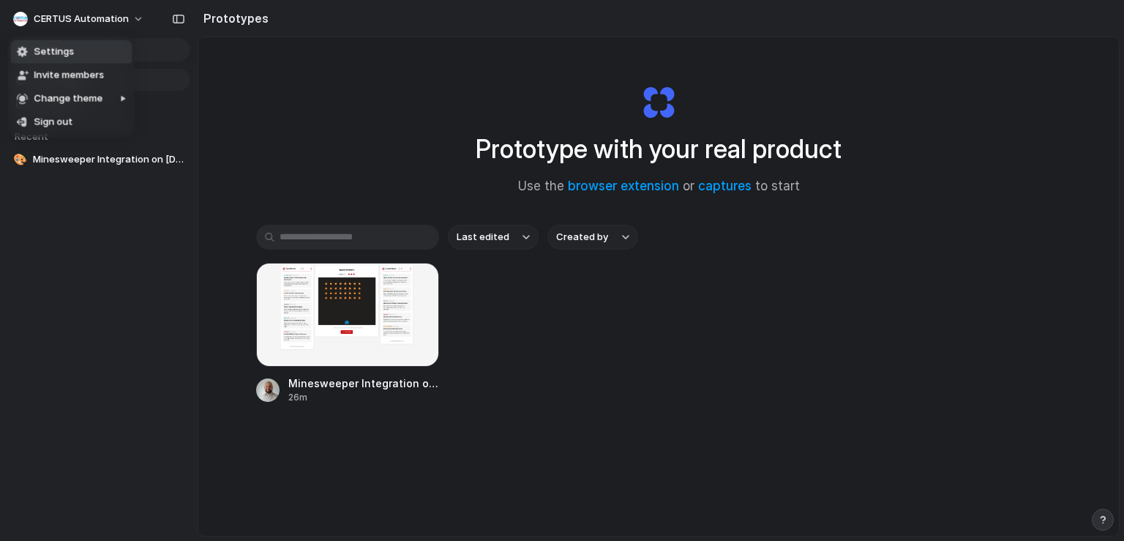
click at [78, 48] on li "Settings" at bounding box center [70, 51] width 121 height 23
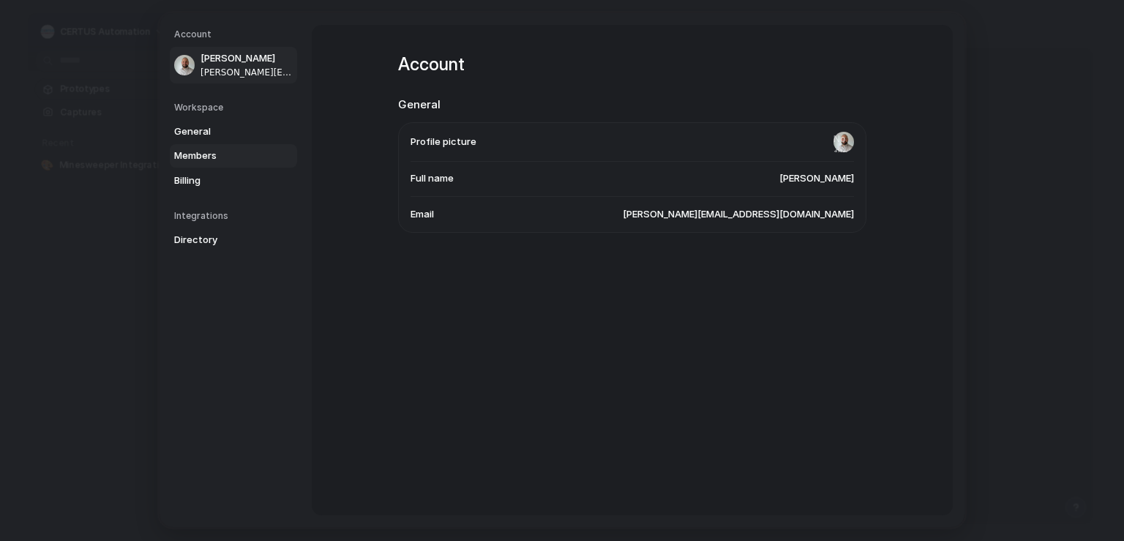
click at [227, 150] on span "Members" at bounding box center [221, 156] width 94 height 15
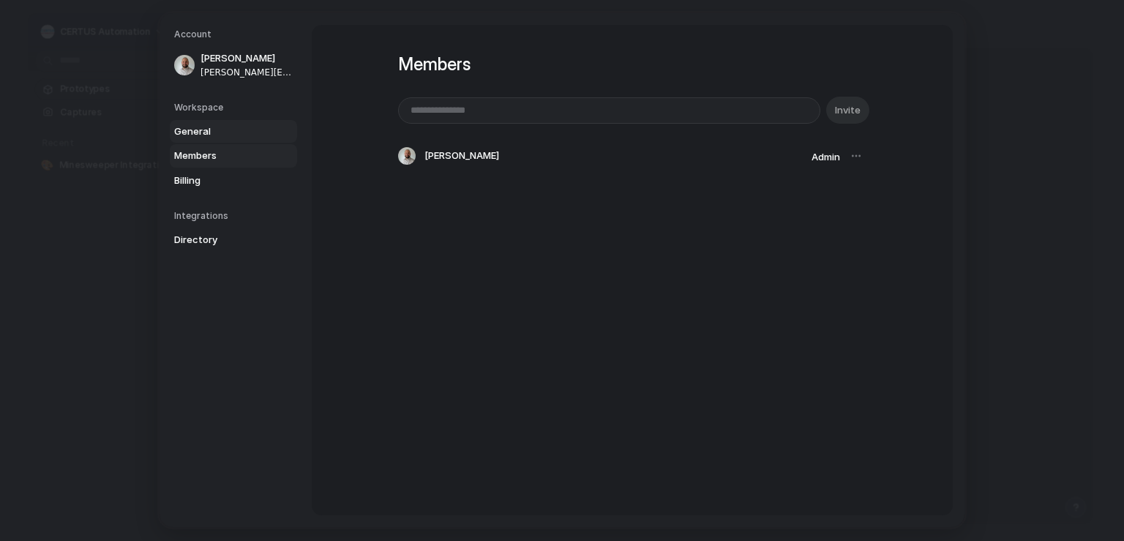
click at [231, 123] on link "General" at bounding box center [233, 131] width 127 height 23
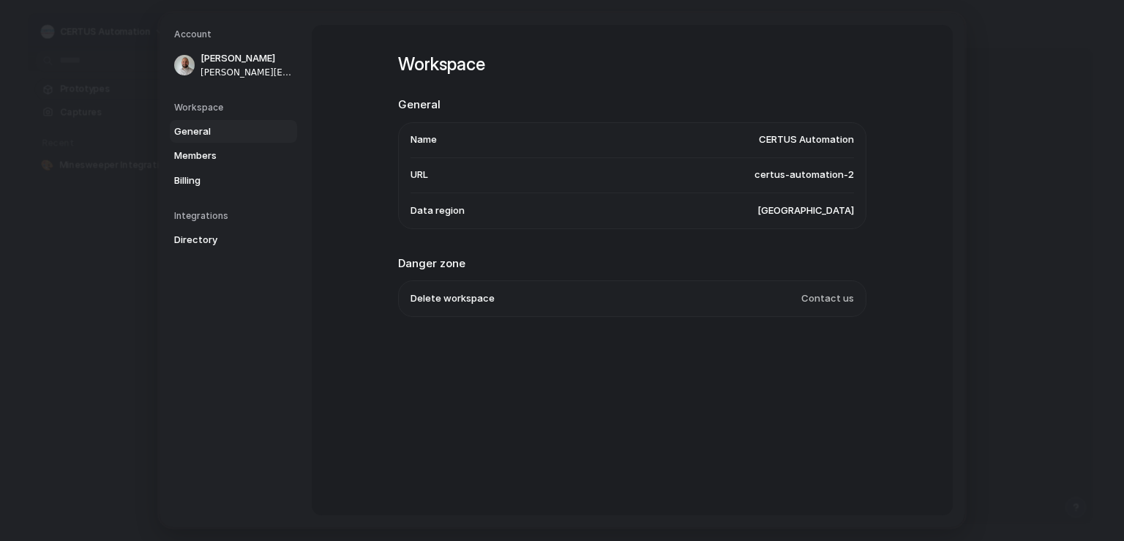
click at [562, 215] on li "Data region [GEOGRAPHIC_DATA]" at bounding box center [632, 210] width 443 height 35
click at [237, 175] on span "Billing" at bounding box center [221, 180] width 94 height 15
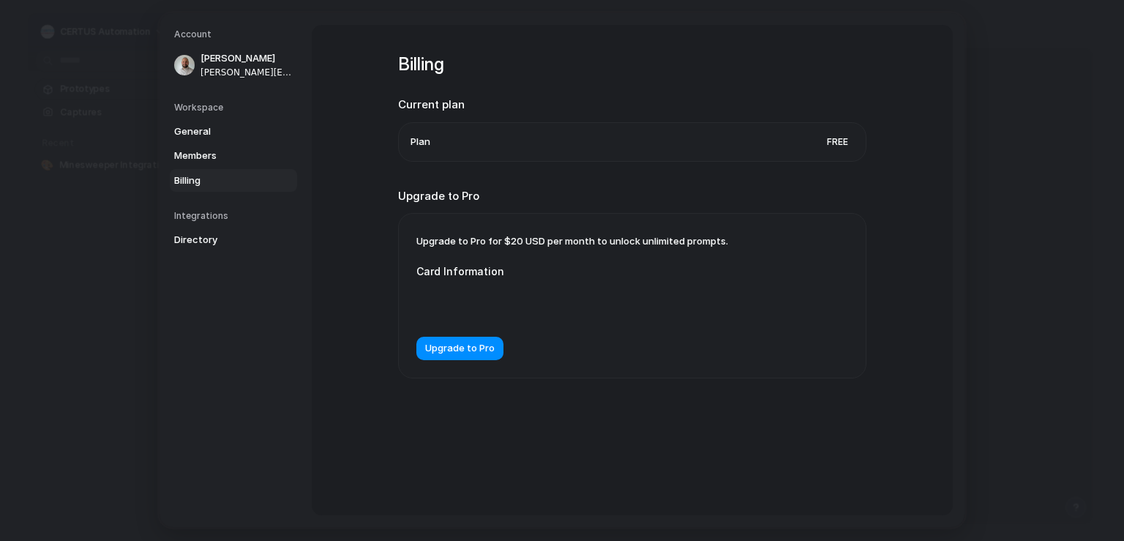
click at [656, 116] on section "Current plan Plan Free" at bounding box center [632, 129] width 468 height 65
click at [839, 155] on li "Plan Free" at bounding box center [632, 142] width 443 height 38
